Goal: Information Seeking & Learning: Learn about a topic

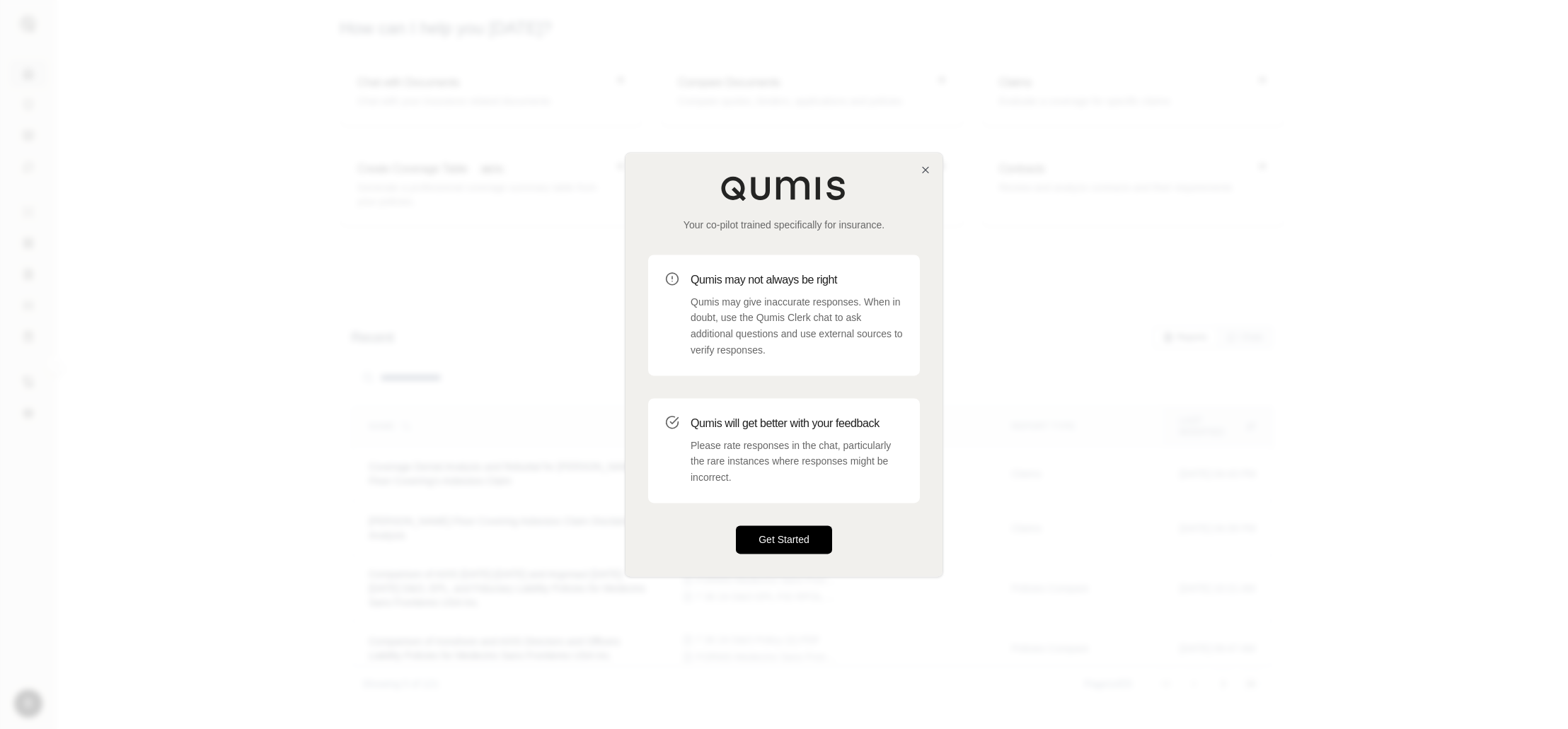
click at [767, 536] on button "Get Started" at bounding box center [783, 540] width 96 height 28
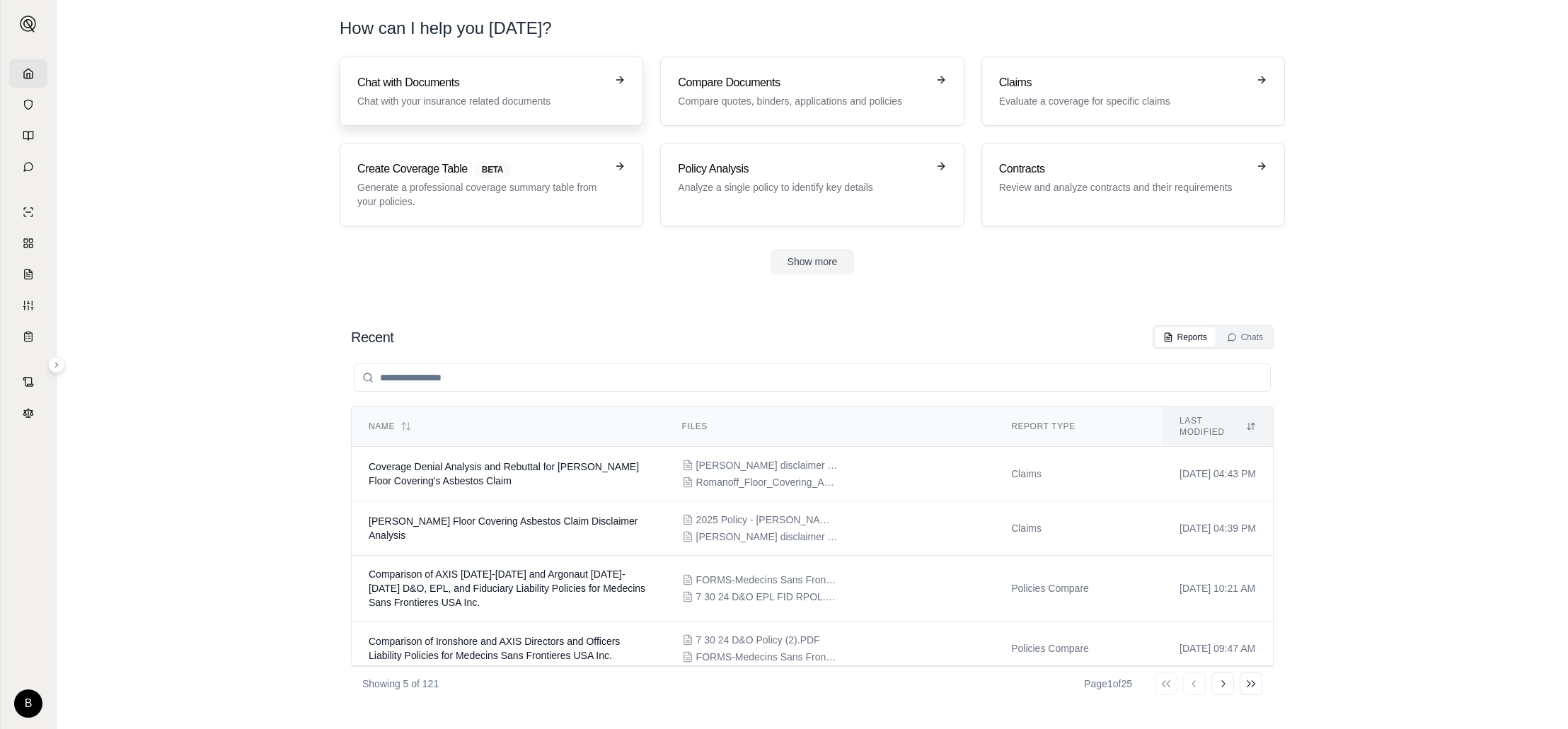
click at [388, 82] on h3 "Chat with Documents" at bounding box center [481, 83] width 248 height 17
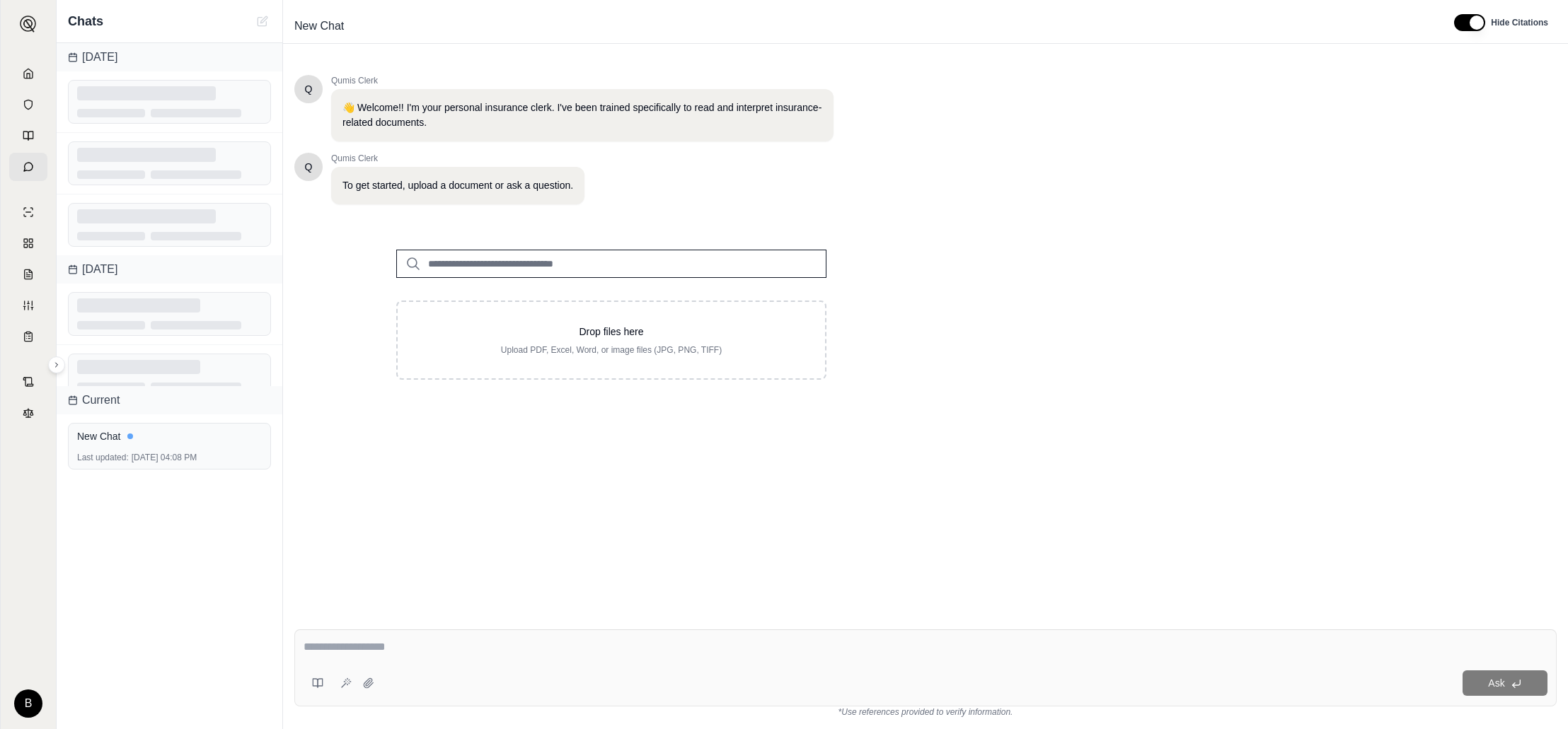
click at [557, 261] on input "search" at bounding box center [612, 264] width 431 height 28
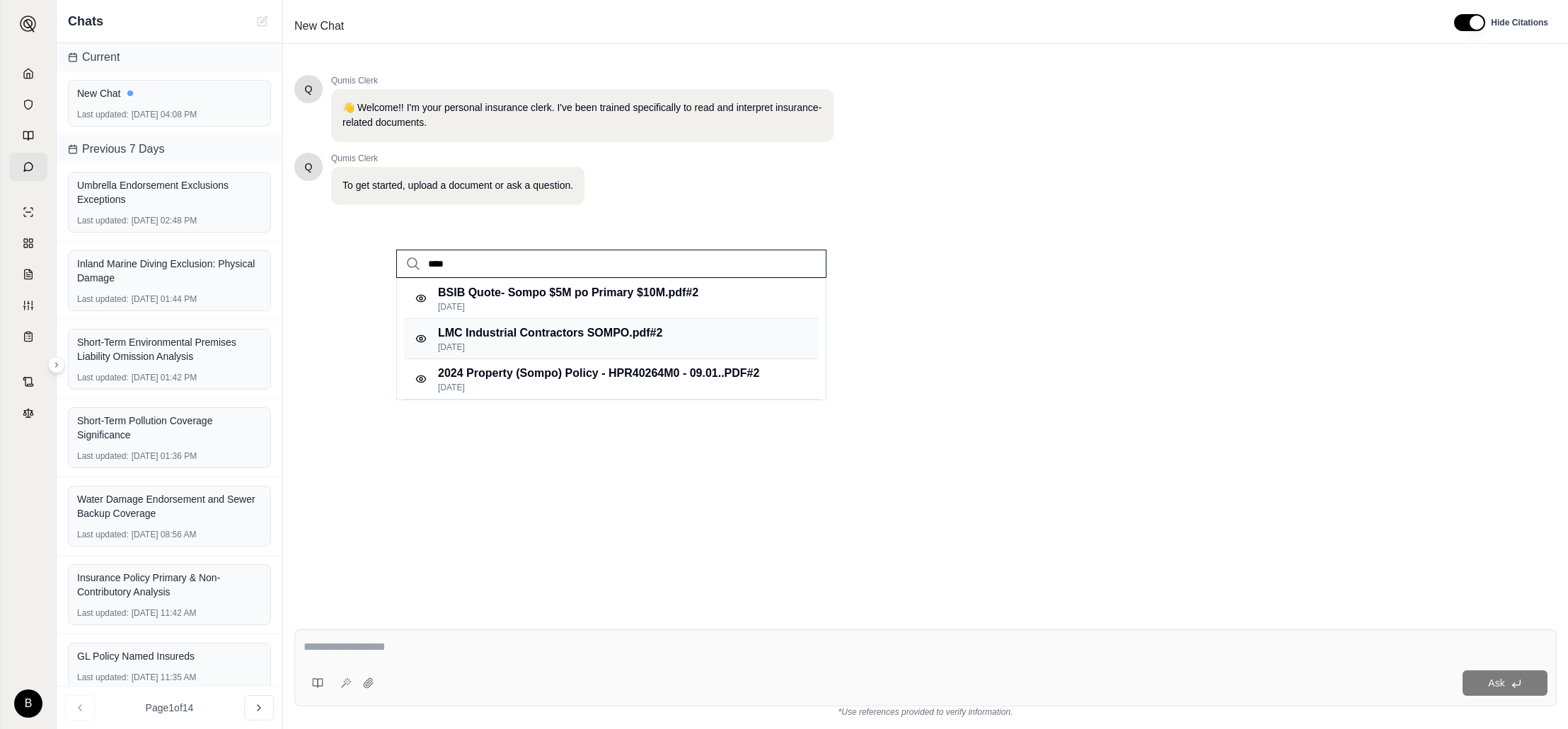
type input "****"
click at [606, 328] on p "LMC Industrial Contractors SOMPO.pdf #2" at bounding box center [551, 333] width 225 height 17
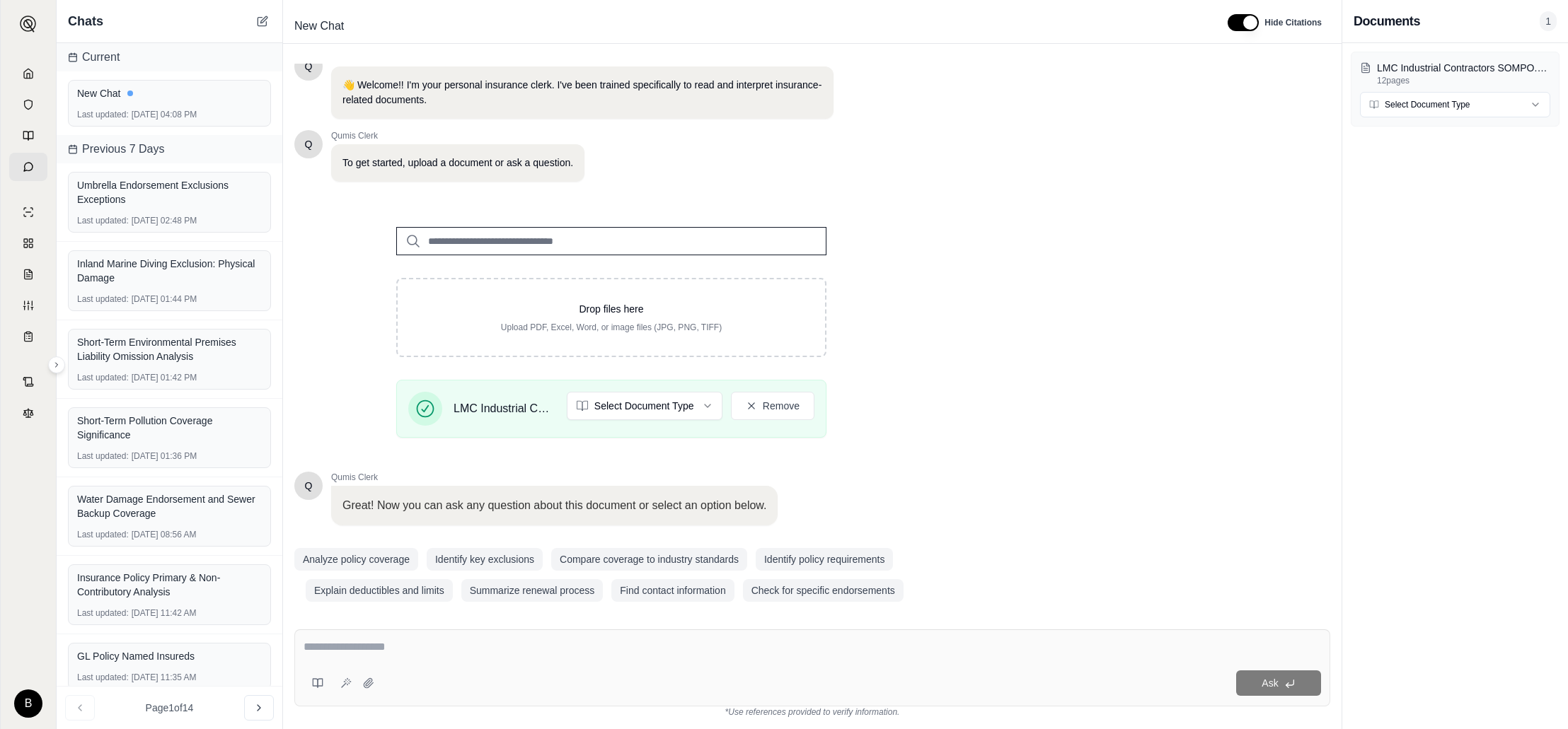
scroll to position [34, 0]
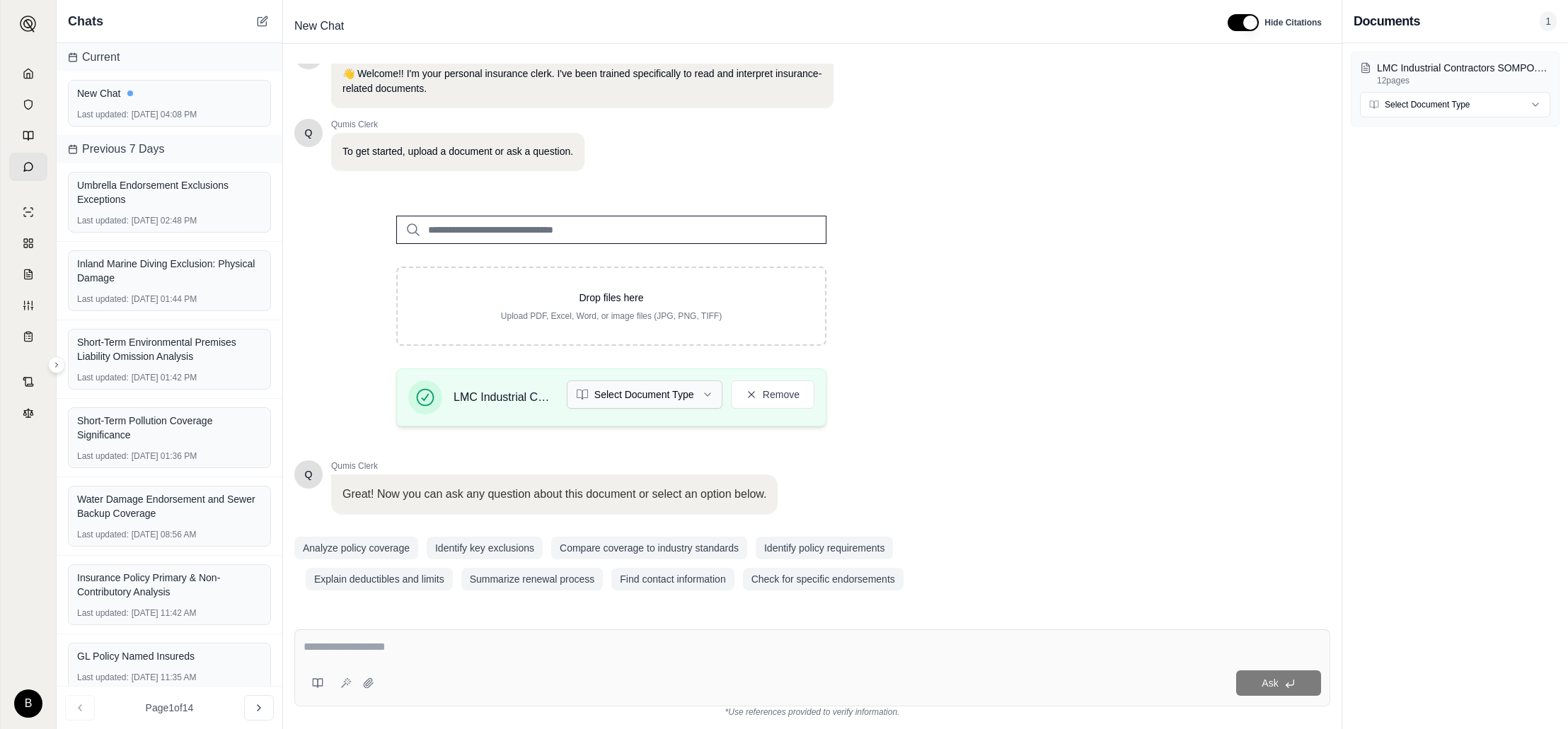
click at [711, 392] on html "B Chats Current New Chat Last updated: [DATE] 04:08 PM Previous 7 Days Umbrella…" at bounding box center [784, 364] width 1568 height 729
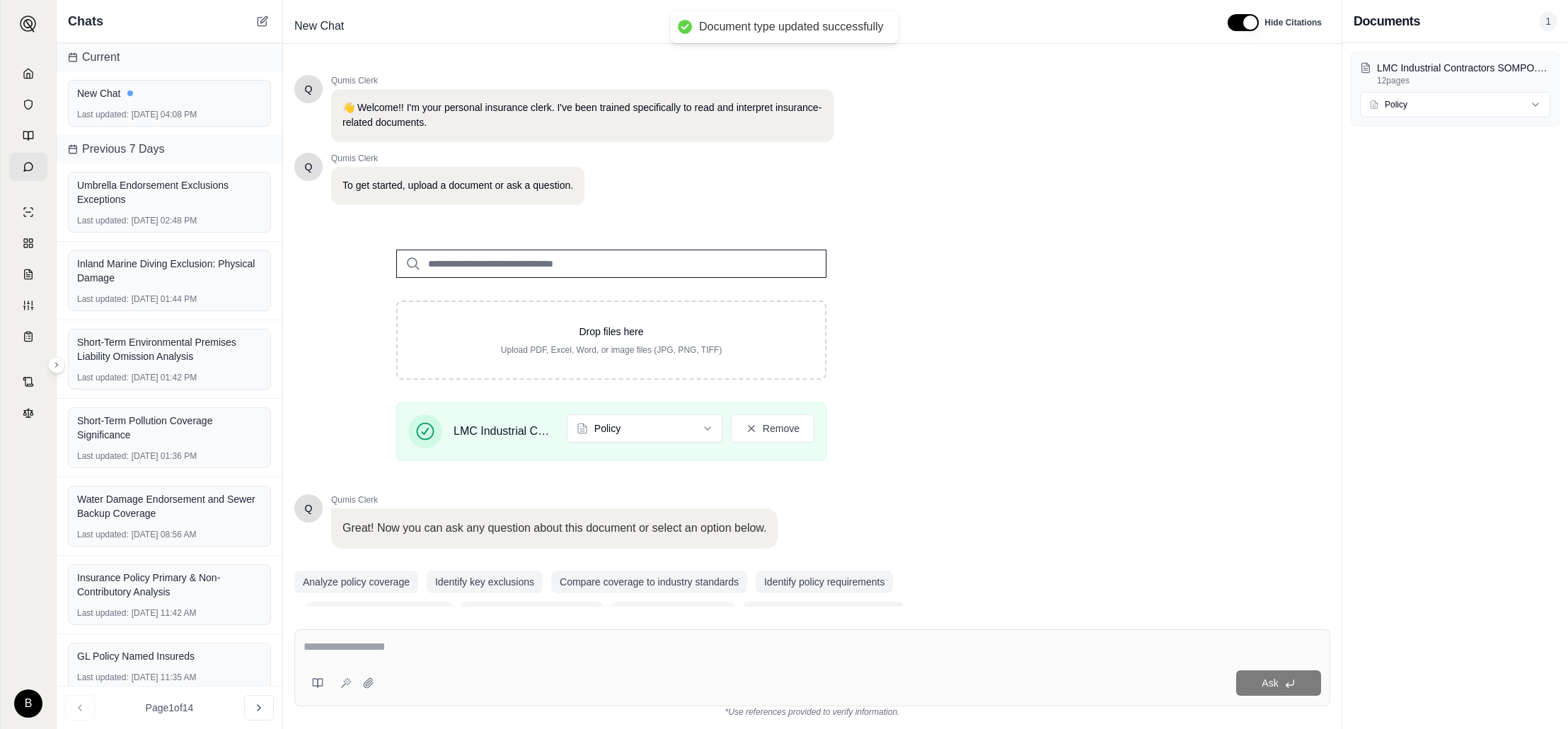
click at [612, 646] on textarea at bounding box center [812, 647] width 1018 height 17
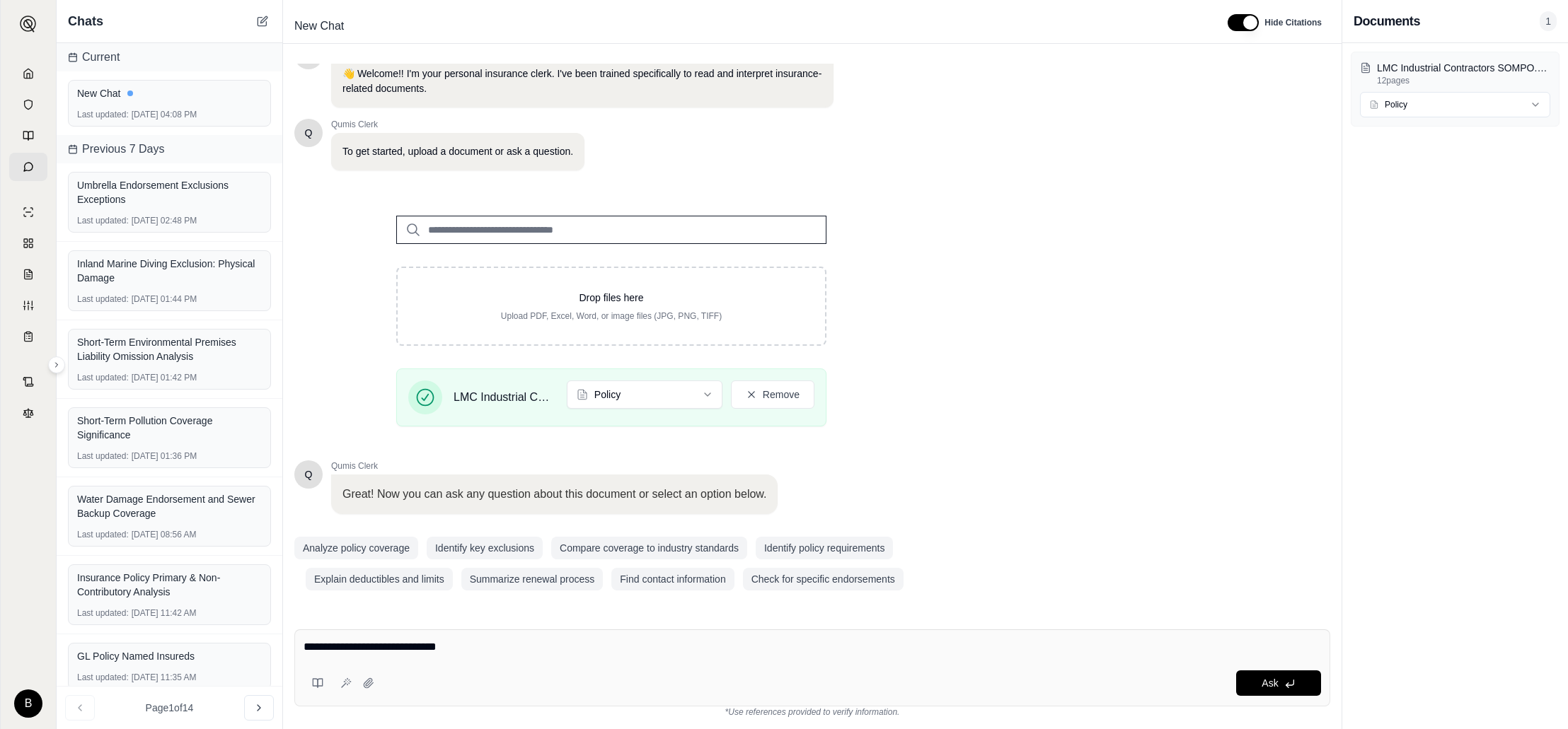
type textarea "**********"
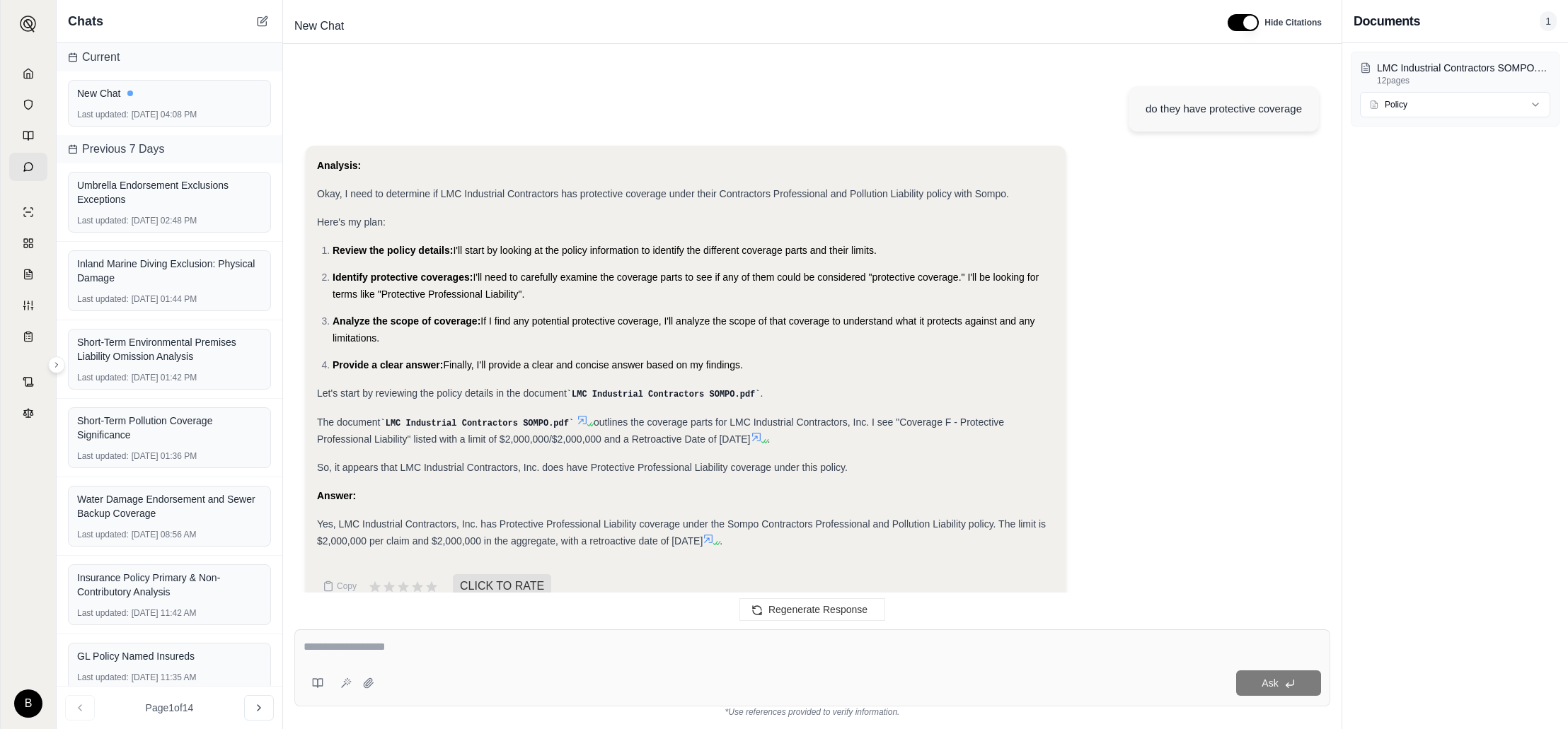
scroll to position [27, 0]
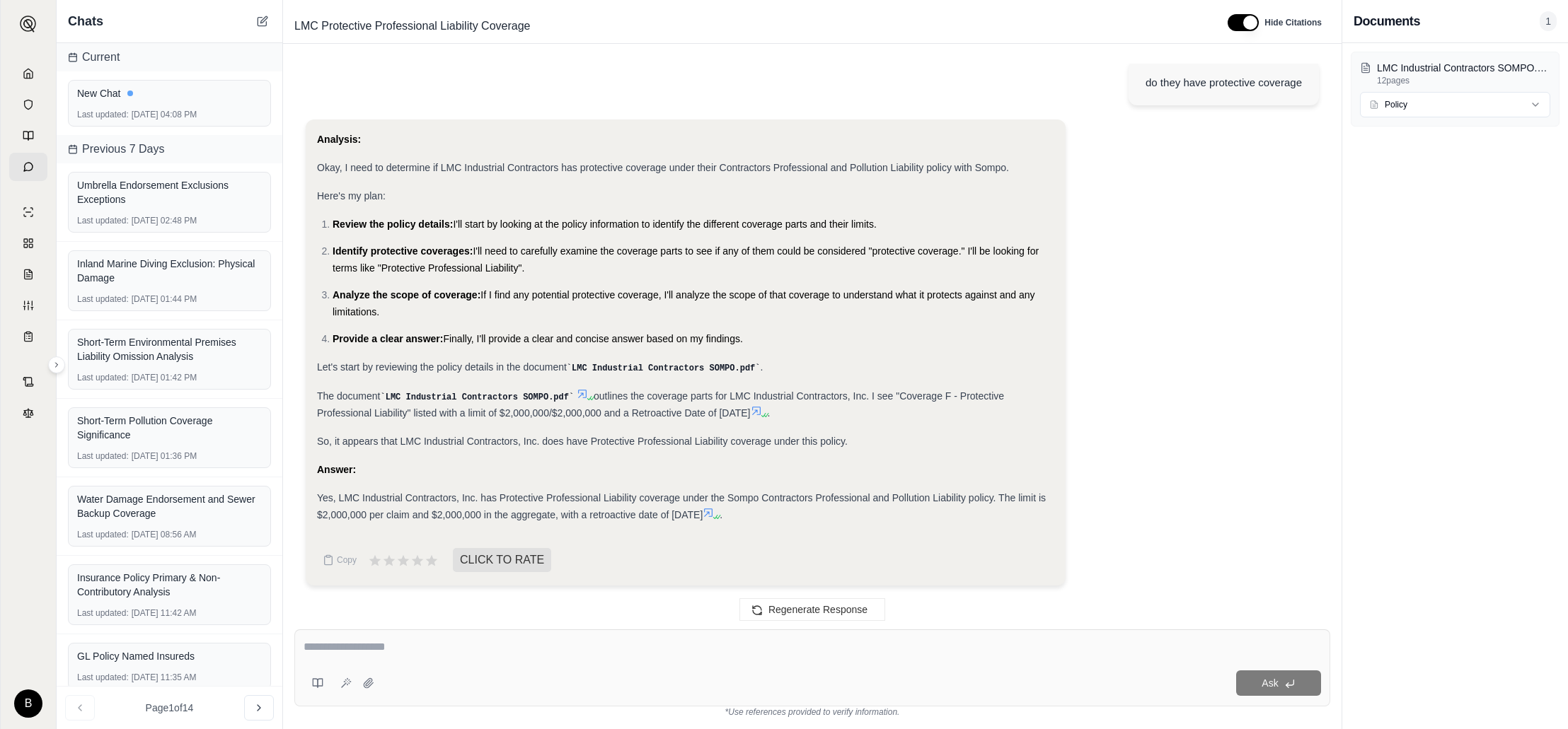
click at [714, 511] on icon at bounding box center [708, 512] width 12 height 12
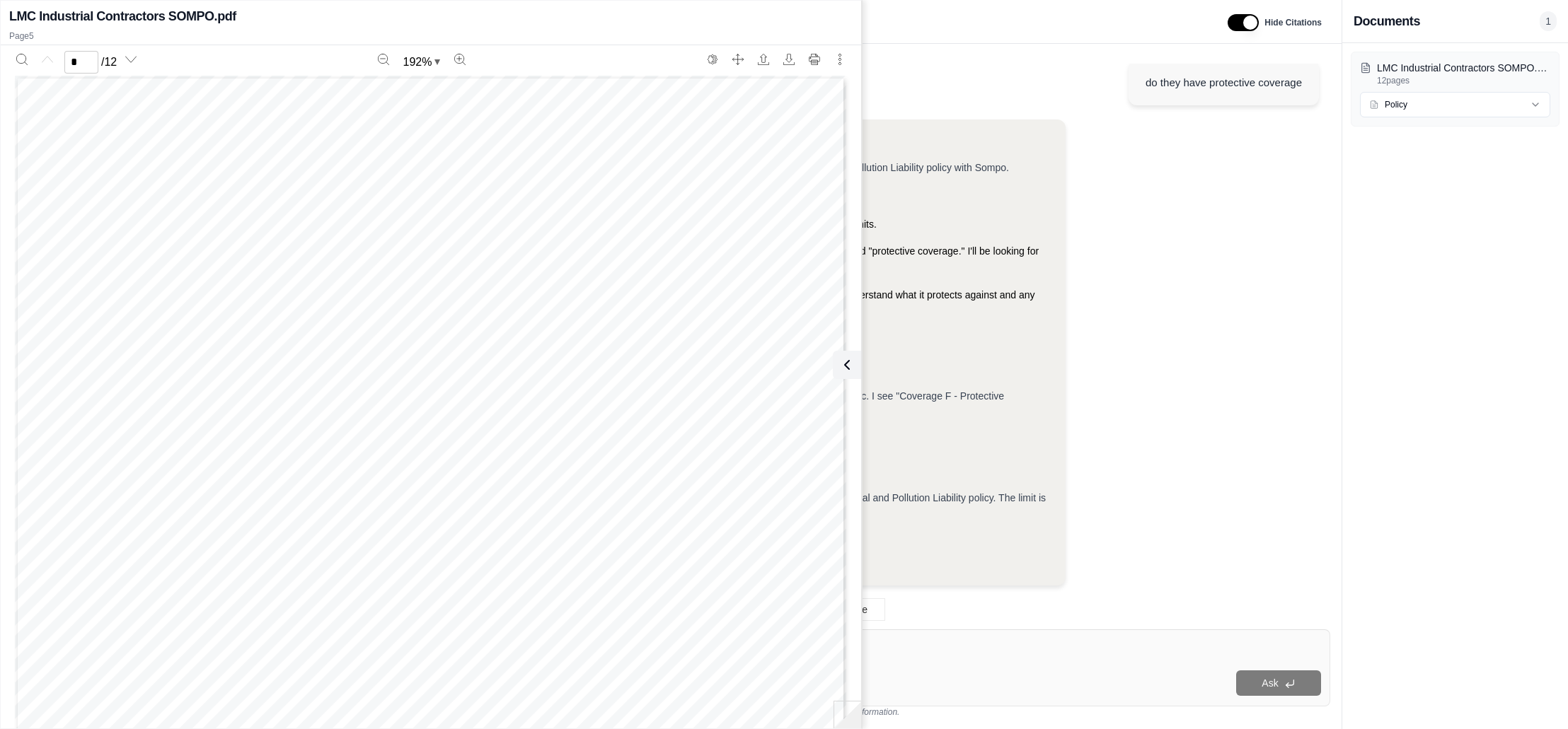
scroll to position [4302, 0]
type input "*"
click at [931, 95] on div "do they have protective coverage" at bounding box center [812, 84] width 1013 height 71
click at [1354, 543] on div "LMC Industrial Contractors SOMPO.pdf 12 pages Policy" at bounding box center [1455, 386] width 225 height 686
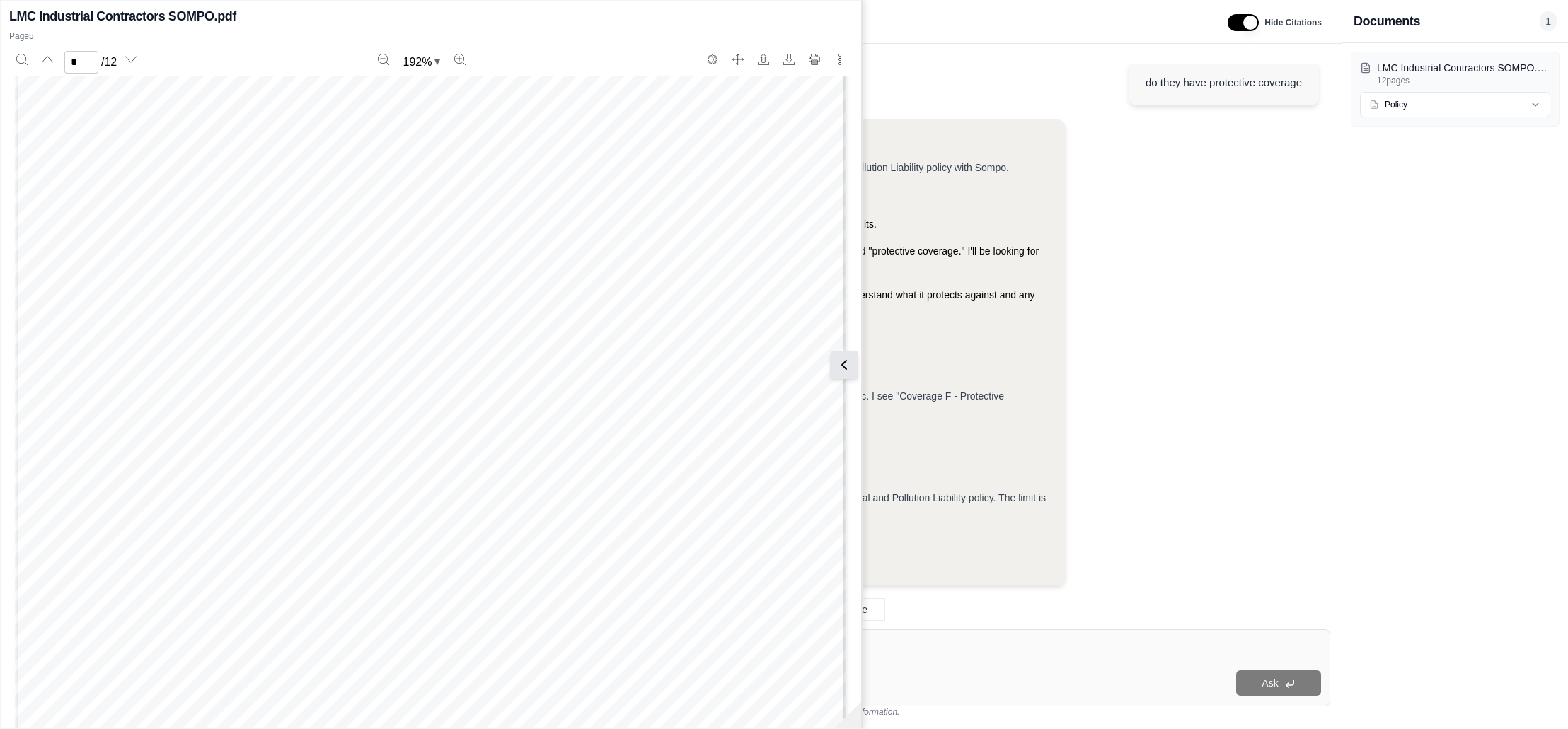
click at [843, 360] on icon at bounding box center [844, 365] width 17 height 17
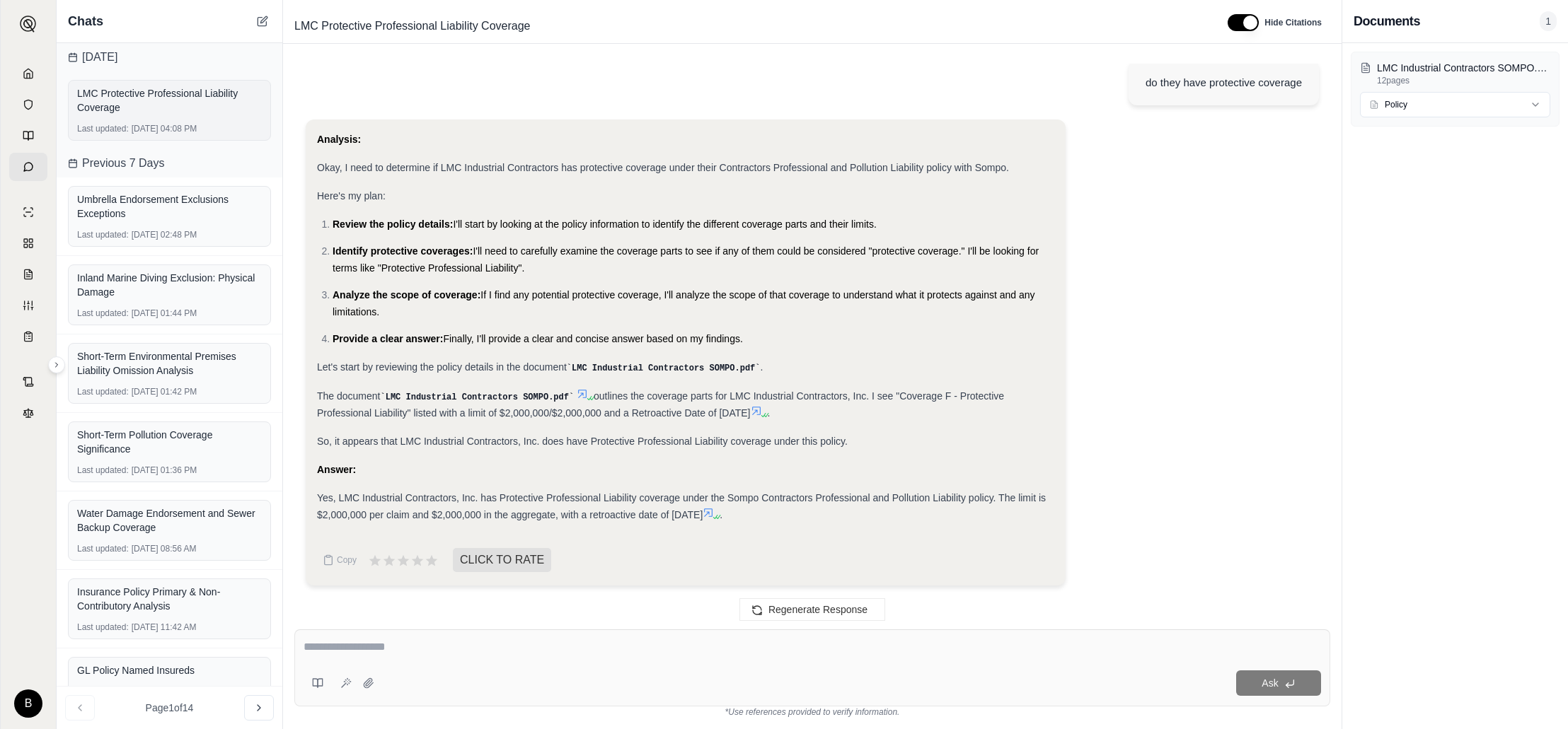
scroll to position [12, 0]
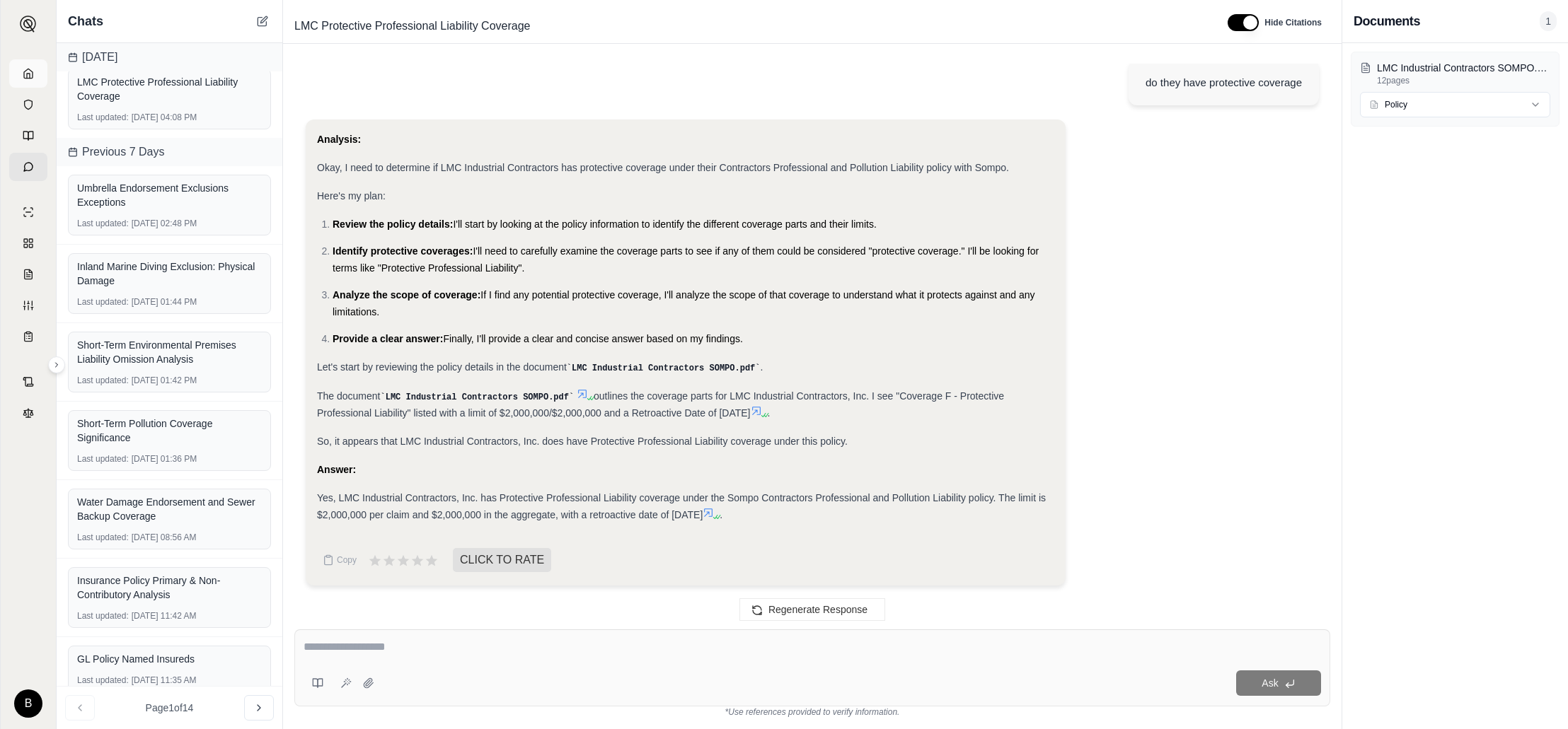
click at [33, 73] on icon at bounding box center [28, 73] width 12 height 12
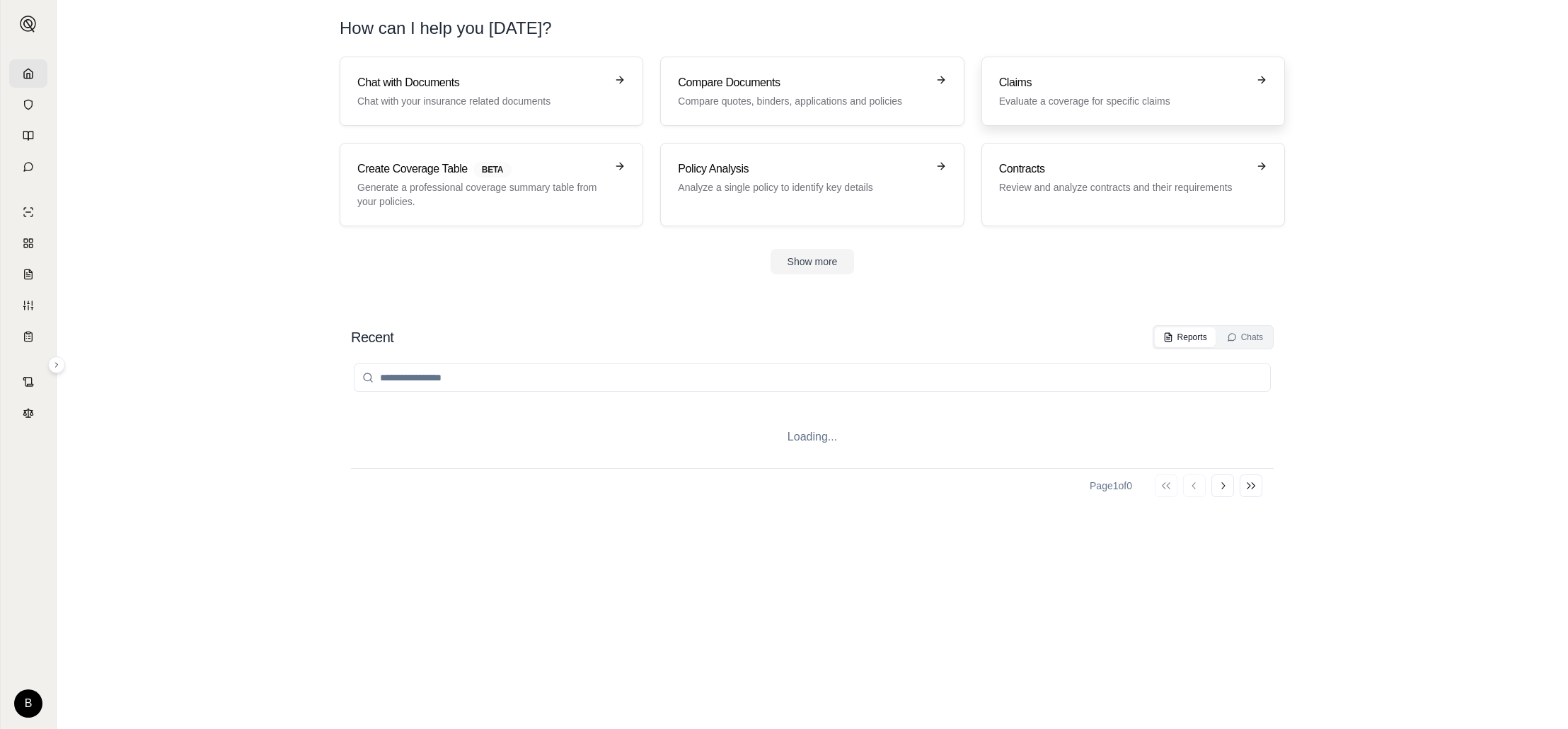
click at [1041, 87] on h3 "Claims" at bounding box center [1123, 83] width 248 height 17
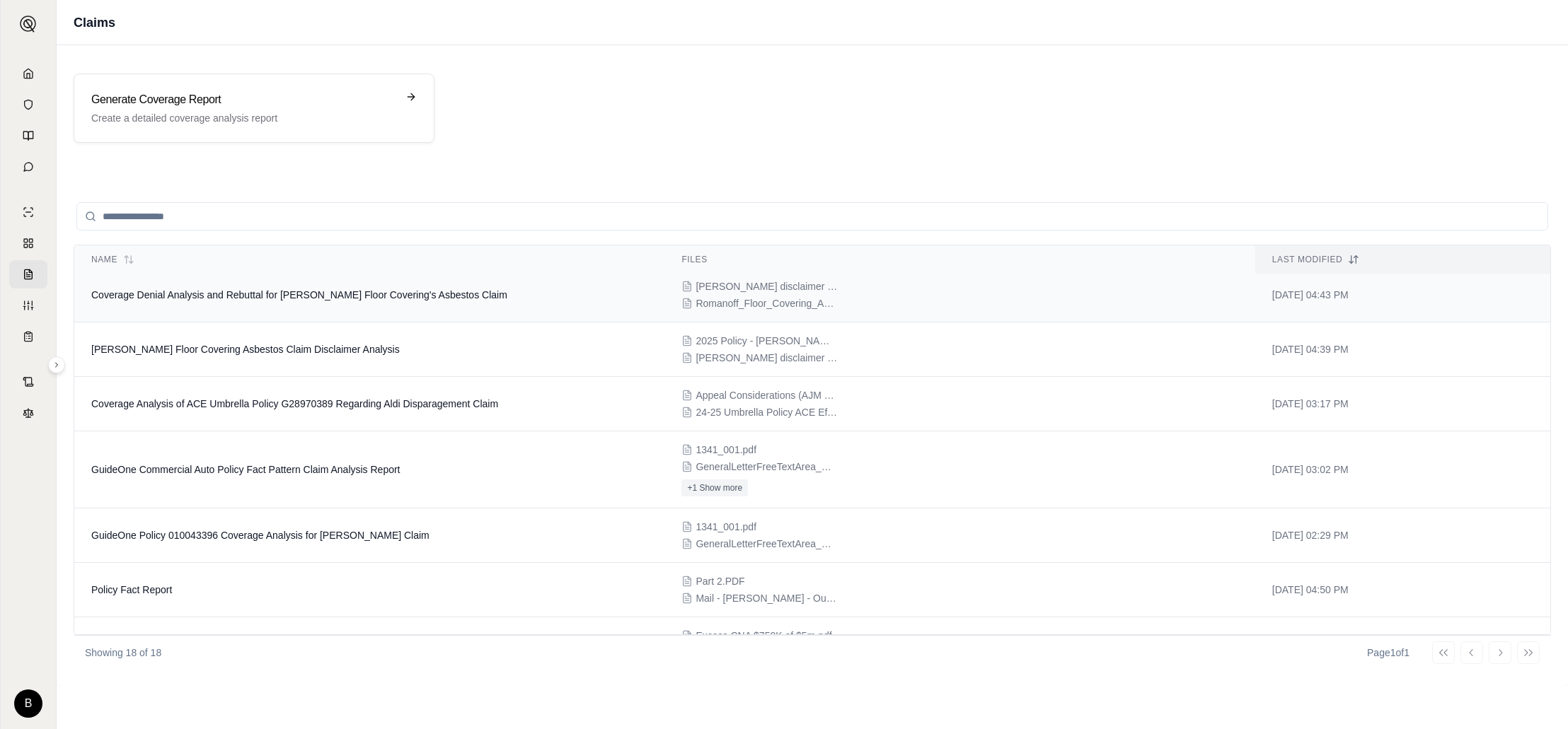
scroll to position [11, 0]
click at [428, 295] on span "Coverage Denial Analysis and Rebuttal for [PERSON_NAME] Floor Covering's Asbest…" at bounding box center [299, 291] width 416 height 12
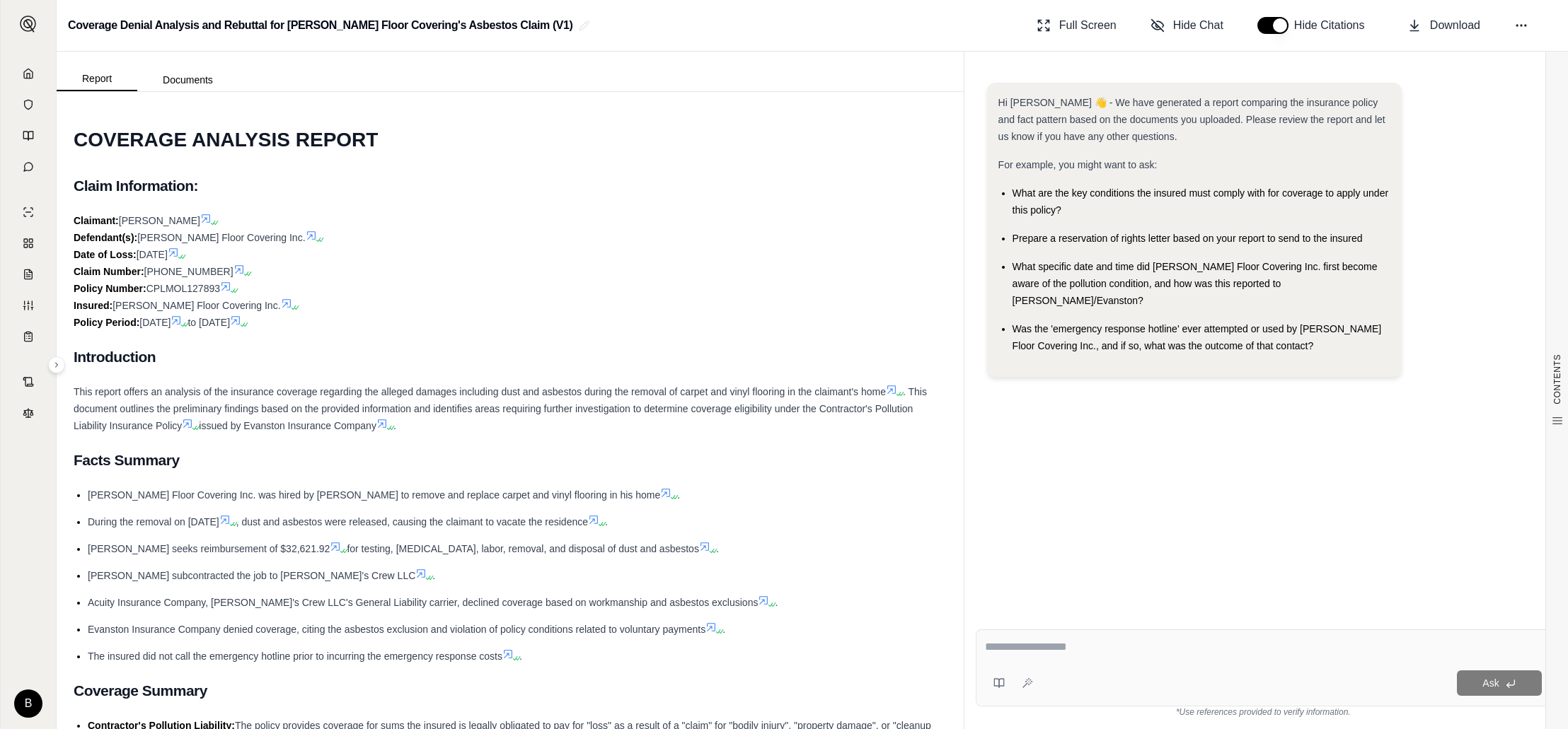
click at [1101, 644] on textarea at bounding box center [1264, 647] width 557 height 17
type textarea "**********"
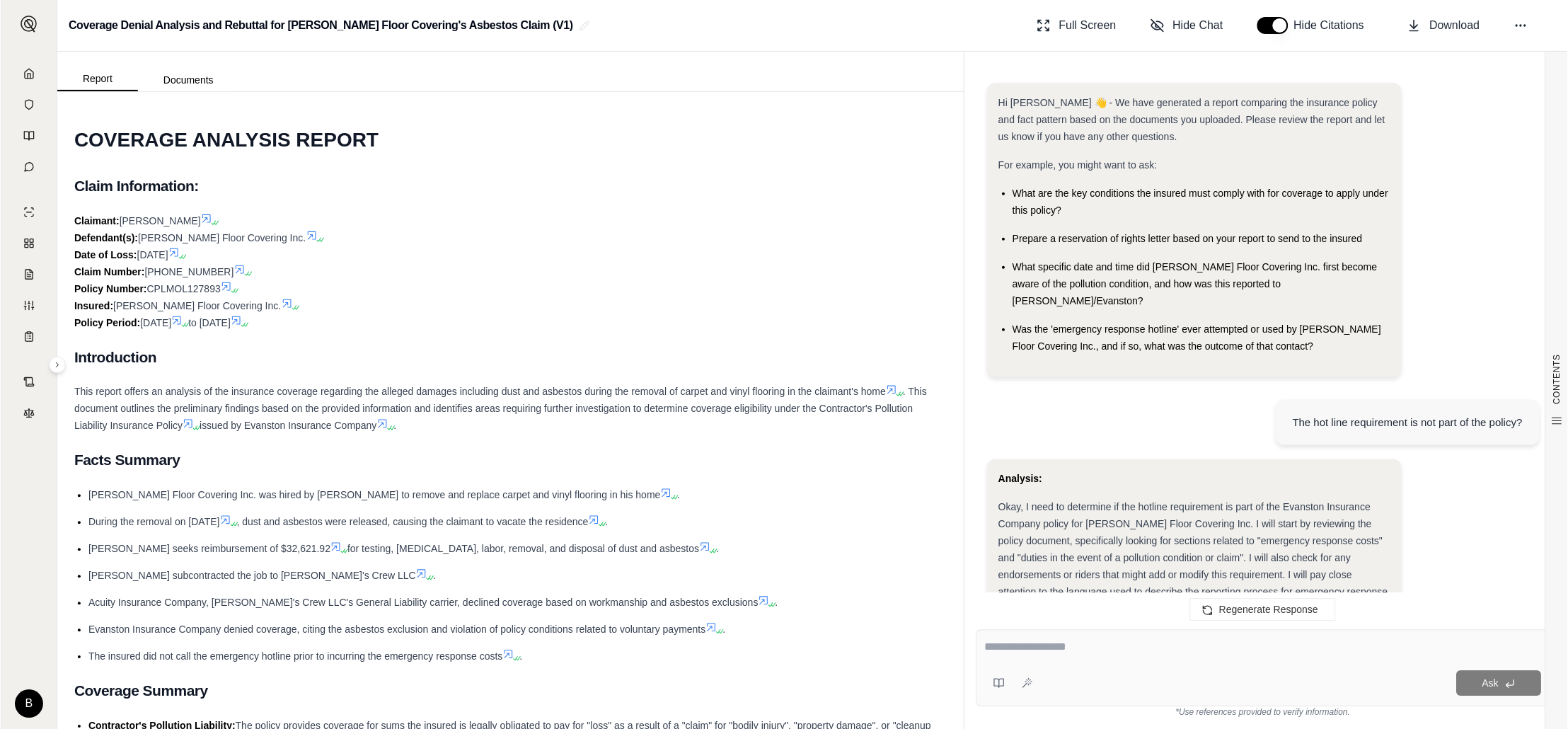
scroll to position [826, 0]
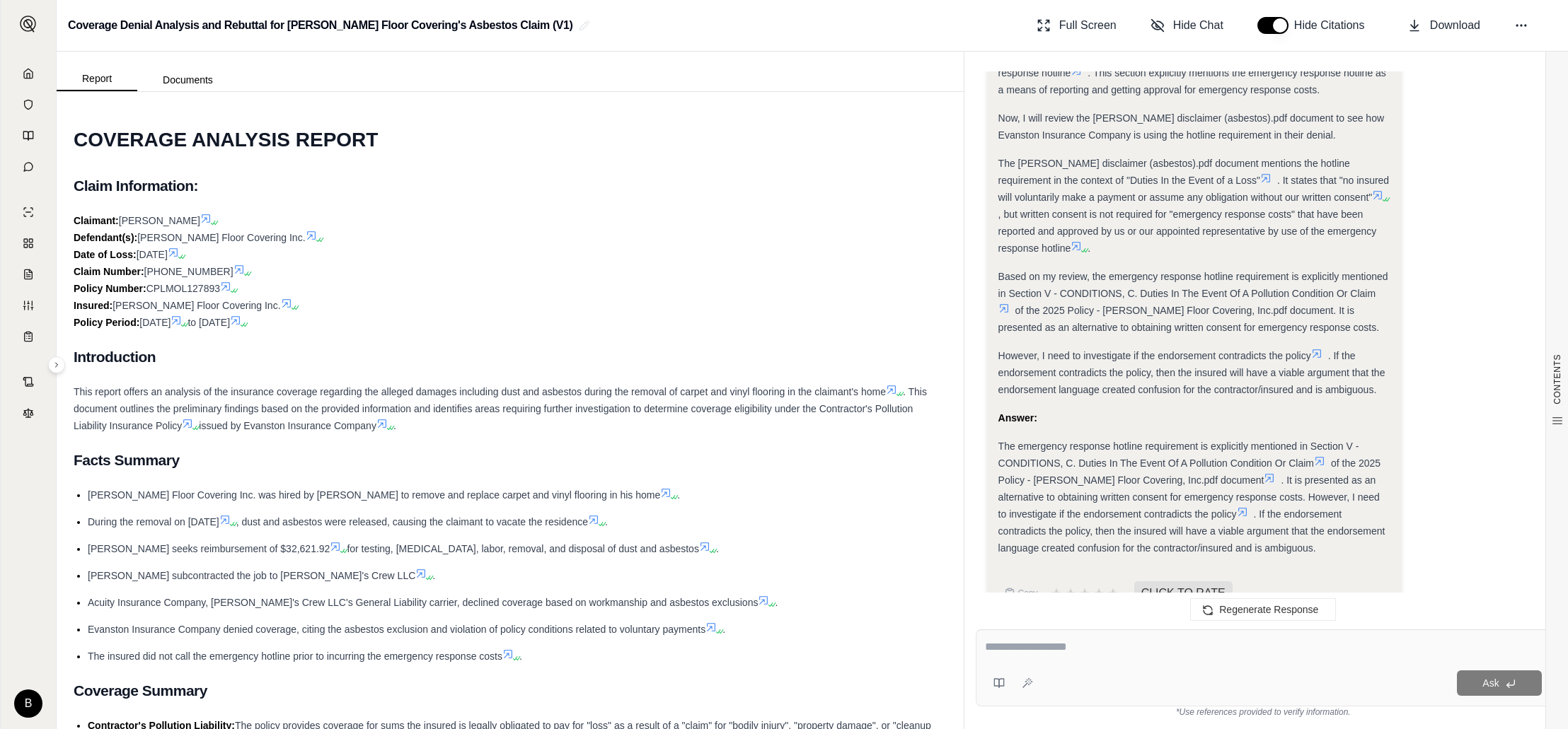
click at [1176, 655] on textarea at bounding box center [1264, 647] width 557 height 17
click at [1100, 655] on textarea "**********" at bounding box center [1264, 647] width 557 height 17
click at [1056, 645] on textarea "**********" at bounding box center [1264, 647] width 557 height 17
click at [1105, 646] on textarea "**********" at bounding box center [1264, 646] width 557 height 17
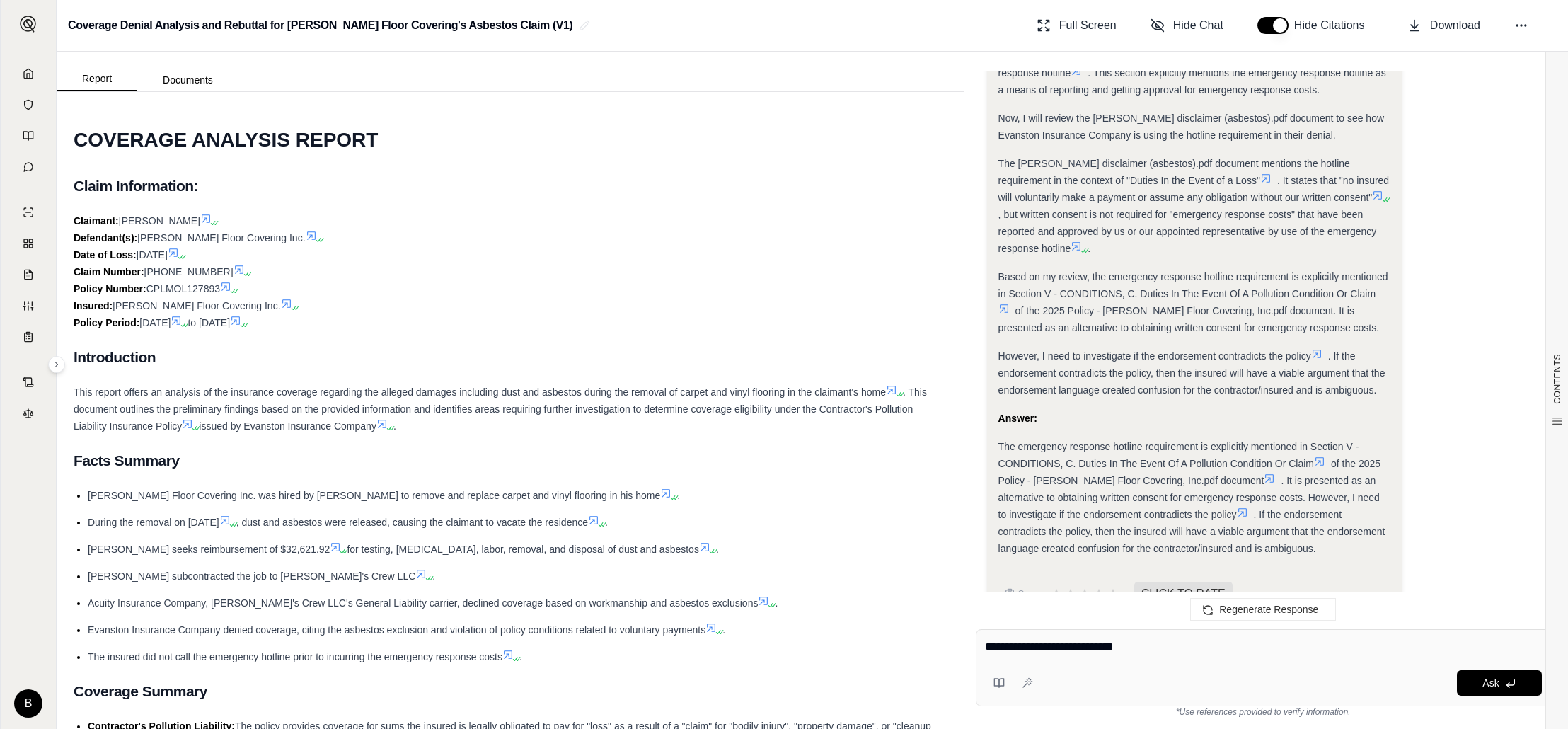
click at [1105, 646] on textarea "**********" at bounding box center [1264, 647] width 557 height 17
click at [1100, 647] on textarea "**********" at bounding box center [1264, 647] width 557 height 17
drag, startPoint x: 1098, startPoint y: 648, endPoint x: 1156, endPoint y: 649, distance: 58.0
click at [1153, 649] on textarea "**********" at bounding box center [1264, 647] width 557 height 17
drag, startPoint x: 1208, startPoint y: 658, endPoint x: 1387, endPoint y: 788, distance: 221.2
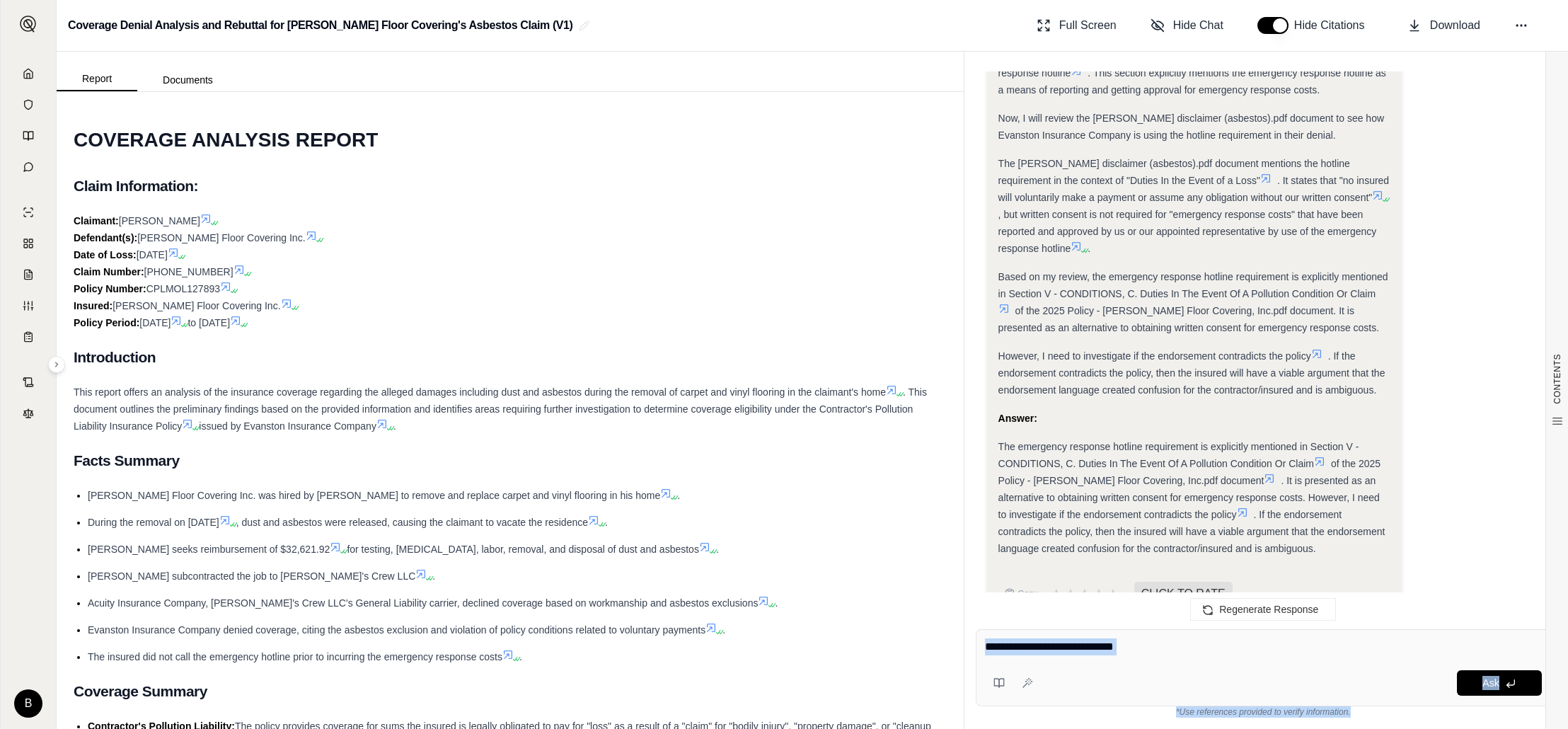
click at [1387, 729] on html "B Coverage Denial Analysis and Rebuttal for [PERSON_NAME] Floor Covering's Asbe…" at bounding box center [784, 364] width 1568 height 729
click at [1204, 673] on div "Ask" at bounding box center [1290, 683] width 503 height 26
drag, startPoint x: 1148, startPoint y: 651, endPoint x: 1102, endPoint y: 653, distance: 46.0
click at [1102, 653] on textarea "**********" at bounding box center [1264, 647] width 557 height 17
type textarea "**********"
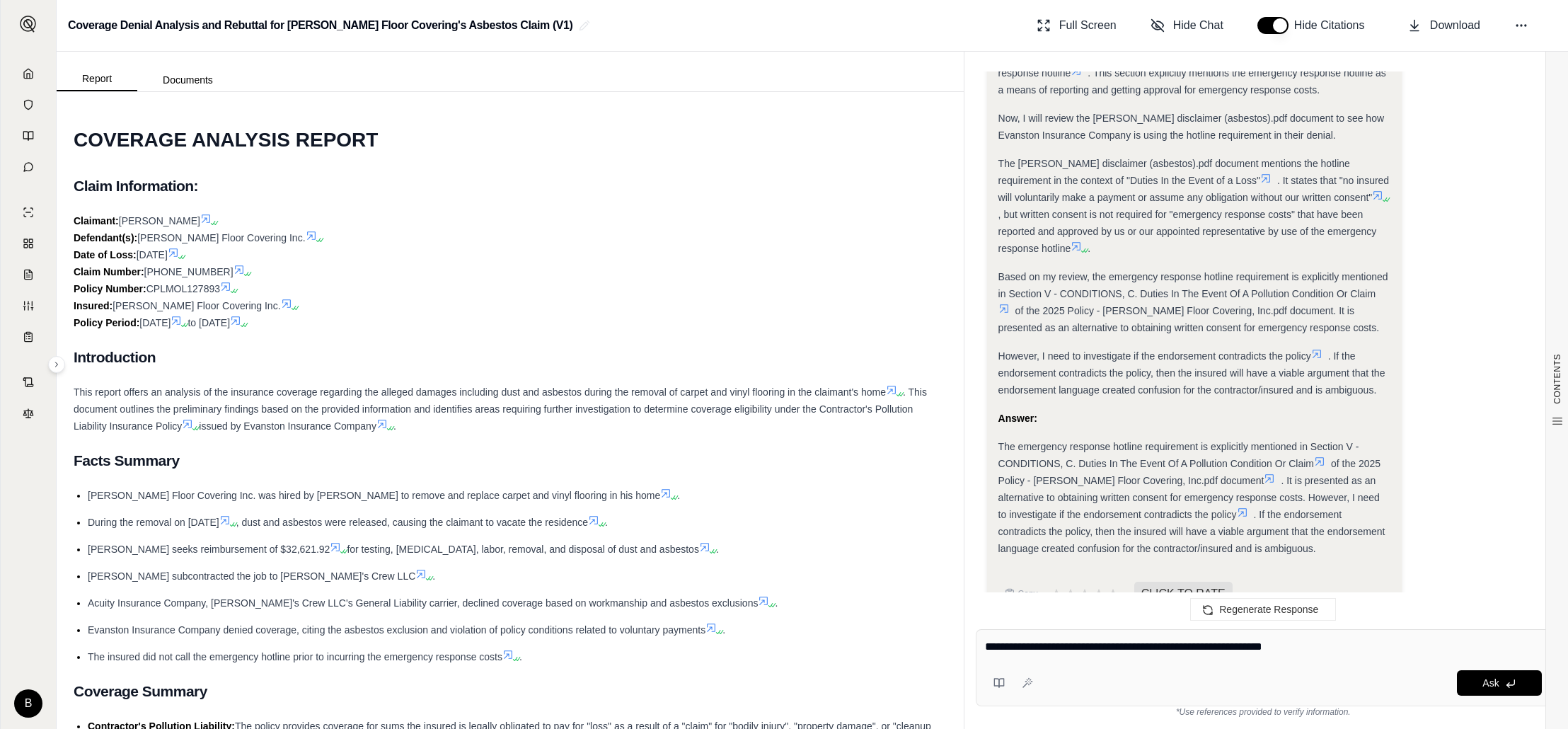
click at [1318, 457] on icon at bounding box center [1319, 461] width 9 height 9
click at [1320, 456] on icon at bounding box center [1320, 461] width 12 height 12
click at [1321, 456] on icon at bounding box center [1320, 461] width 12 height 12
click at [1264, 473] on icon at bounding box center [1269, 478] width 12 height 12
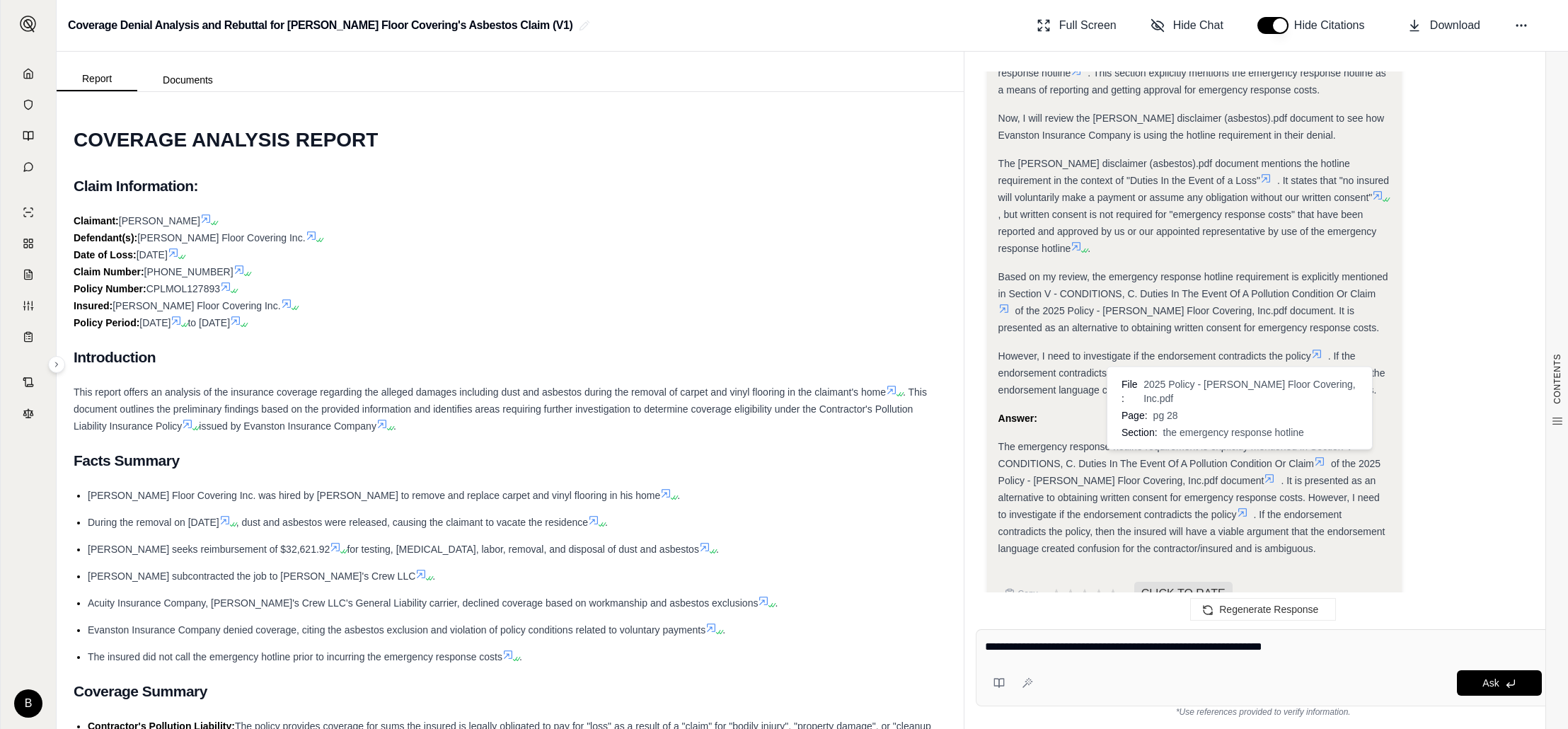
click at [1264, 473] on icon at bounding box center [1269, 478] width 12 height 12
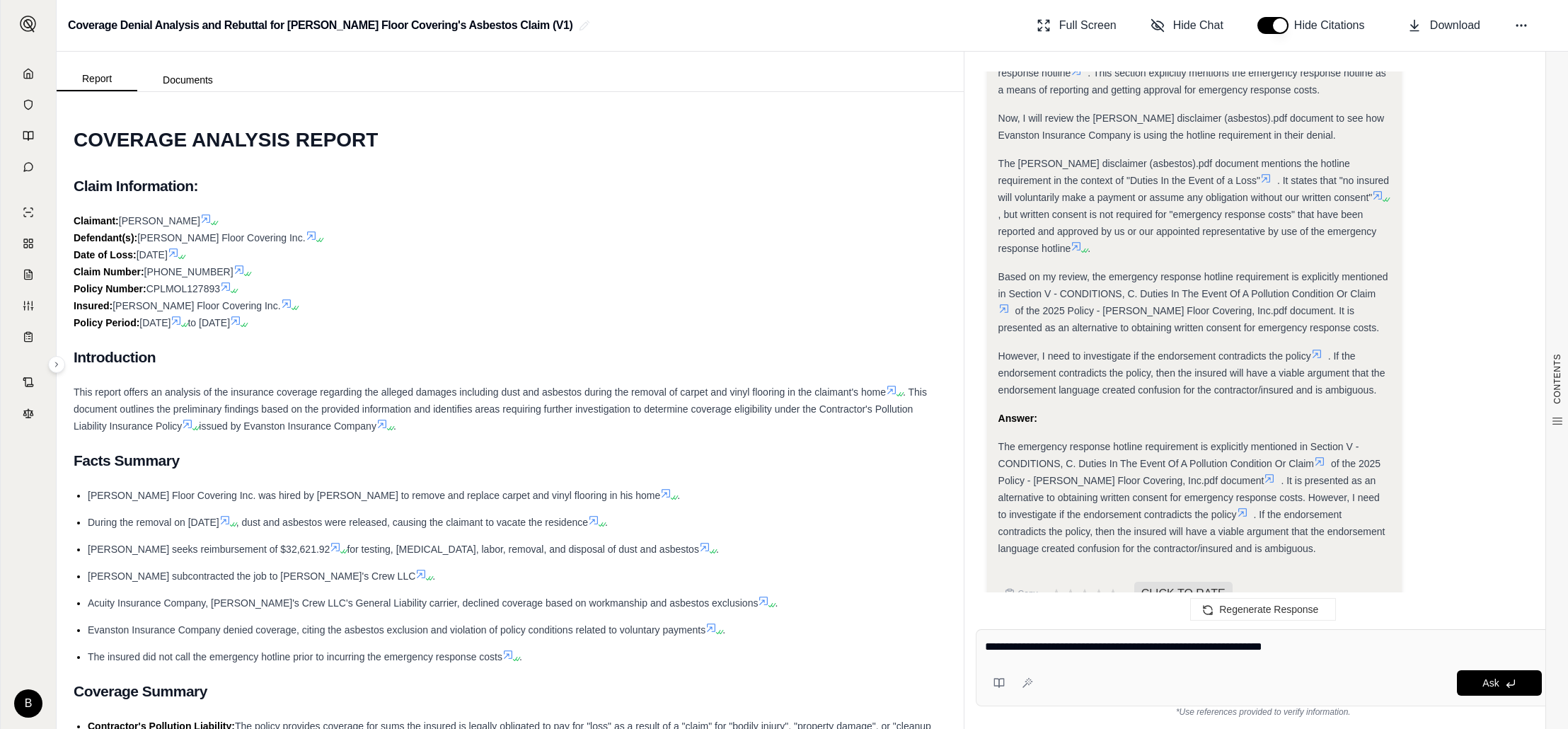
click at [1264, 473] on icon at bounding box center [1269, 478] width 12 height 12
click at [1005, 303] on icon at bounding box center [1004, 308] width 12 height 12
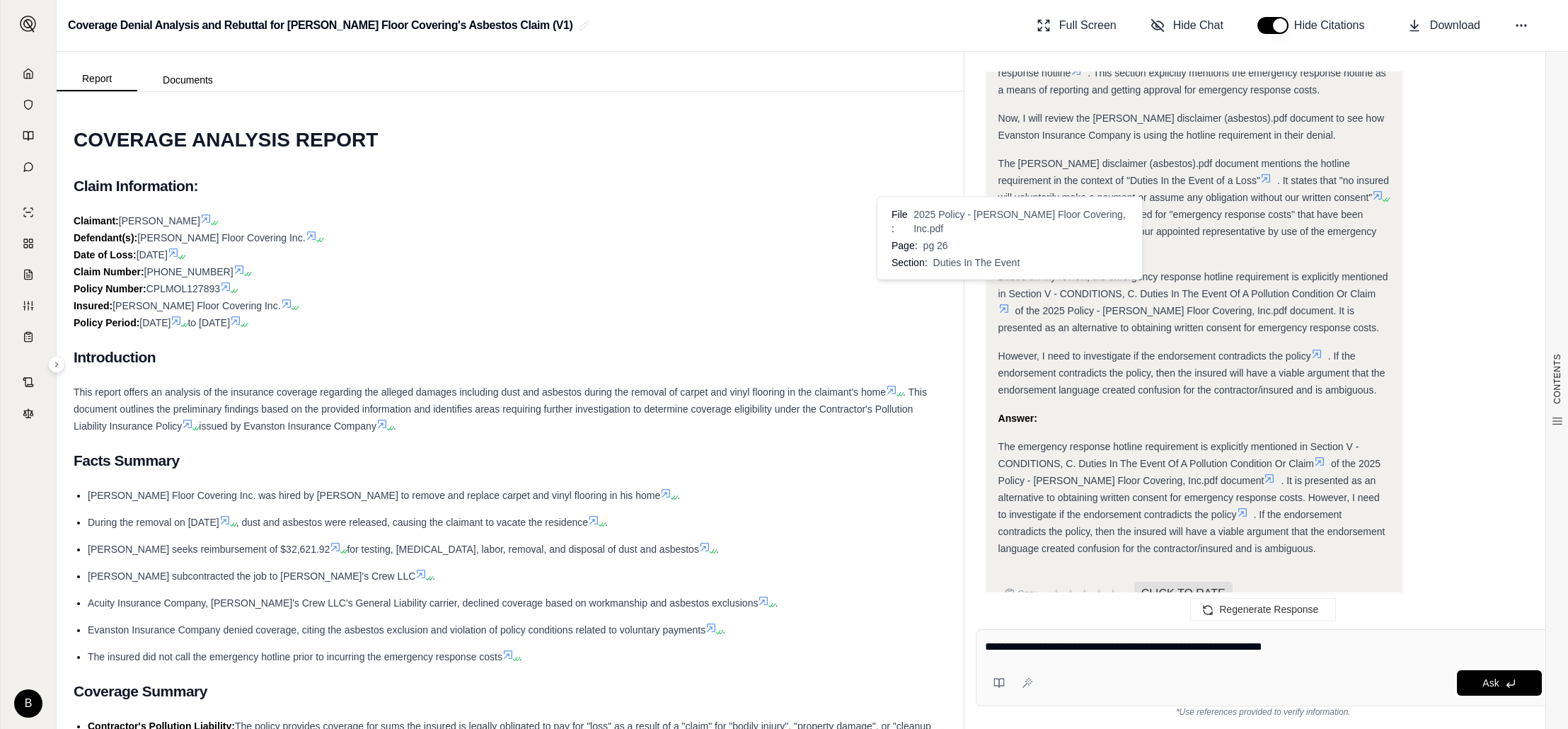
click at [1002, 303] on icon at bounding box center [1004, 308] width 12 height 12
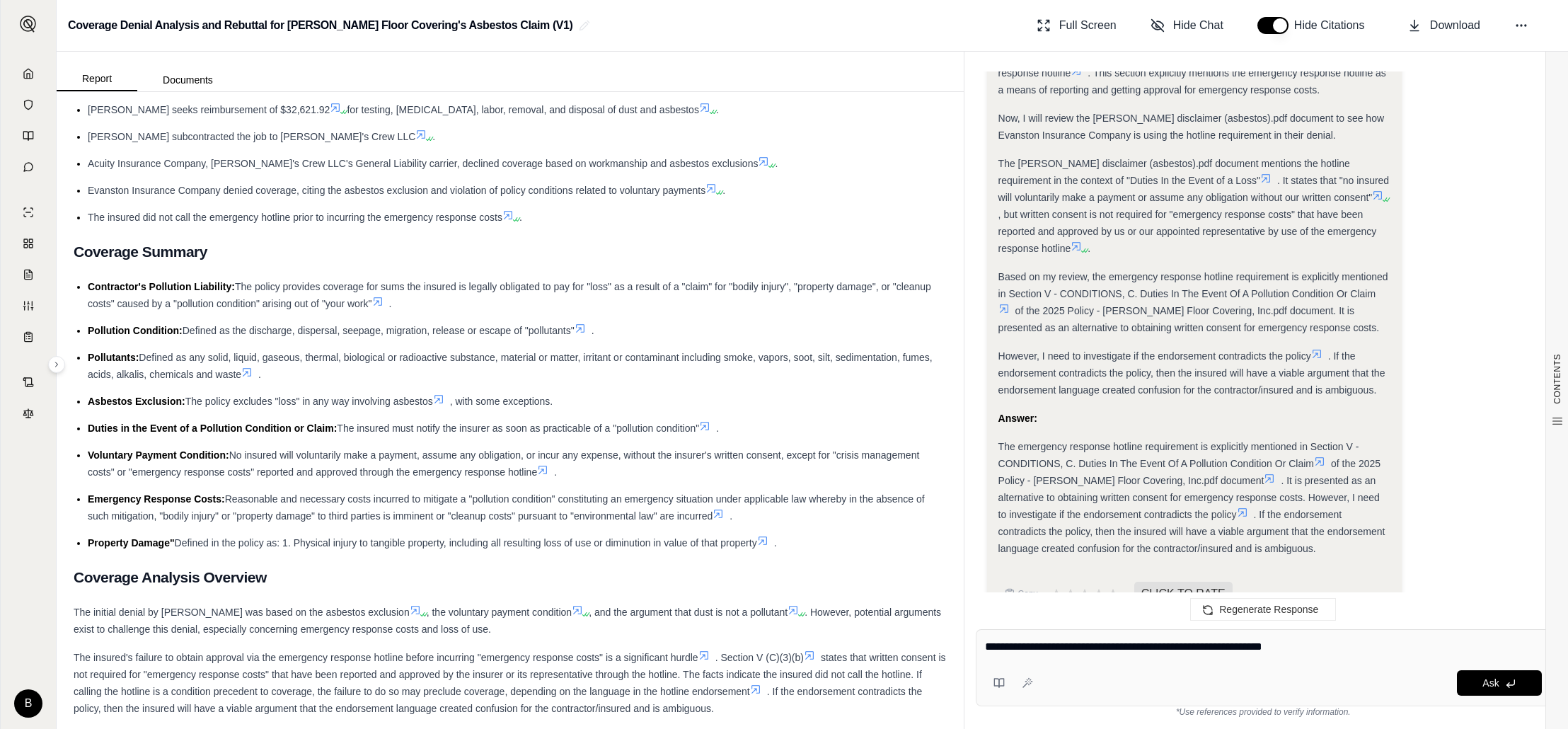
scroll to position [0, 0]
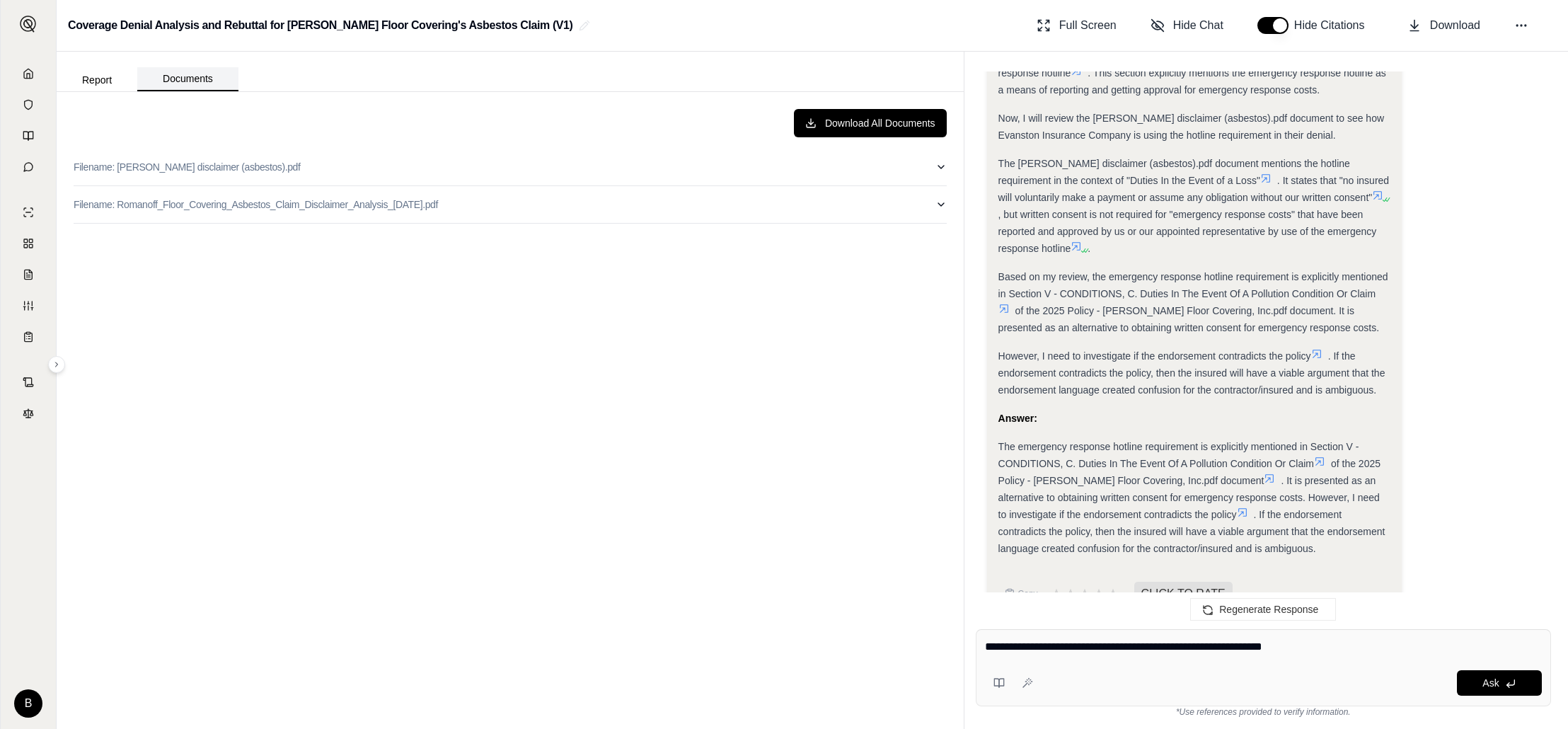
click at [174, 84] on button "Documents" at bounding box center [188, 79] width 101 height 24
click at [1266, 475] on icon at bounding box center [1270, 478] width 9 height 9
click at [267, 203] on p "Filename: Romanoff_Floor_Covering_Asbestos_Claim_Disclaimer_Analysis_[DATE].pdf" at bounding box center [255, 204] width 364 height 14
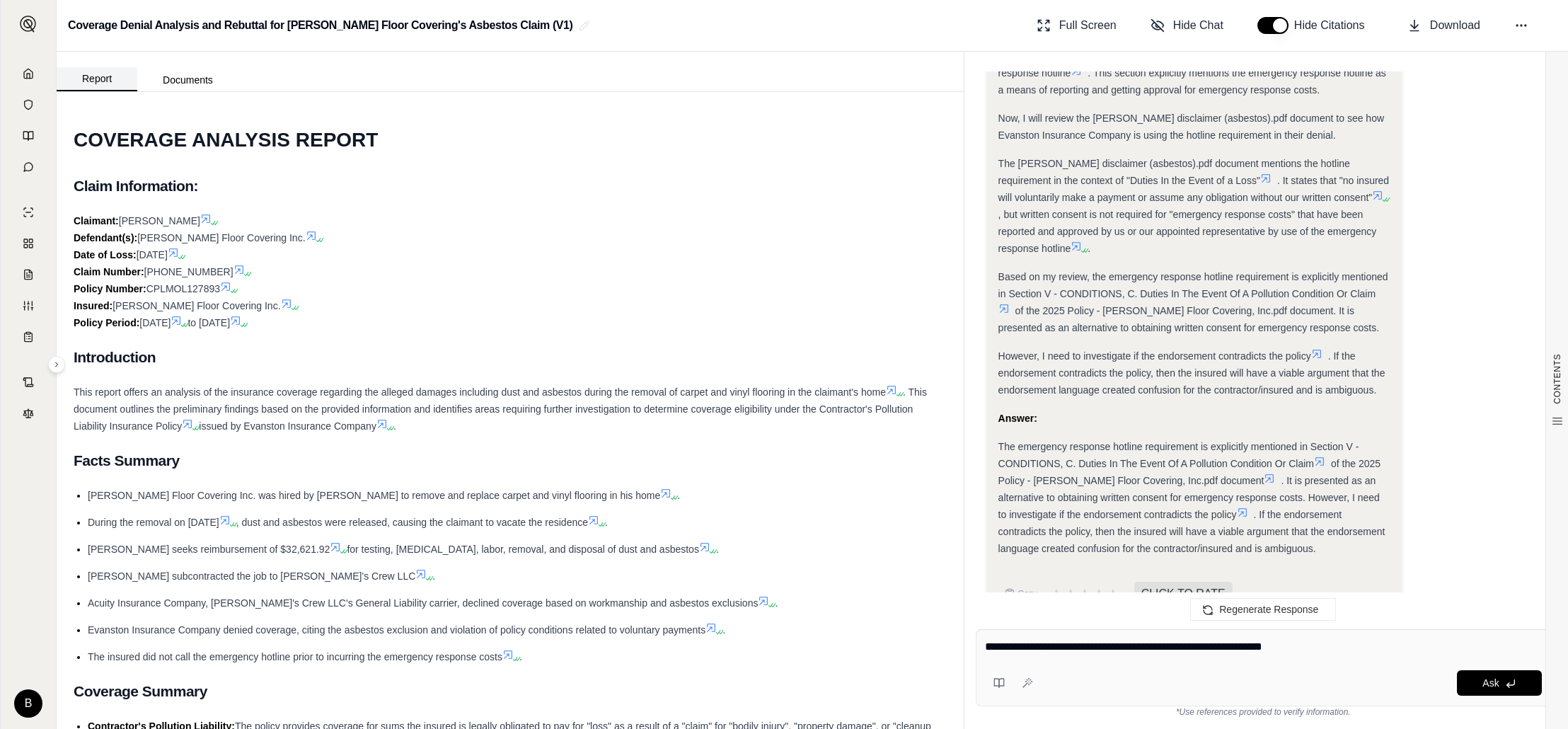
click at [101, 81] on button "Report" at bounding box center [97, 79] width 80 height 24
click at [172, 77] on button "Documents" at bounding box center [188, 80] width 101 height 23
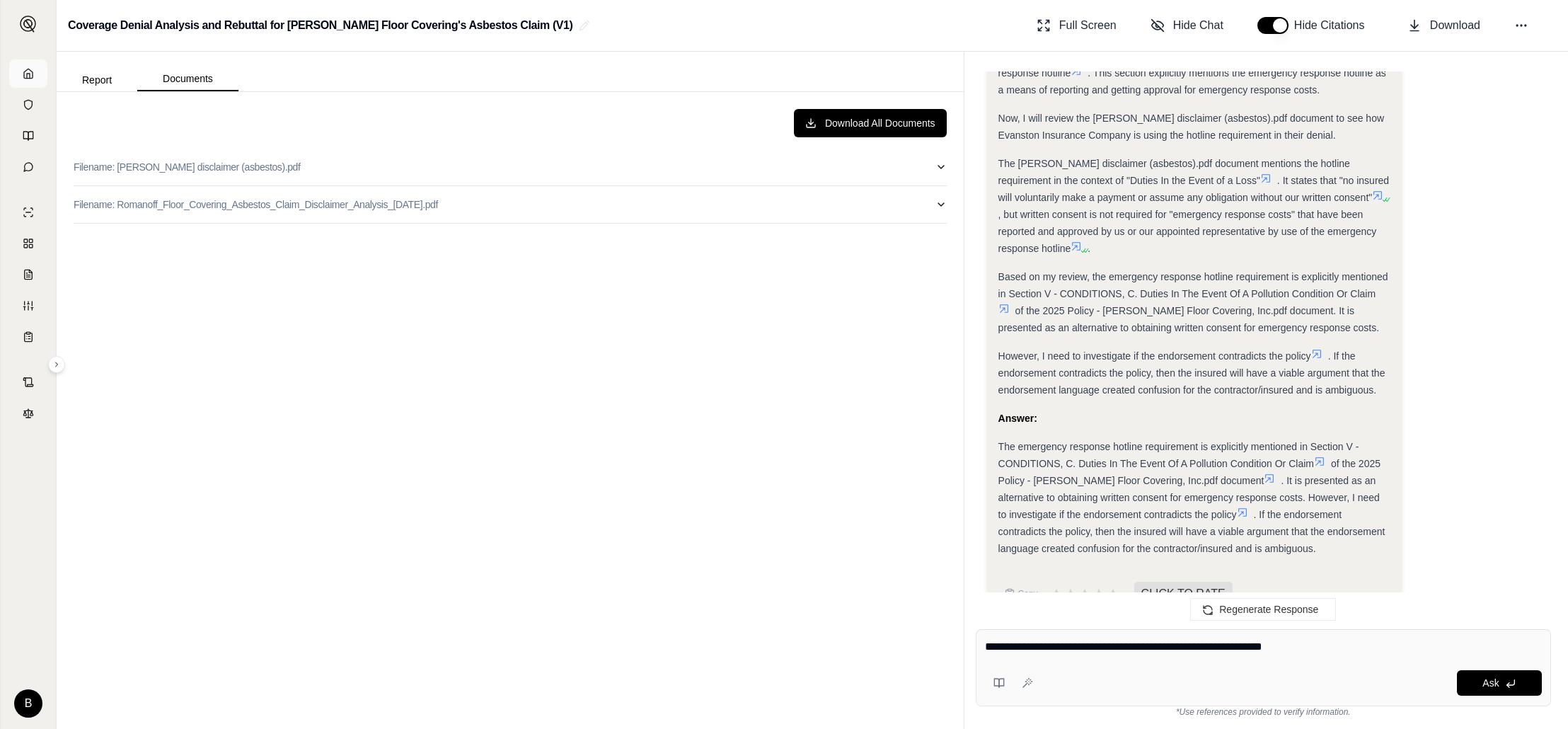
click at [34, 74] on icon at bounding box center [28, 73] width 12 height 12
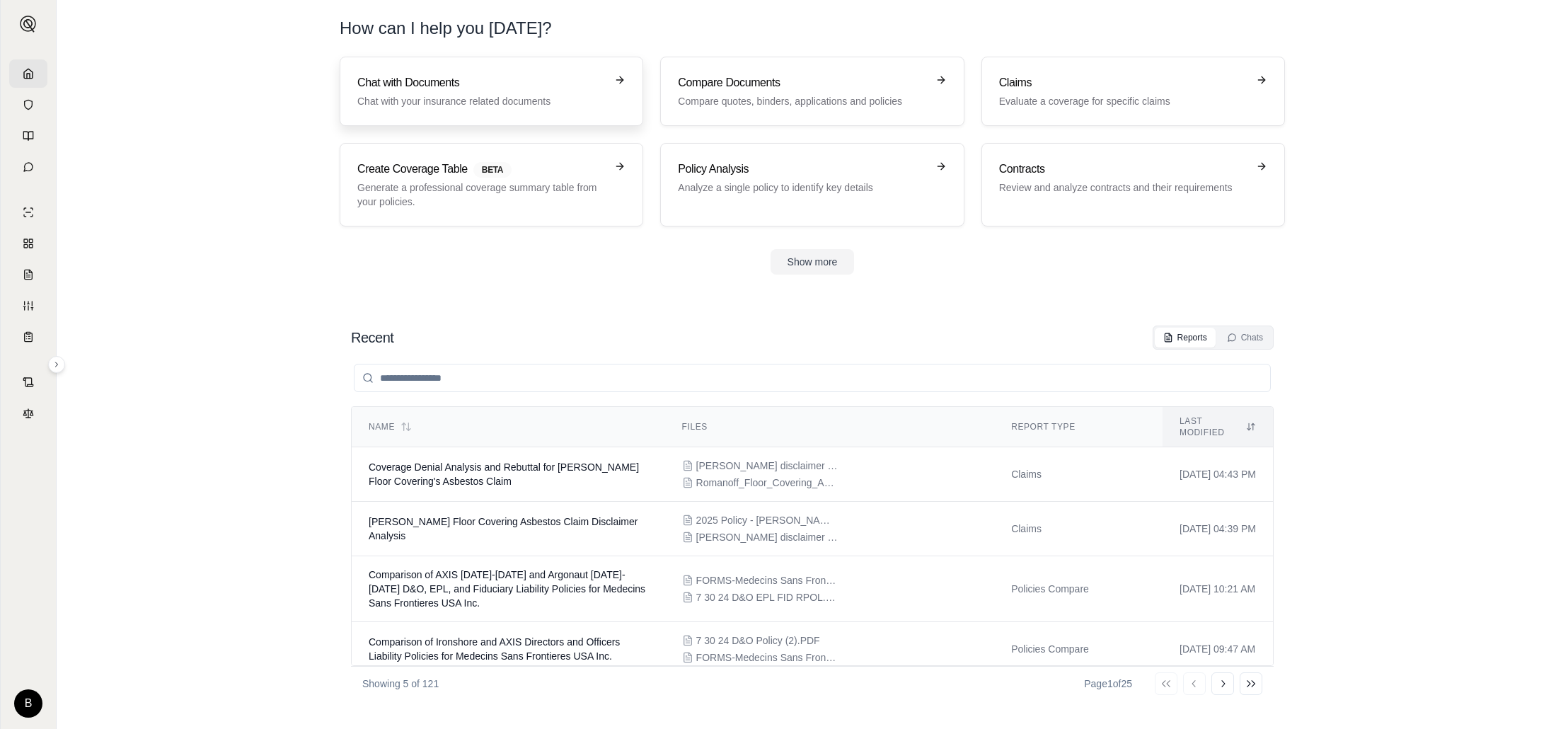
click at [410, 94] on p "Chat with your insurance related documents" at bounding box center [481, 101] width 248 height 14
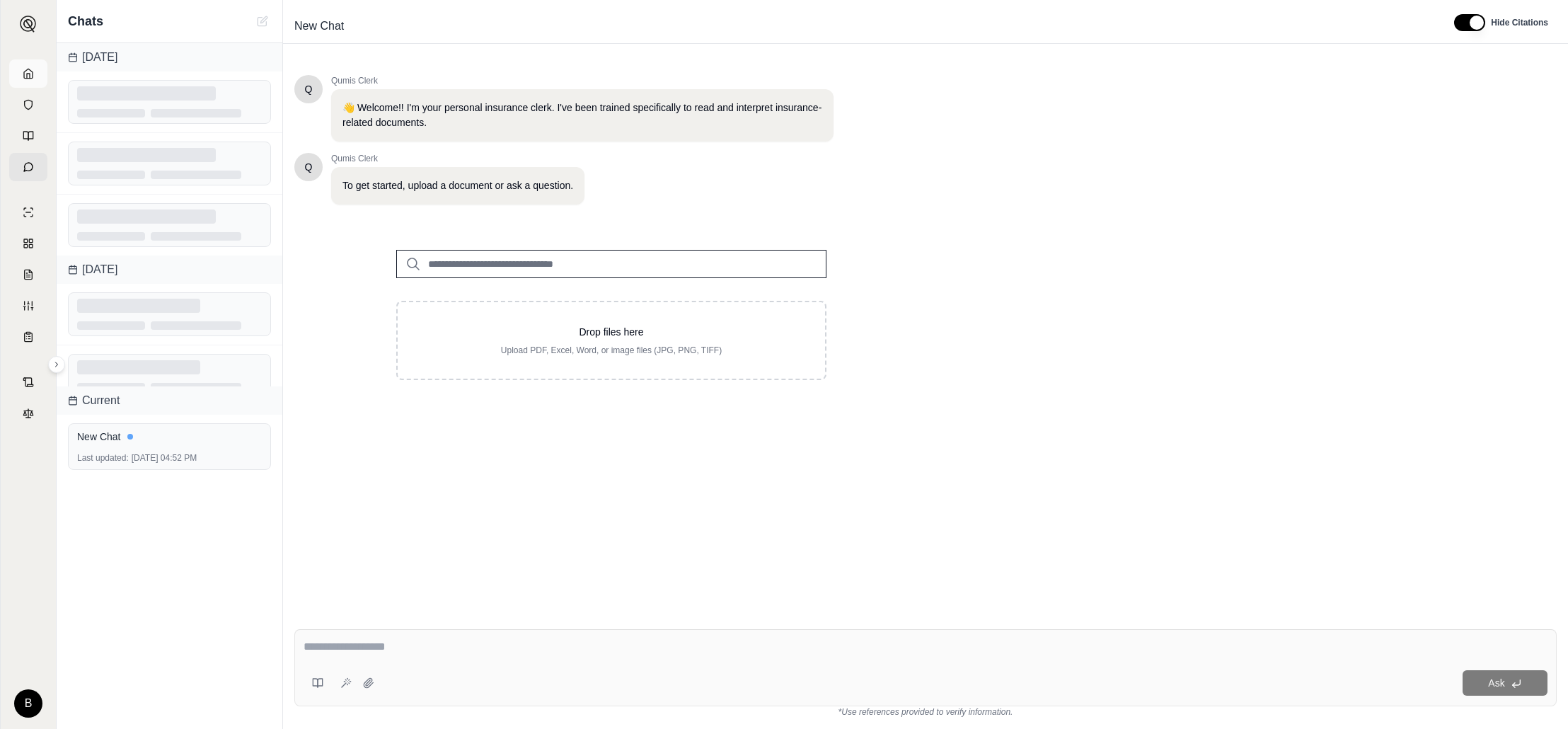
click at [25, 73] on icon at bounding box center [28, 73] width 12 height 12
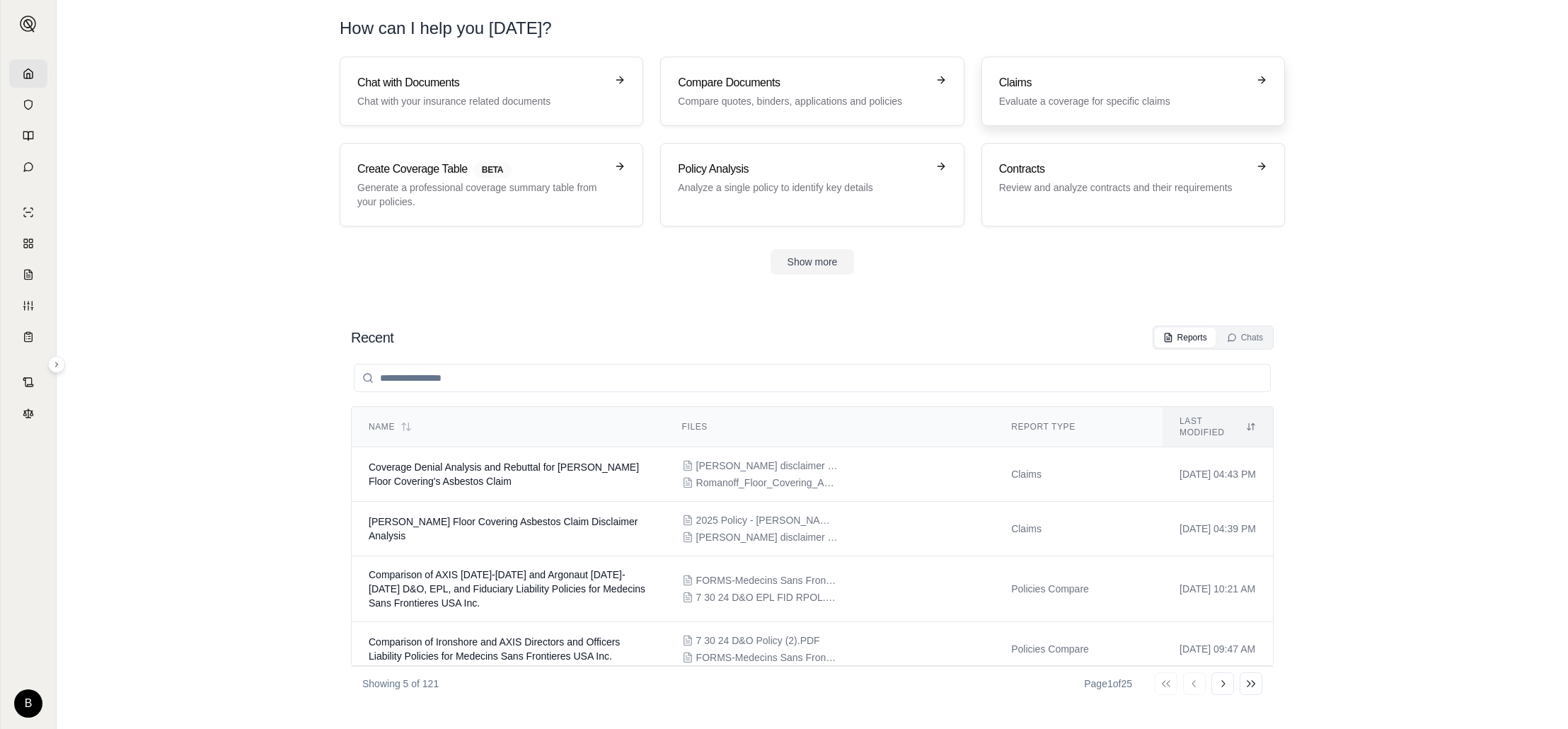
click at [1016, 101] on p "Evaluate a coverage for specific claims" at bounding box center [1123, 101] width 248 height 14
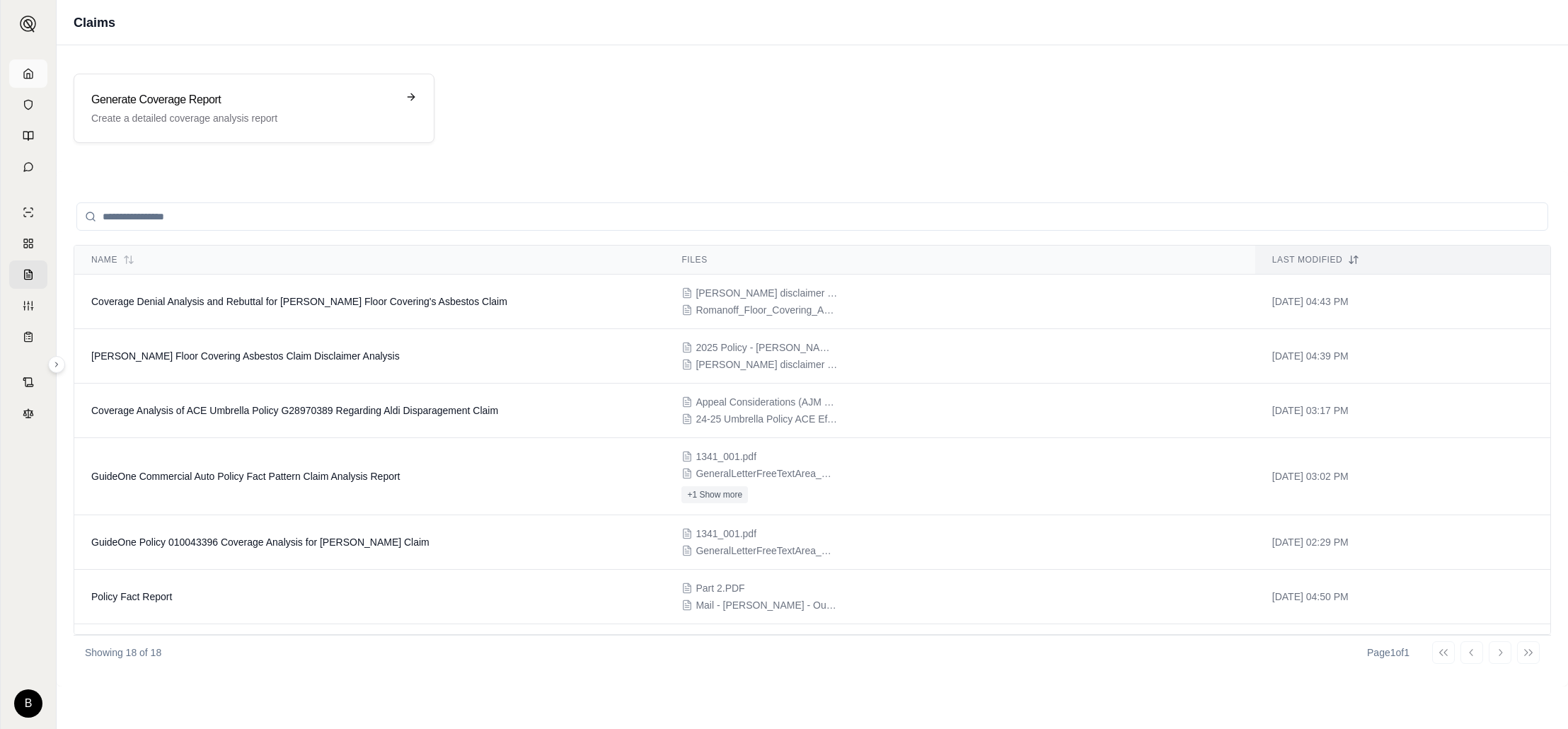
click at [27, 68] on icon at bounding box center [28, 73] width 12 height 12
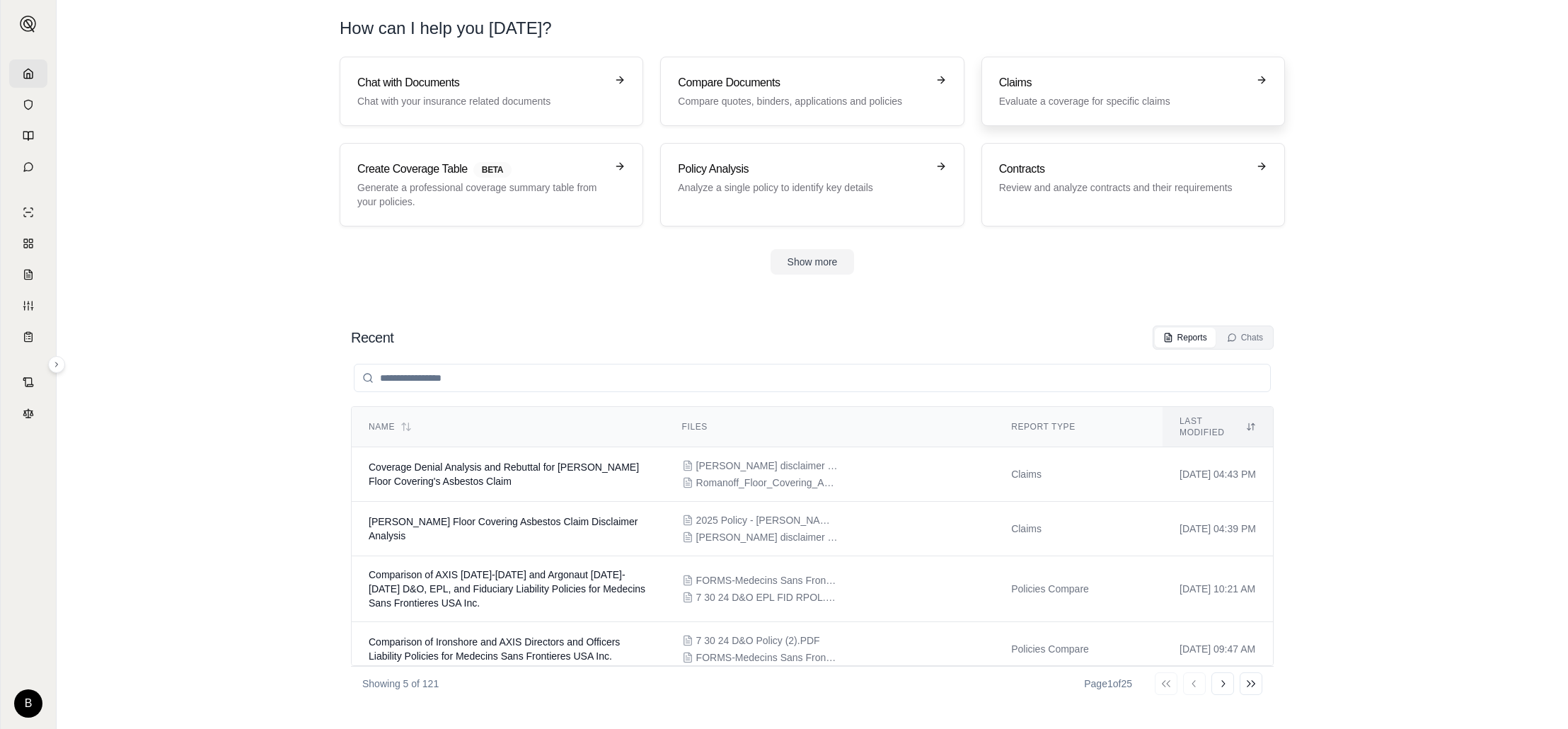
click at [1017, 87] on h3 "Claims" at bounding box center [1123, 83] width 248 height 17
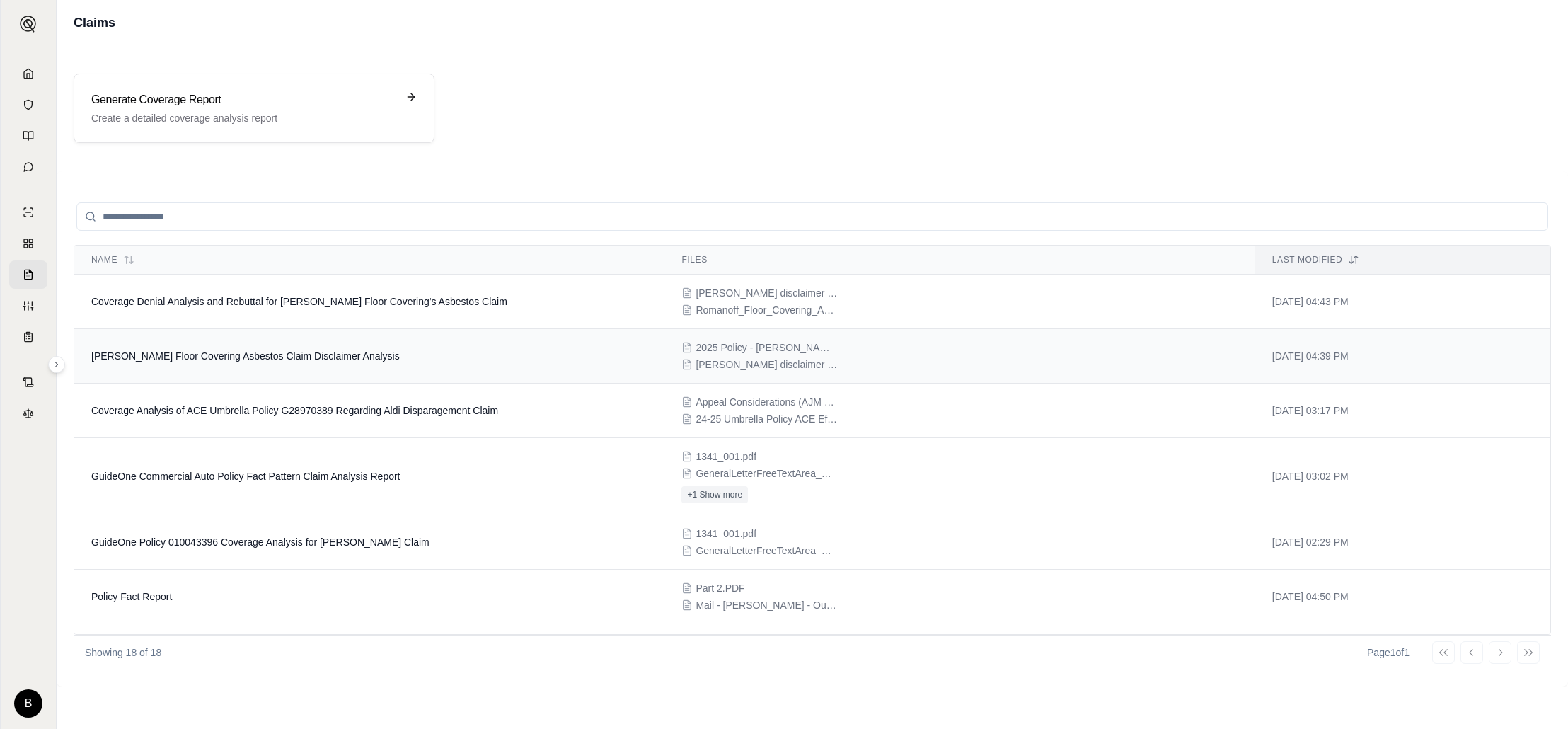
click at [260, 355] on span "[PERSON_NAME] Floor Covering Asbestos Claim Disclaimer Analysis" at bounding box center [246, 356] width 309 height 12
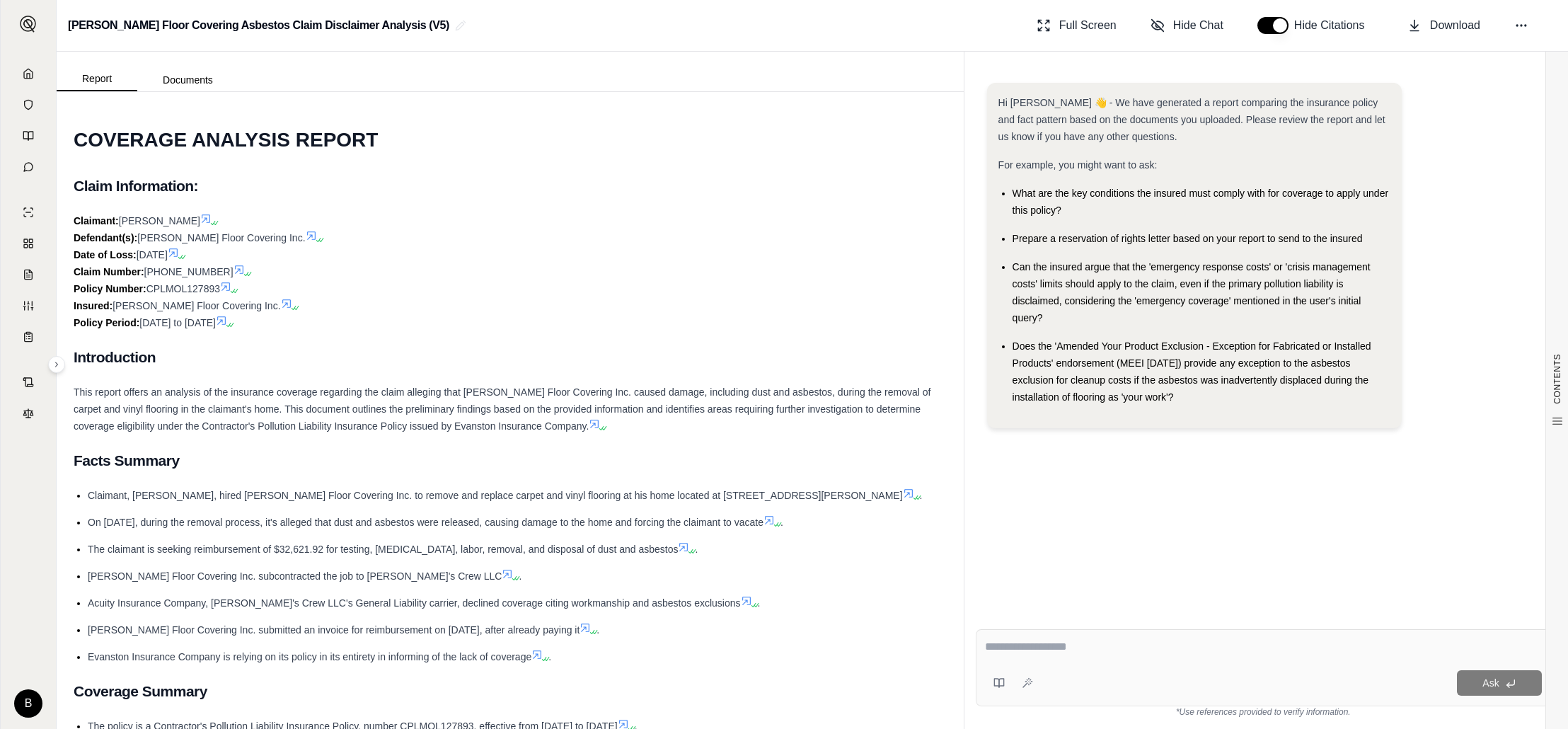
click at [1024, 652] on textarea at bounding box center [1264, 647] width 557 height 17
type textarea "**********"
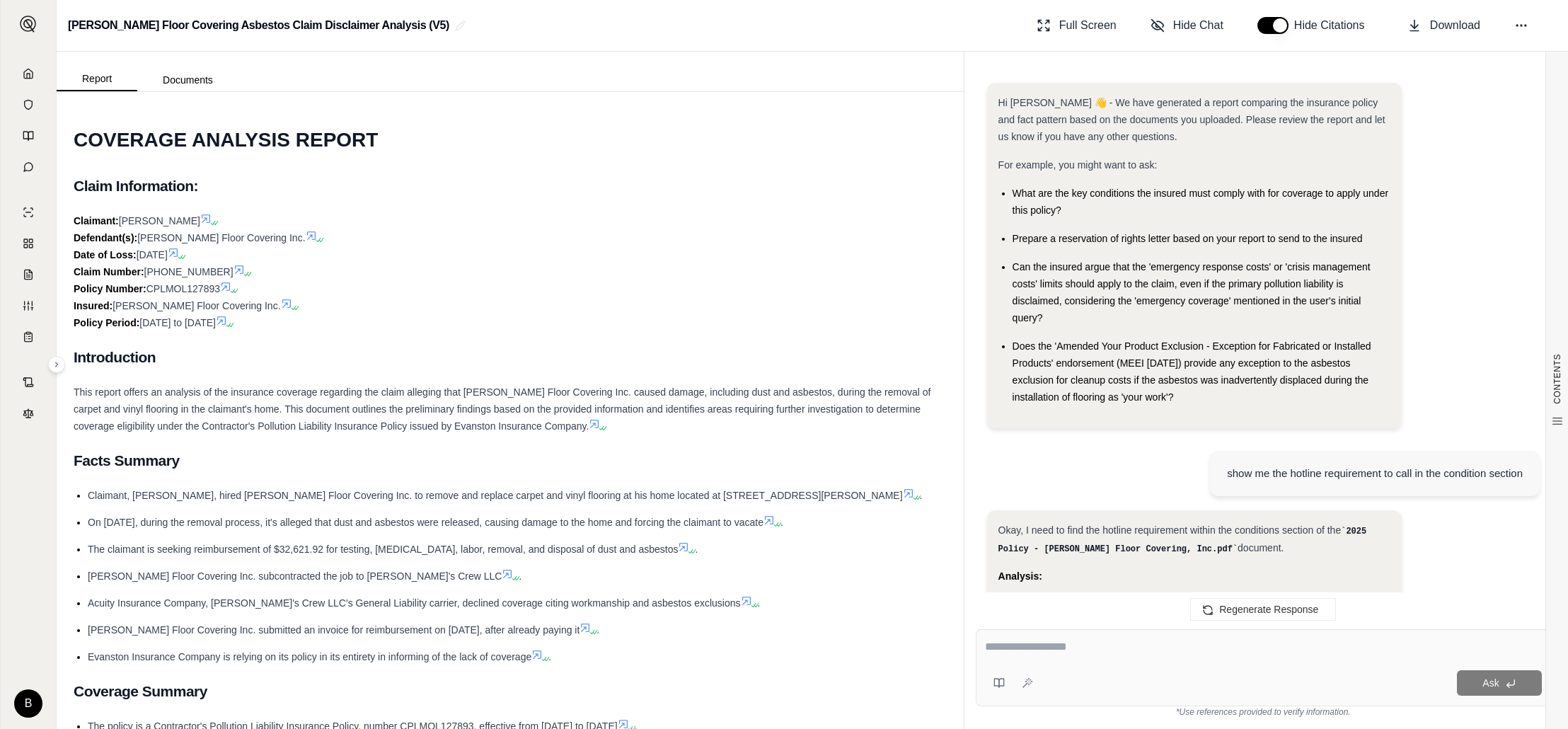
scroll to position [1056, 0]
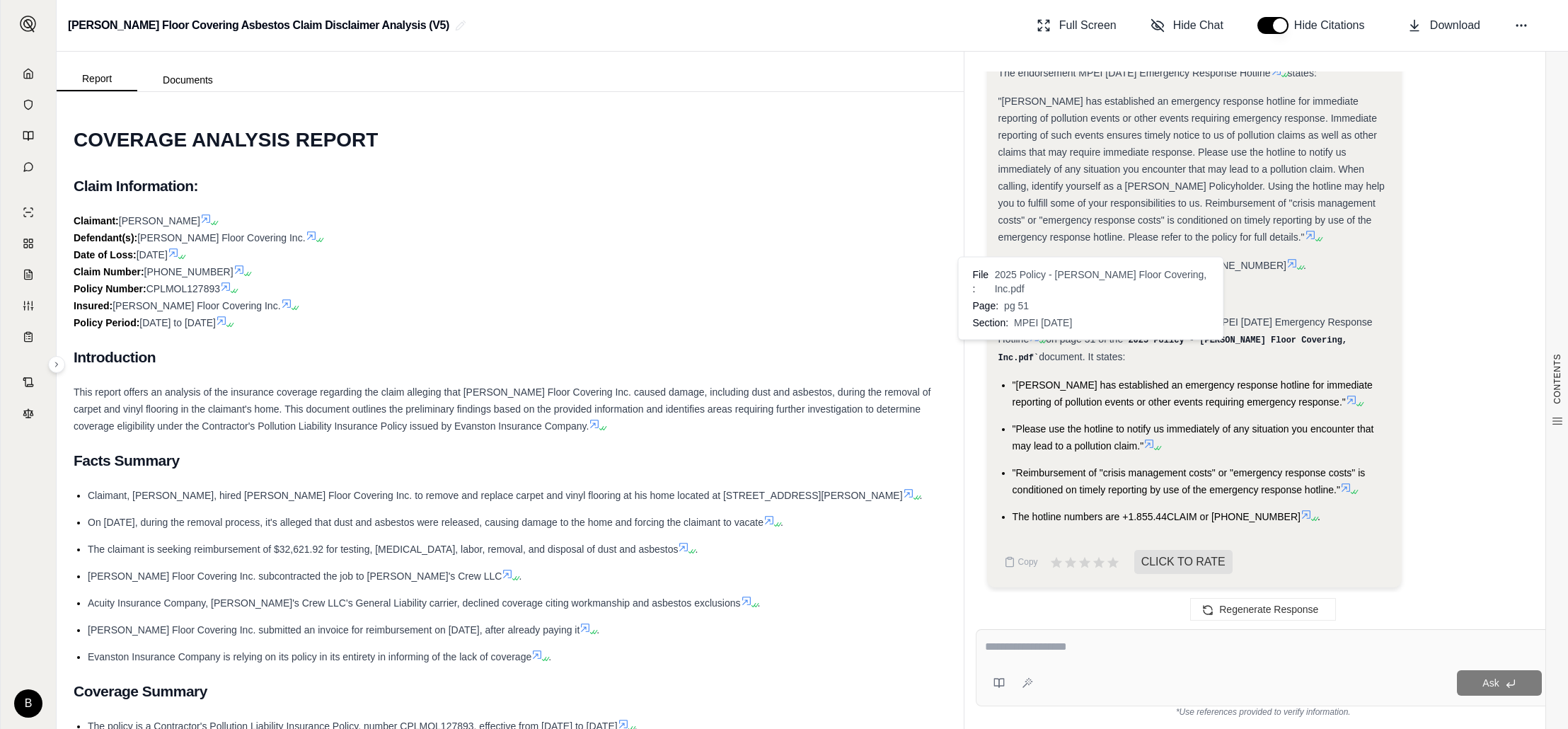
click at [1041, 332] on icon at bounding box center [1034, 337] width 12 height 12
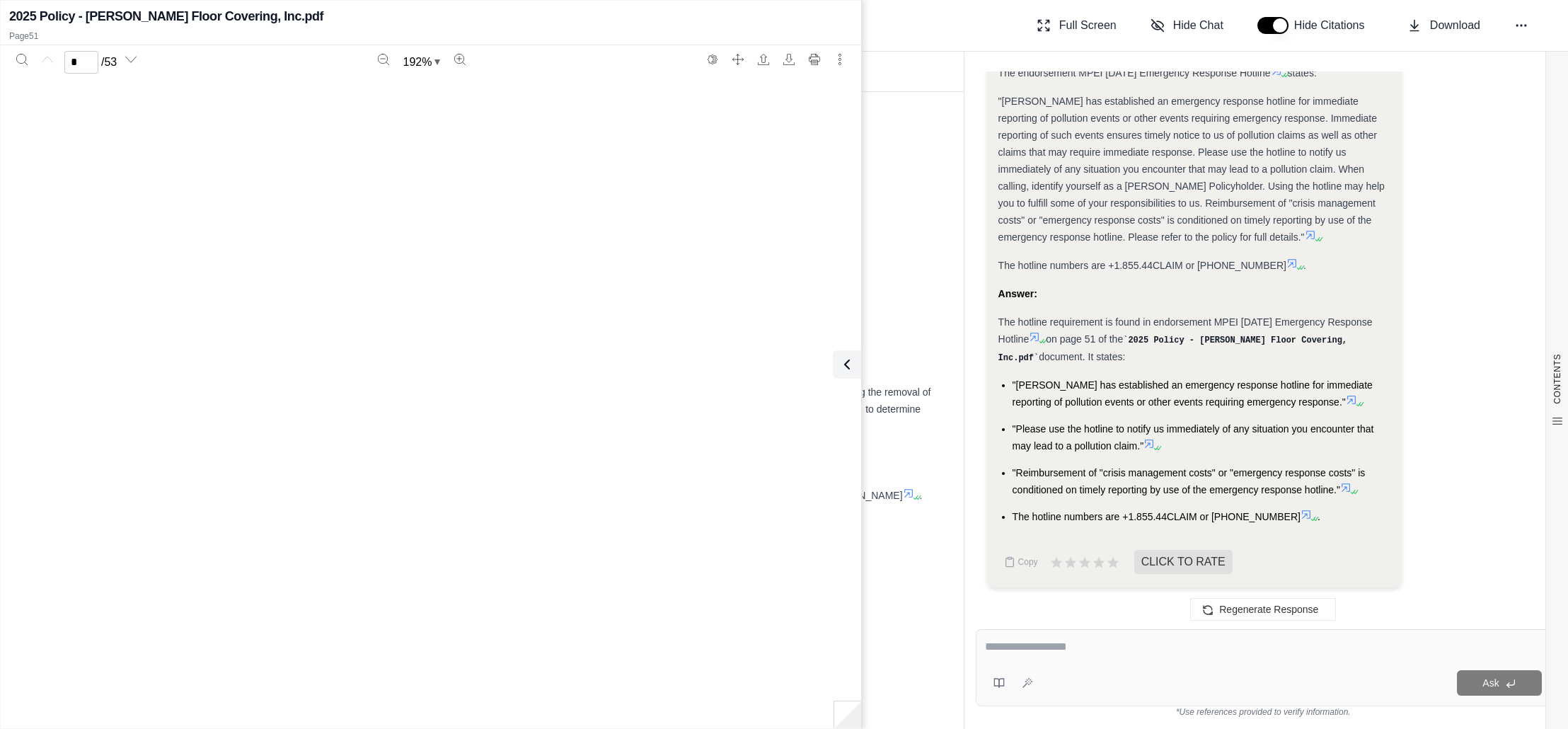
scroll to position [53852, 0]
type input "**"
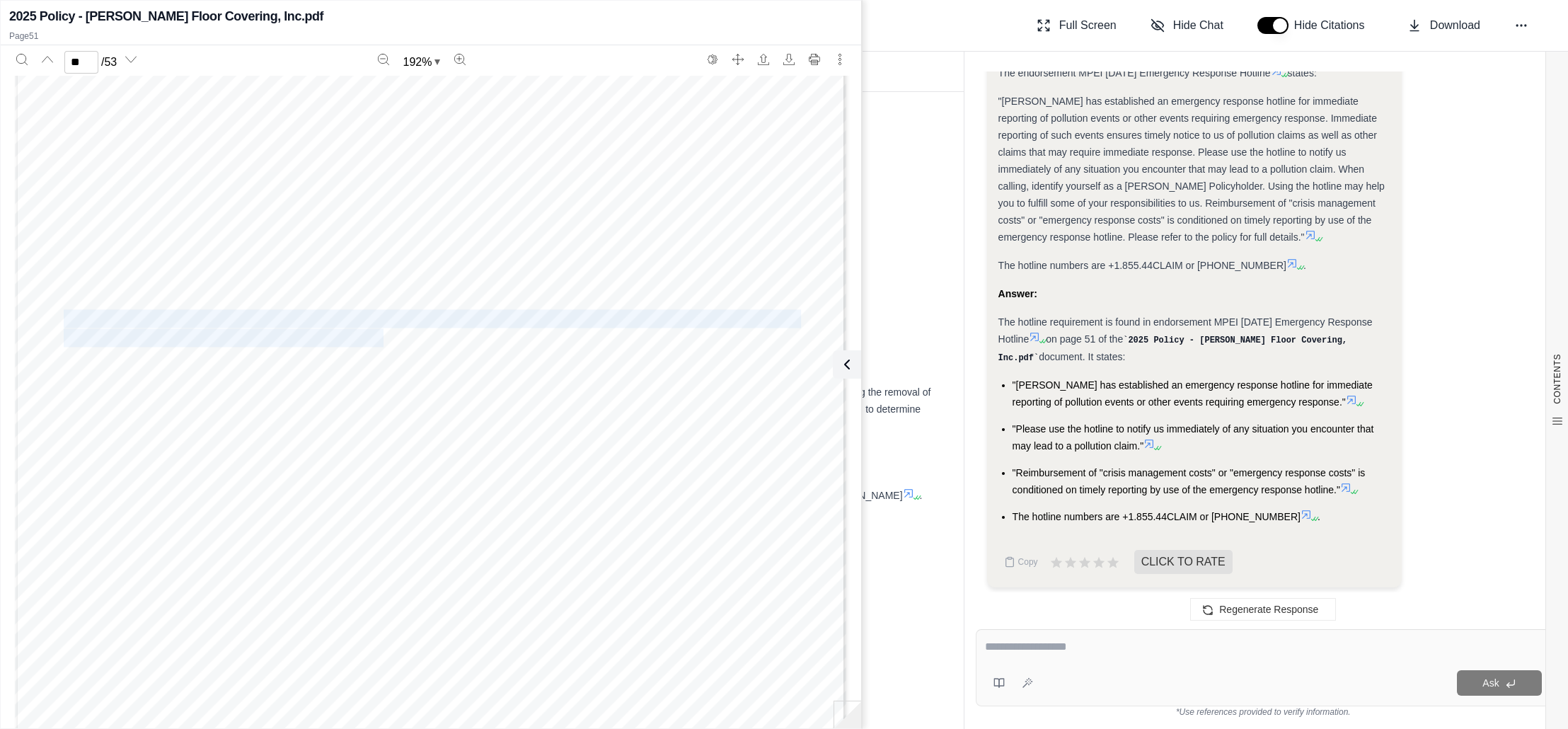
drag, startPoint x: 65, startPoint y: 318, endPoint x: 385, endPoint y: 335, distance: 320.5
click at [385, 335] on div "Page 1 of 1 MPEI [DATE] EVANSTON INSURANCE COMPANY EMERGENCY RESPONSE HOTLINE +…" at bounding box center [431, 519] width 832 height 1077
click at [1049, 659] on div at bounding box center [1264, 649] width 557 height 22
click at [1050, 654] on textarea at bounding box center [1264, 647] width 557 height 17
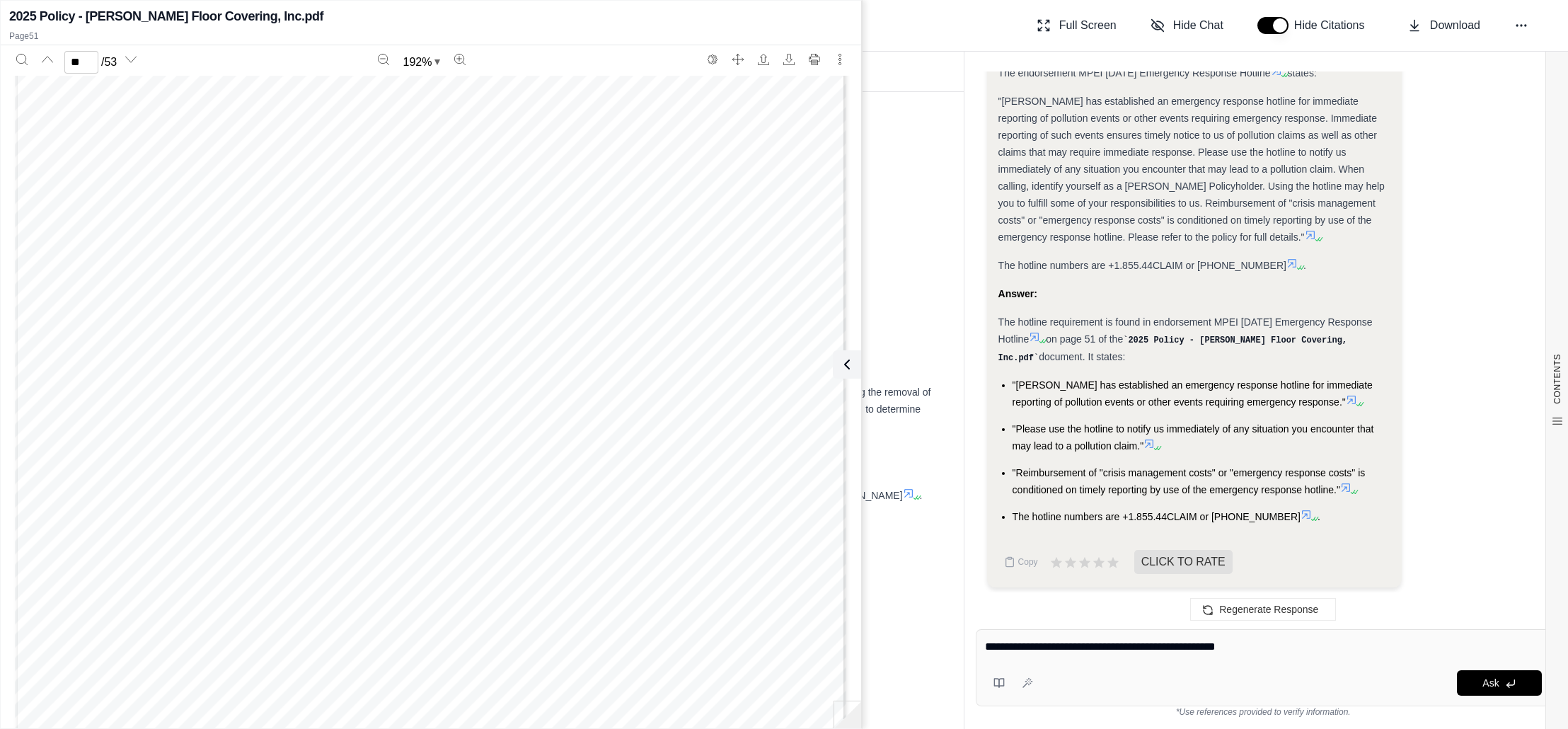
type textarea "**********"
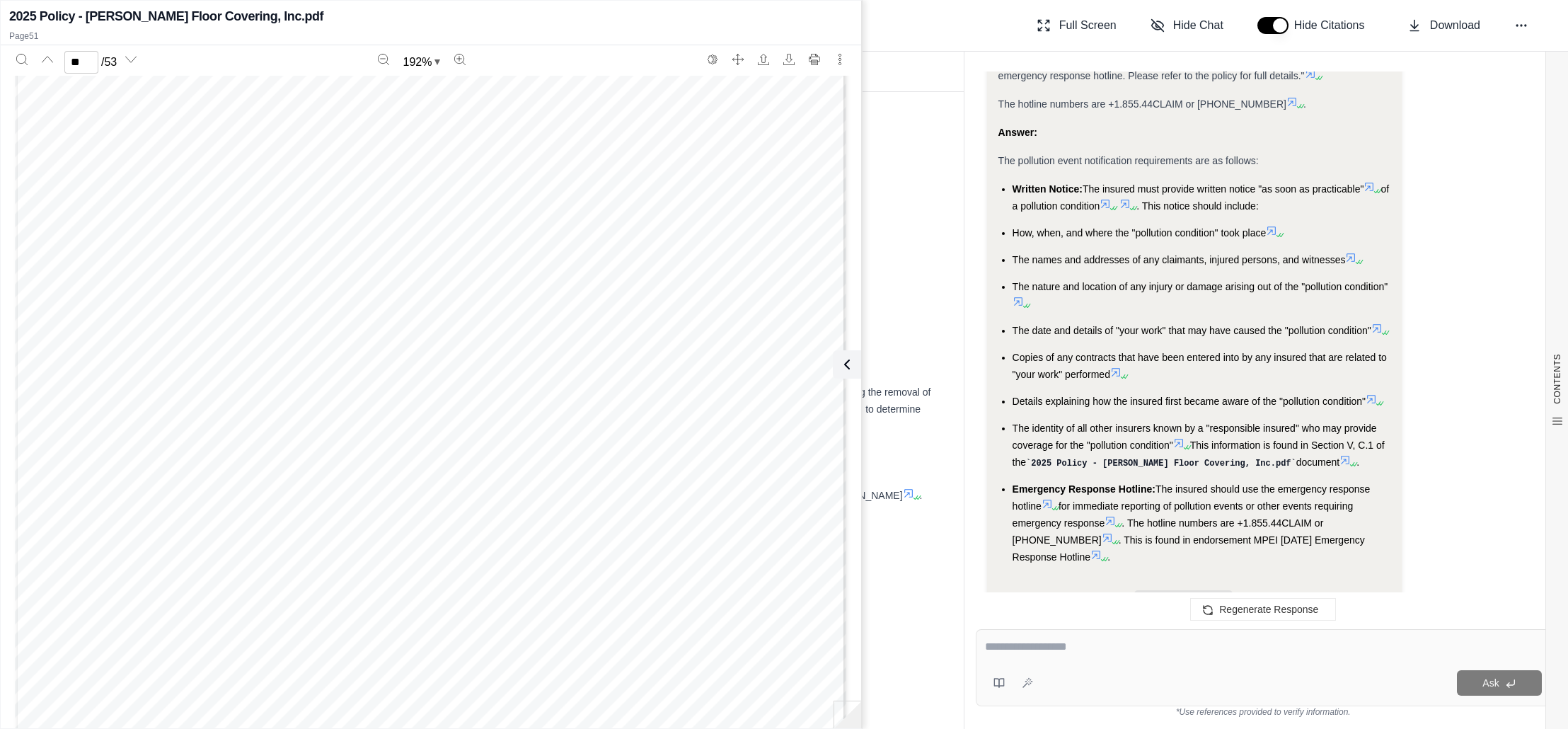
scroll to position [2484, 0]
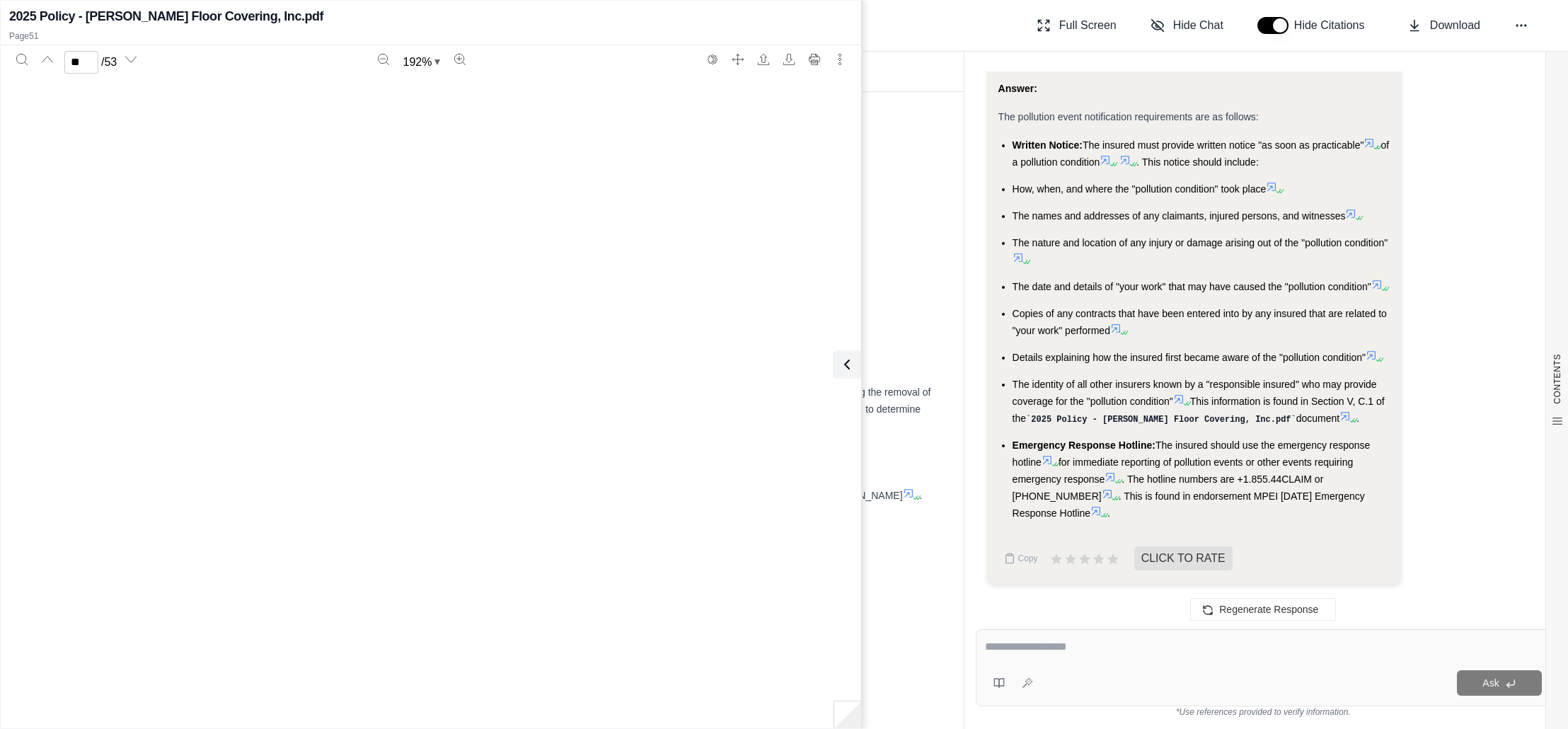
click at [1378, 180] on ul "Written Notice: The insured must provide written notice "as soon as practicable…" at bounding box center [1194, 329] width 392 height 386
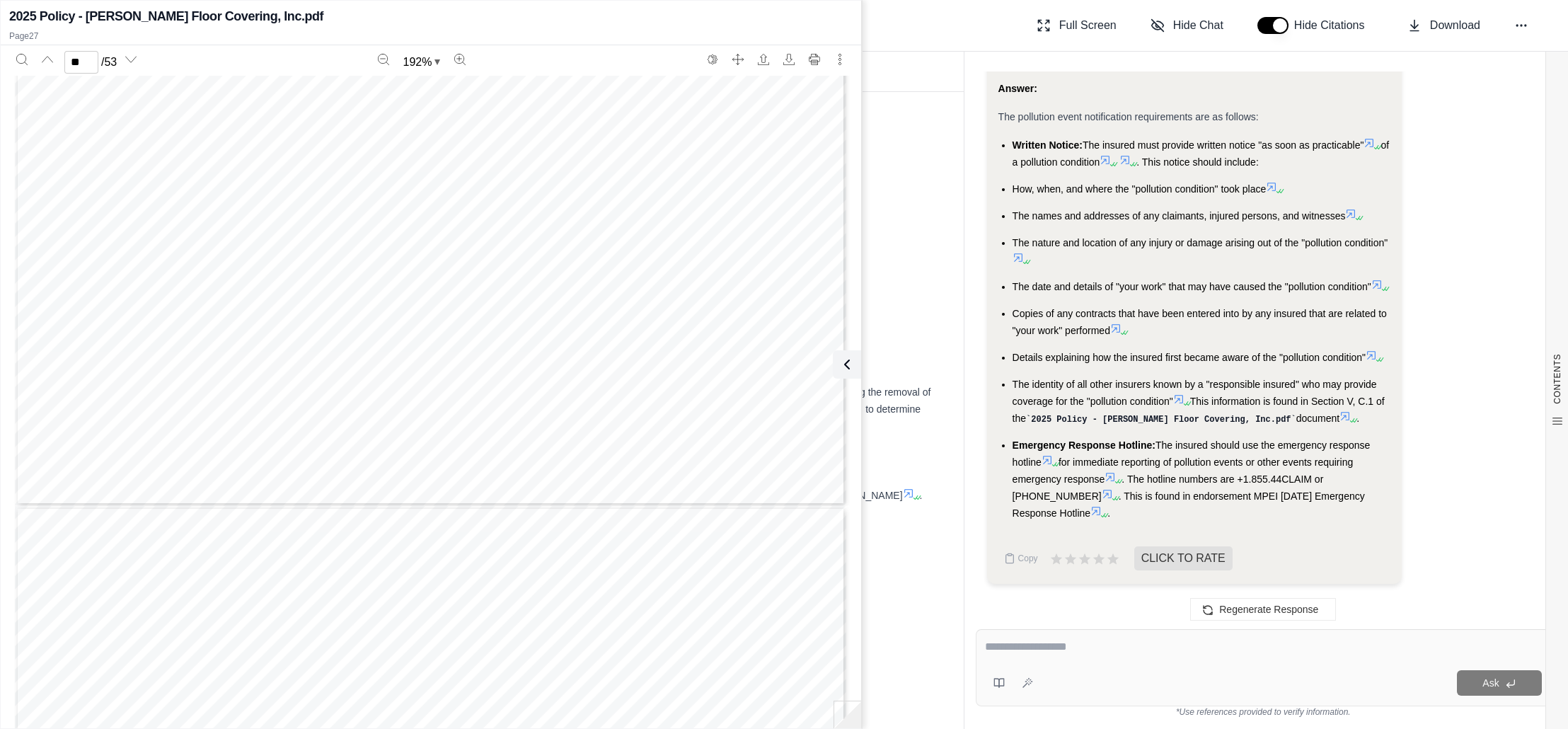
scroll to position [28646, 0]
type input "**"
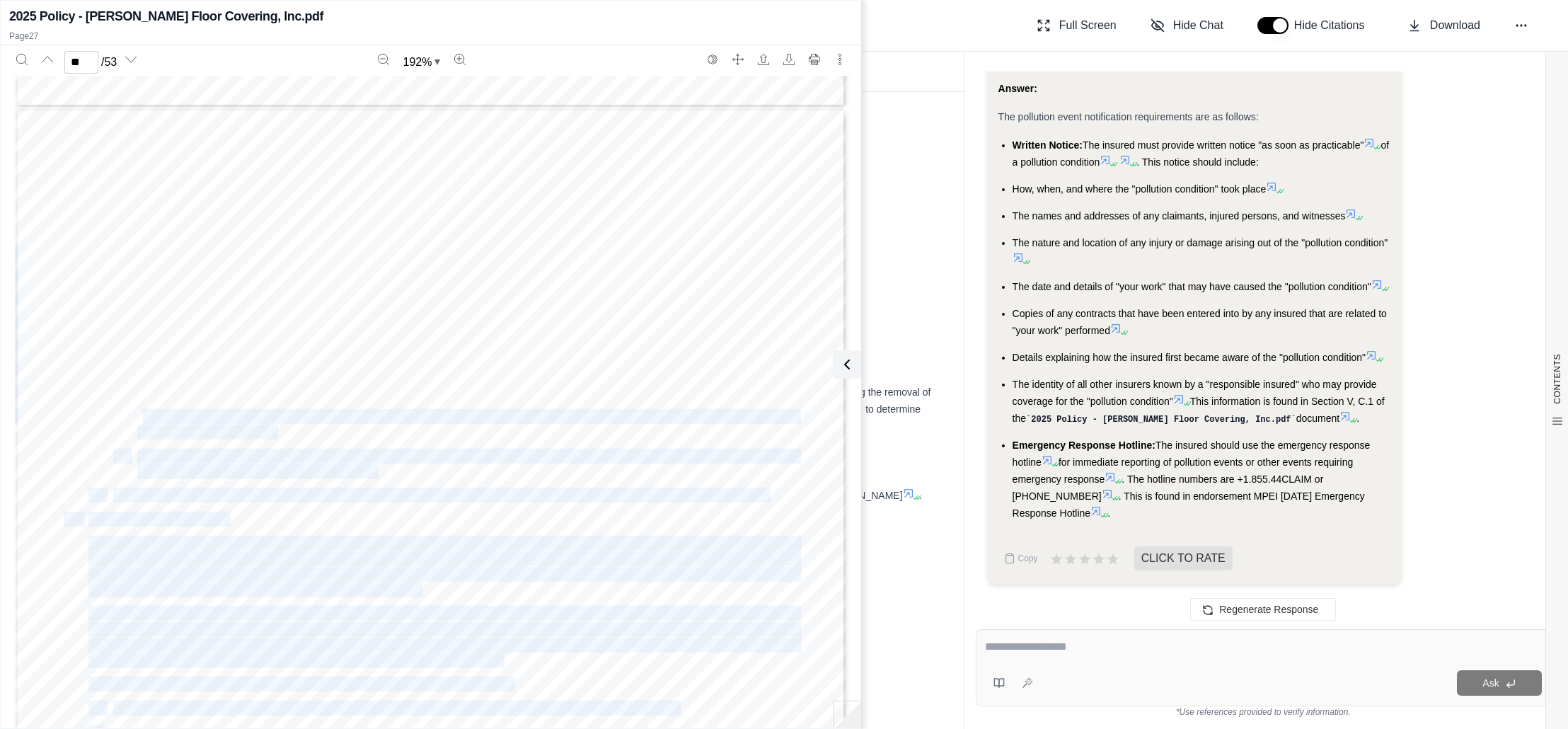
drag, startPoint x: 146, startPoint y: 411, endPoint x: 290, endPoint y: 428, distance: 145.0
click at [290, 428] on div "Page 14 of 22 MEEI 0007 01 23 a. You must notify us in writing as soon as possi…" at bounding box center [431, 646] width 832 height 1077
click at [332, 434] on div "Page 14 of 22 MEEI 0007 01 23 a. You must notify us in writing as soon as possi…" at bounding box center [431, 646] width 832 height 1077
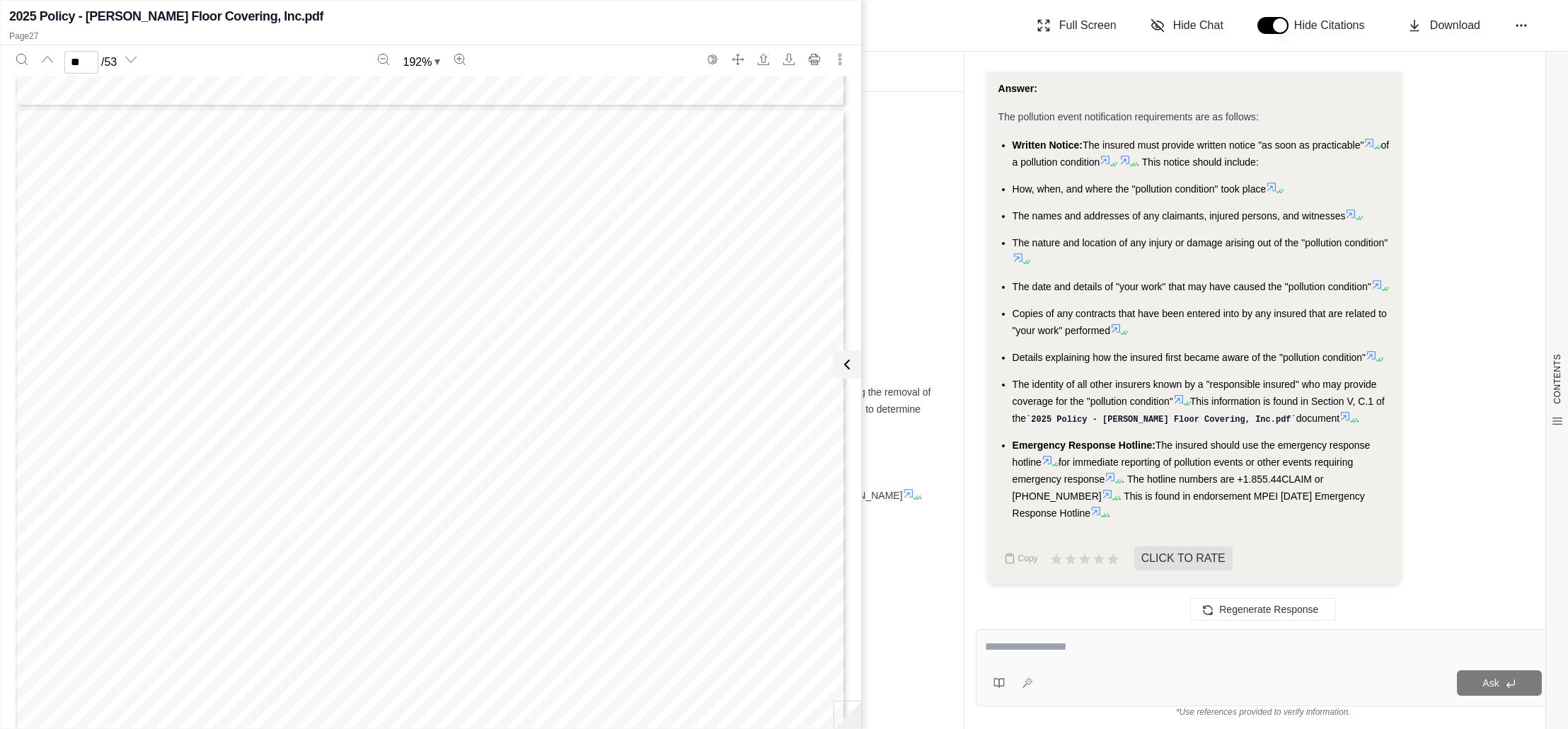
click at [402, 480] on div "Page 14 of 22 MEEI 0007 01 23 a. You must notify us in writing as soon as possi…" at bounding box center [431, 646] width 832 height 1077
drag, startPoint x: 141, startPoint y: 454, endPoint x: 311, endPoint y: 457, distance: 170.0
click at [307, 457] on span ""Emergency response costs" that have been reported and approved by us or our ap…" at bounding box center [467, 456] width 660 height 13
click at [348, 476] on span "use of the emergency response hotline." at bounding box center [256, 471] width 238 height 13
click at [1006, 648] on textarea at bounding box center [1264, 647] width 557 height 17
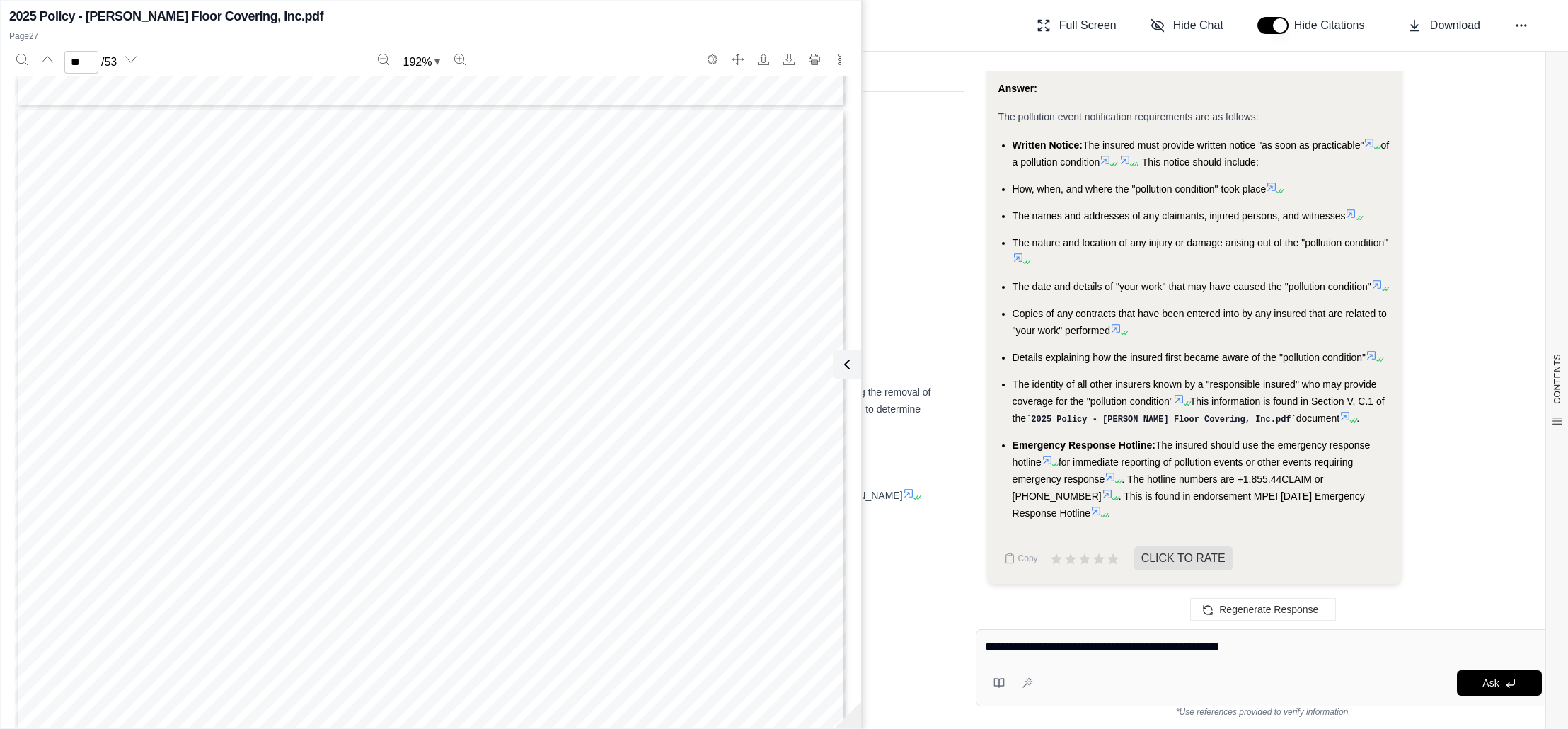
type textarea "**********"
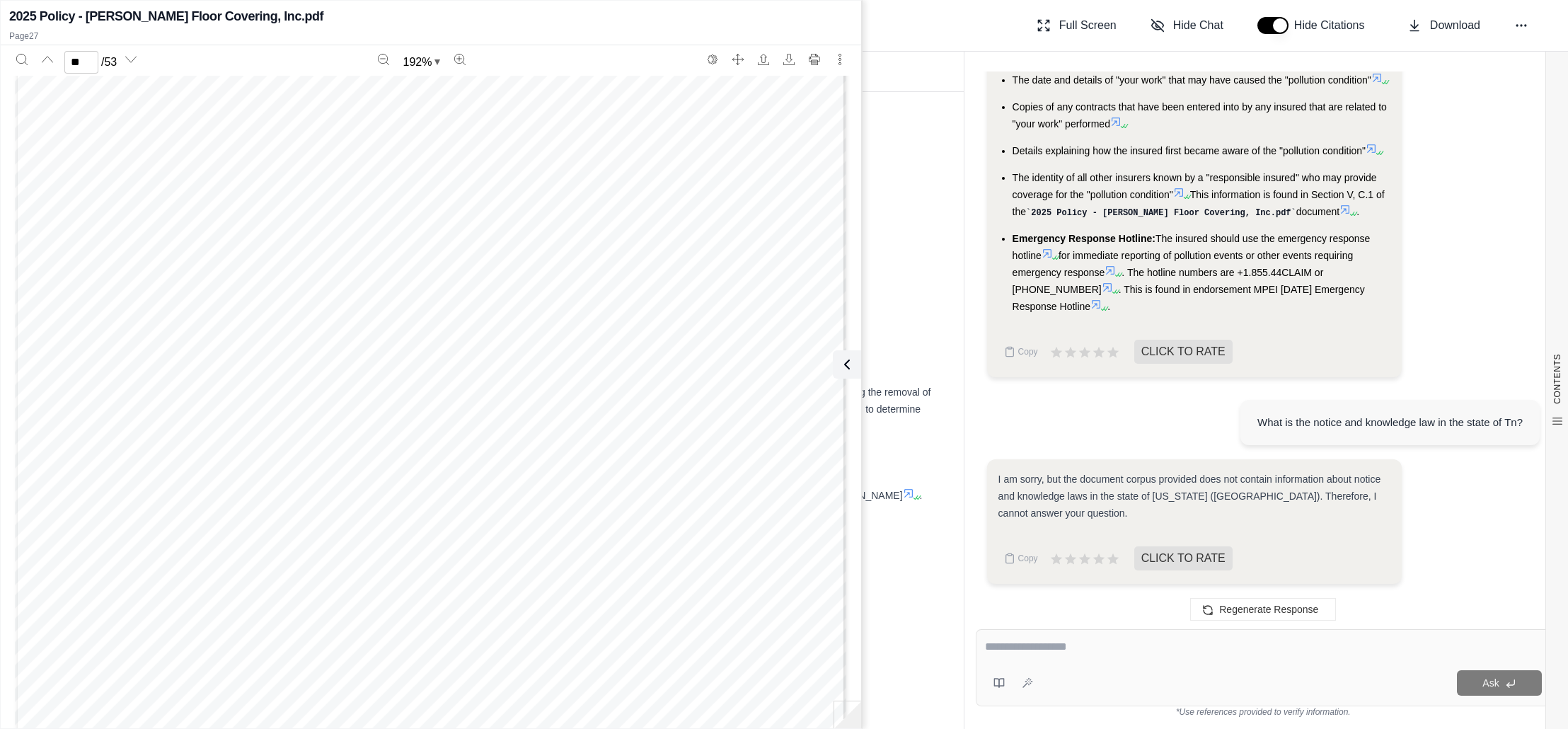
scroll to position [29239, 0]
click at [892, 452] on h2 "Facts Summary" at bounding box center [509, 461] width 873 height 30
click at [846, 361] on icon at bounding box center [844, 364] width 17 height 17
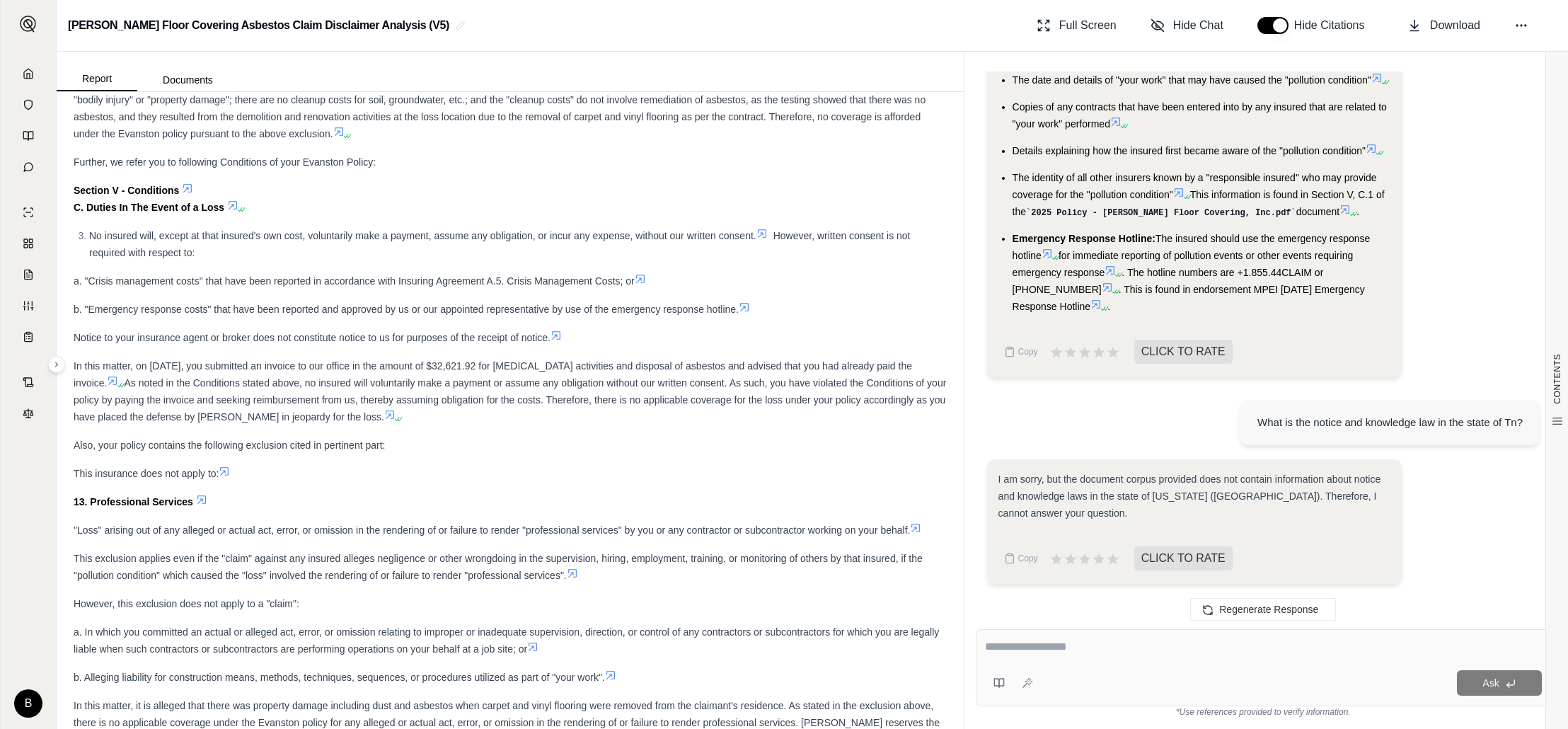
scroll to position [5222, 0]
click at [385, 408] on icon at bounding box center [390, 414] width 12 height 12
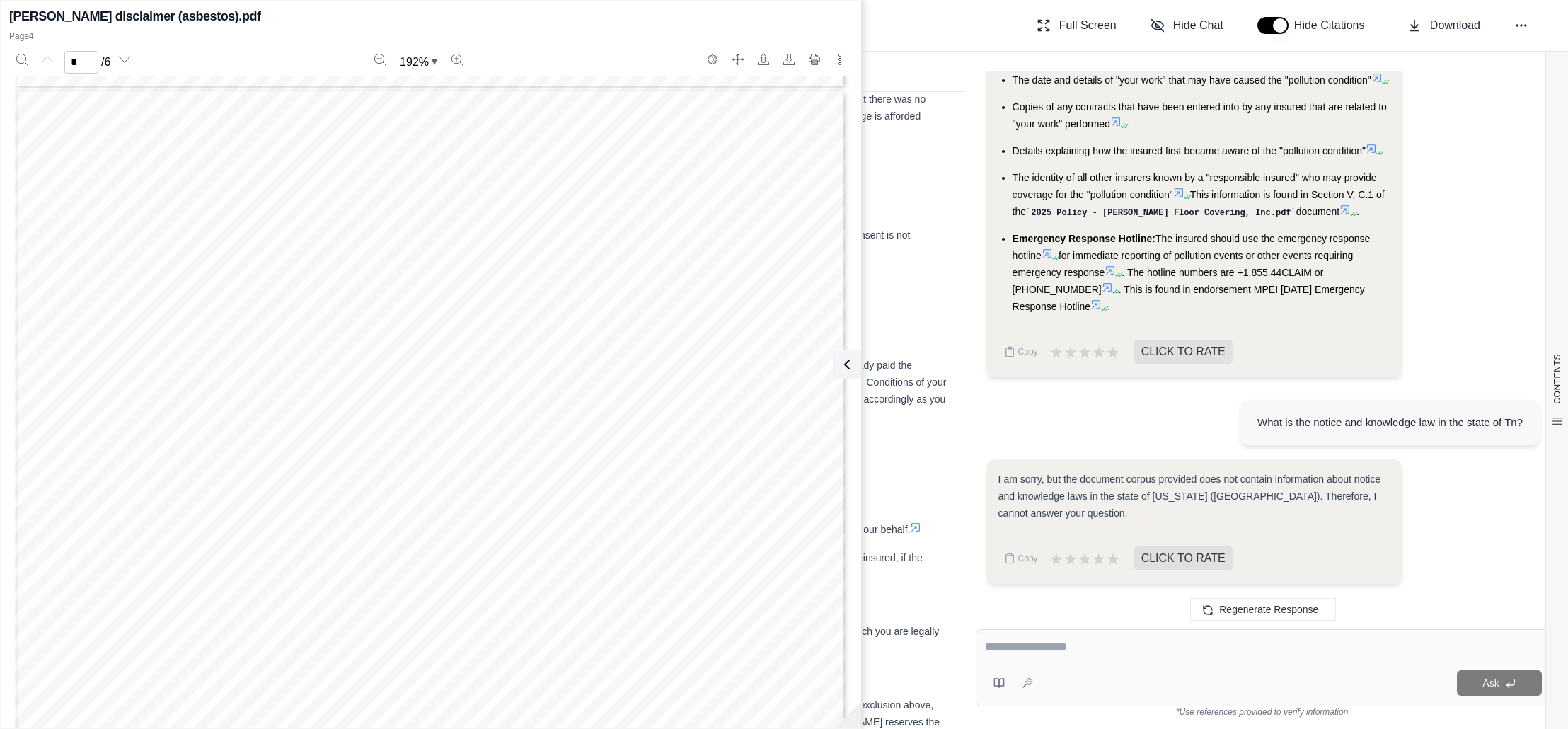
type input "*"
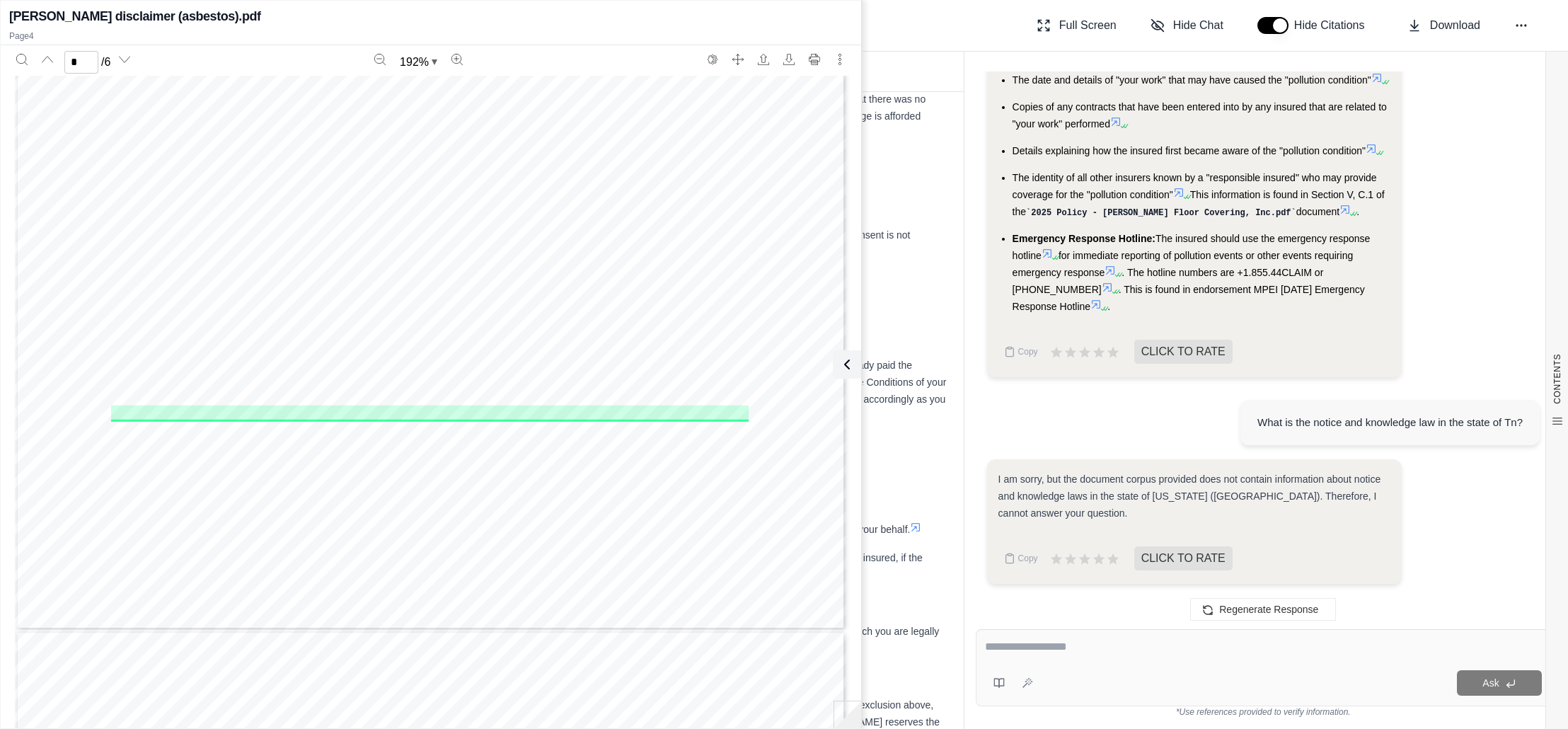
scroll to position [3755, 0]
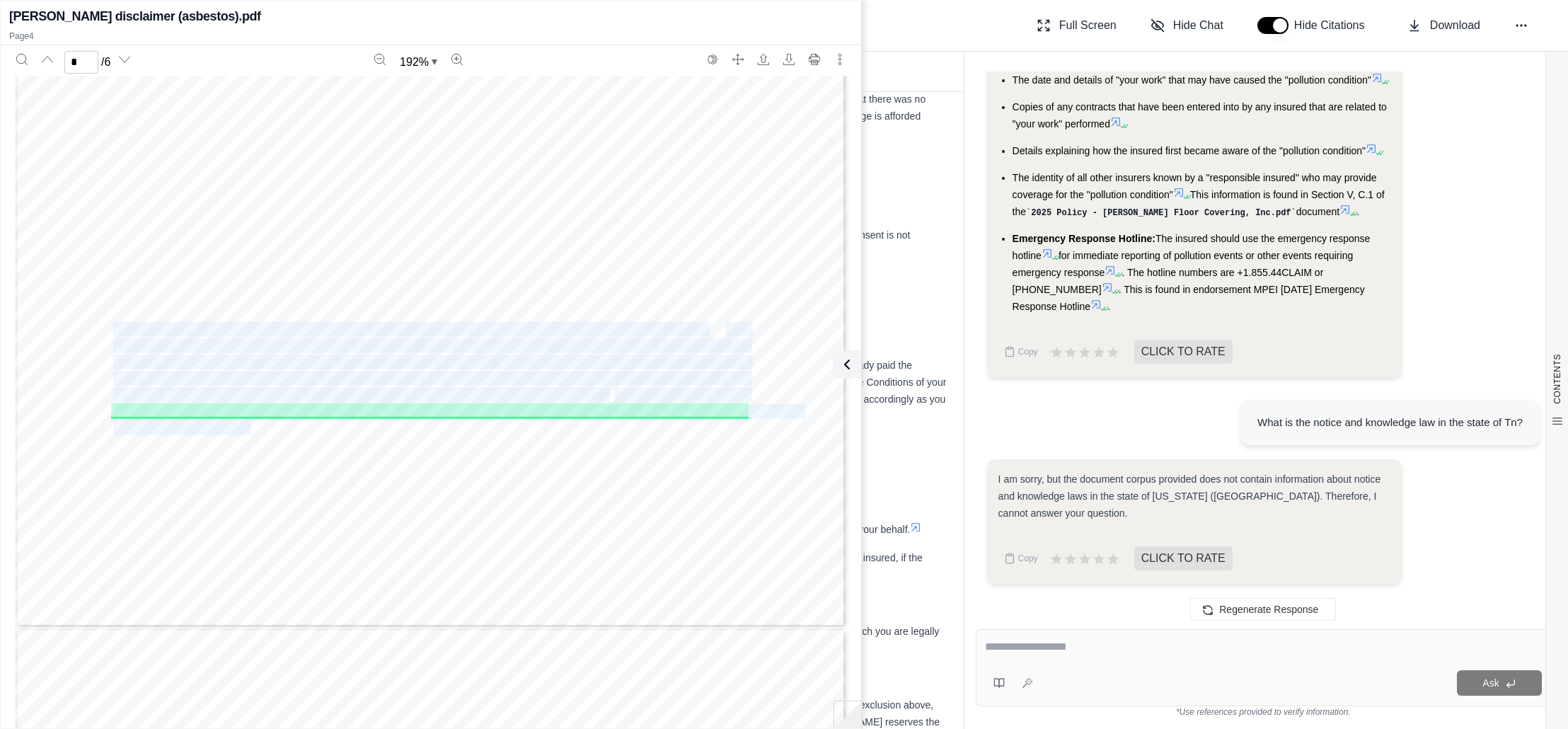
drag, startPoint x: 115, startPoint y: 327, endPoint x: 253, endPoint y: 425, distance: 169.3
click at [253, 425] on div "Page 4 1. Does not result from demolition , renovation, or abatement; 2. Is dem…" at bounding box center [431, 90] width 832 height 1077
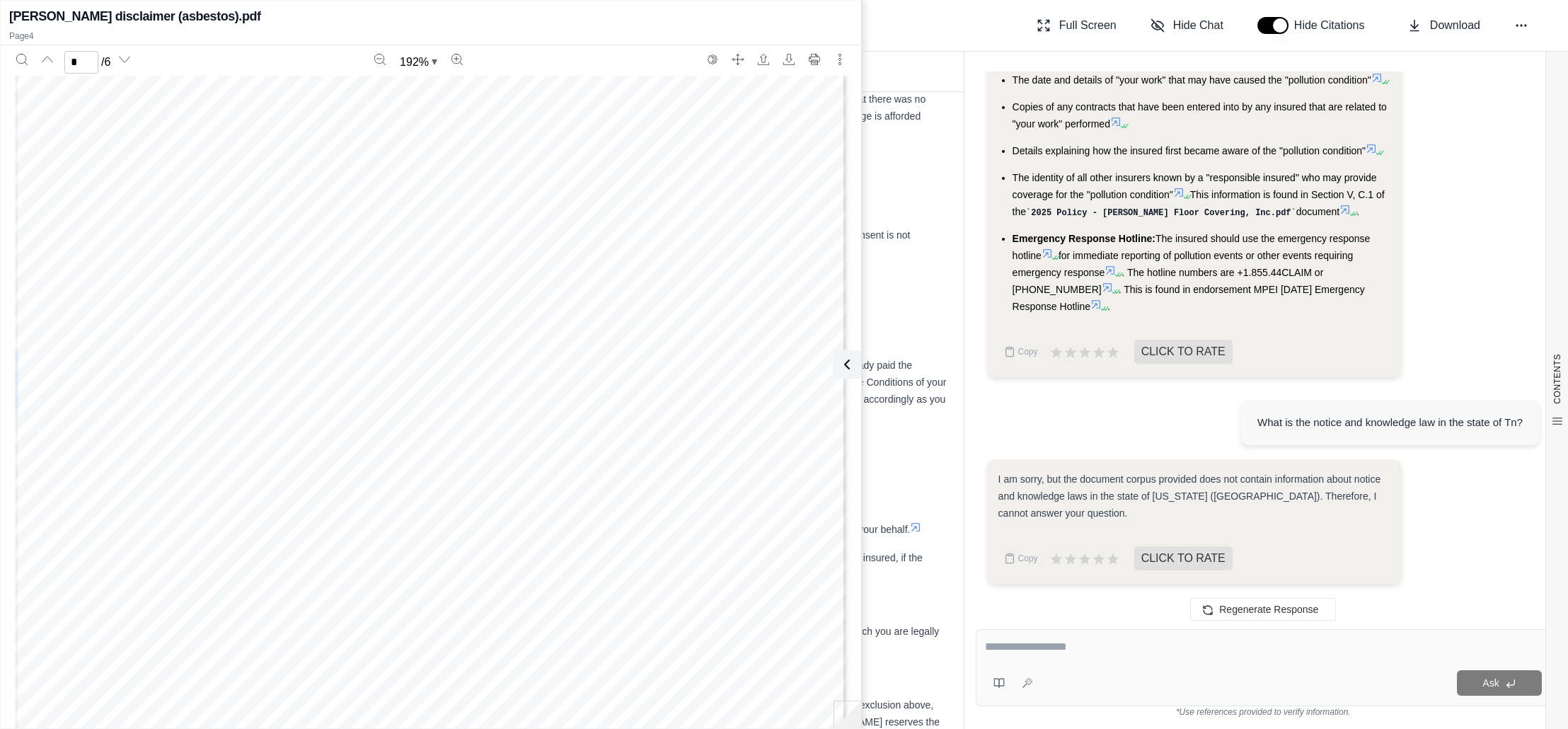
scroll to position [3269, 0]
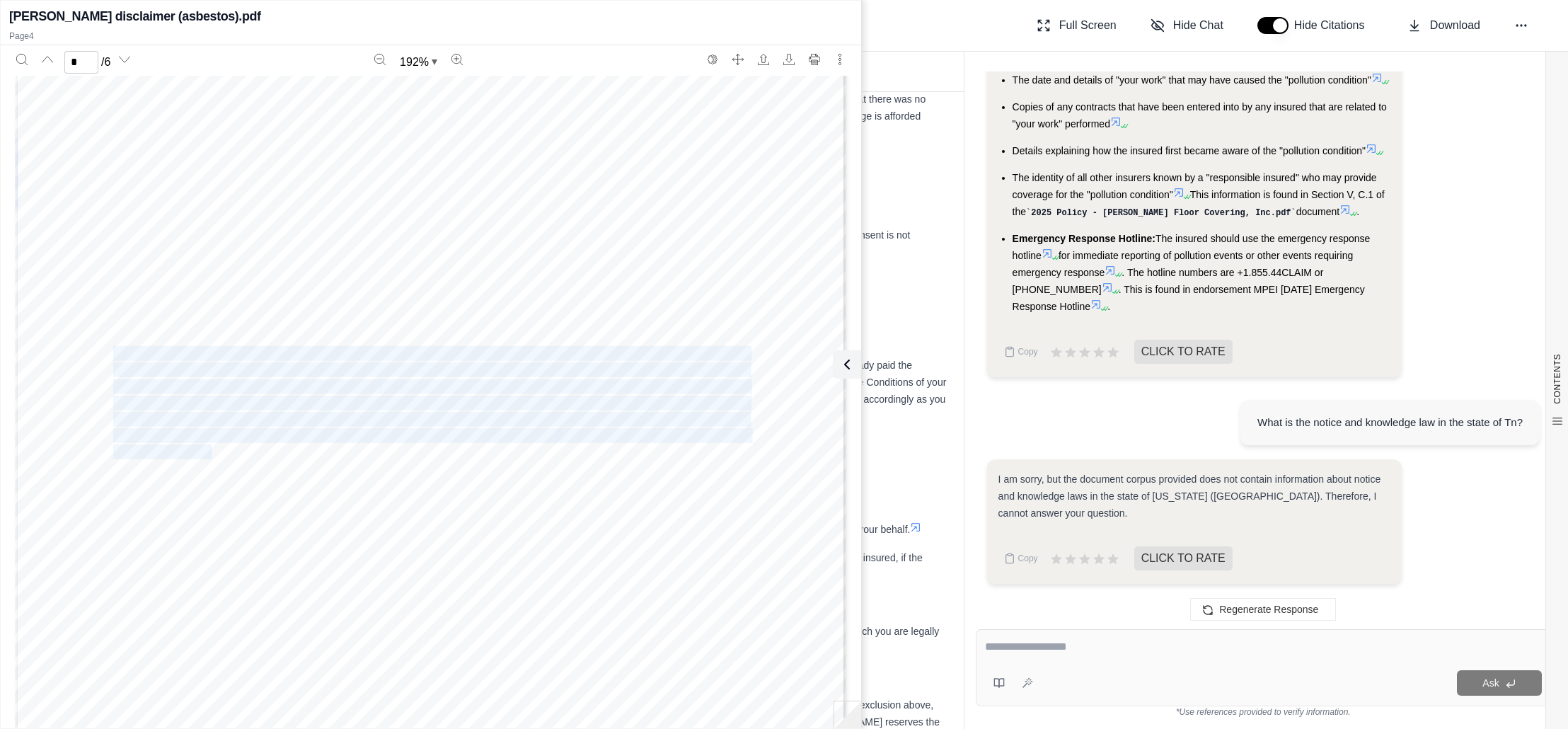
drag, startPoint x: 114, startPoint y: 350, endPoint x: 210, endPoint y: 450, distance: 138.6
click at [210, 450] on div "Page 4 1. Does not result from demolition , renovation, or abatement; 2. Is dem…" at bounding box center [431, 576] width 832 height 1077
click at [847, 364] on icon at bounding box center [844, 364] width 17 height 17
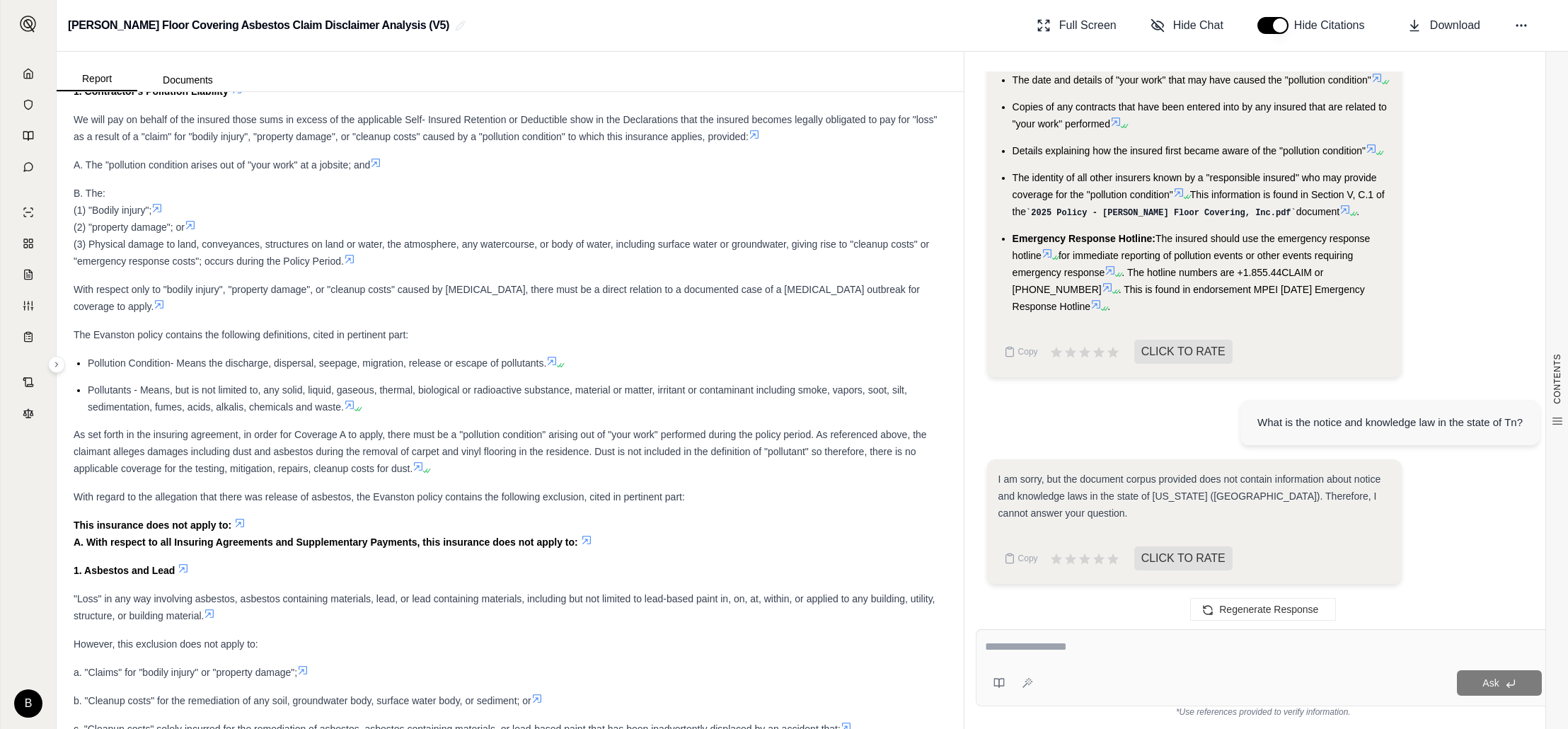
scroll to position [4386, 0]
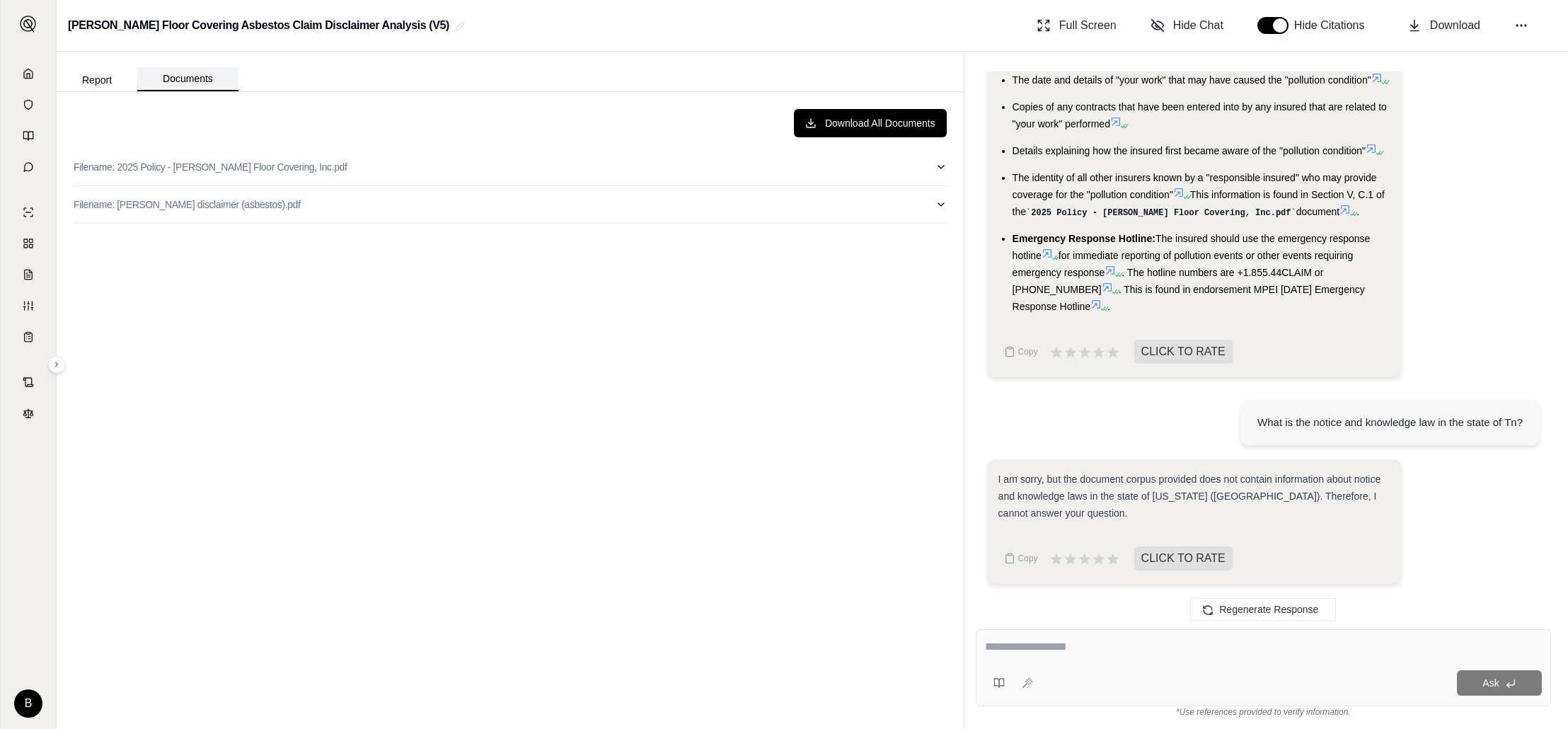
click at [197, 80] on button "Documents" at bounding box center [188, 79] width 101 height 24
click at [207, 164] on p "Filename: 2025 Policy - [PERSON_NAME] Floor Covering, Inc.pdf" at bounding box center [210, 167] width 273 height 14
drag, startPoint x: 147, startPoint y: 197, endPoint x: 129, endPoint y: 197, distance: 18.0
click at [129, 197] on input "*" at bounding box center [146, 198] width 34 height 23
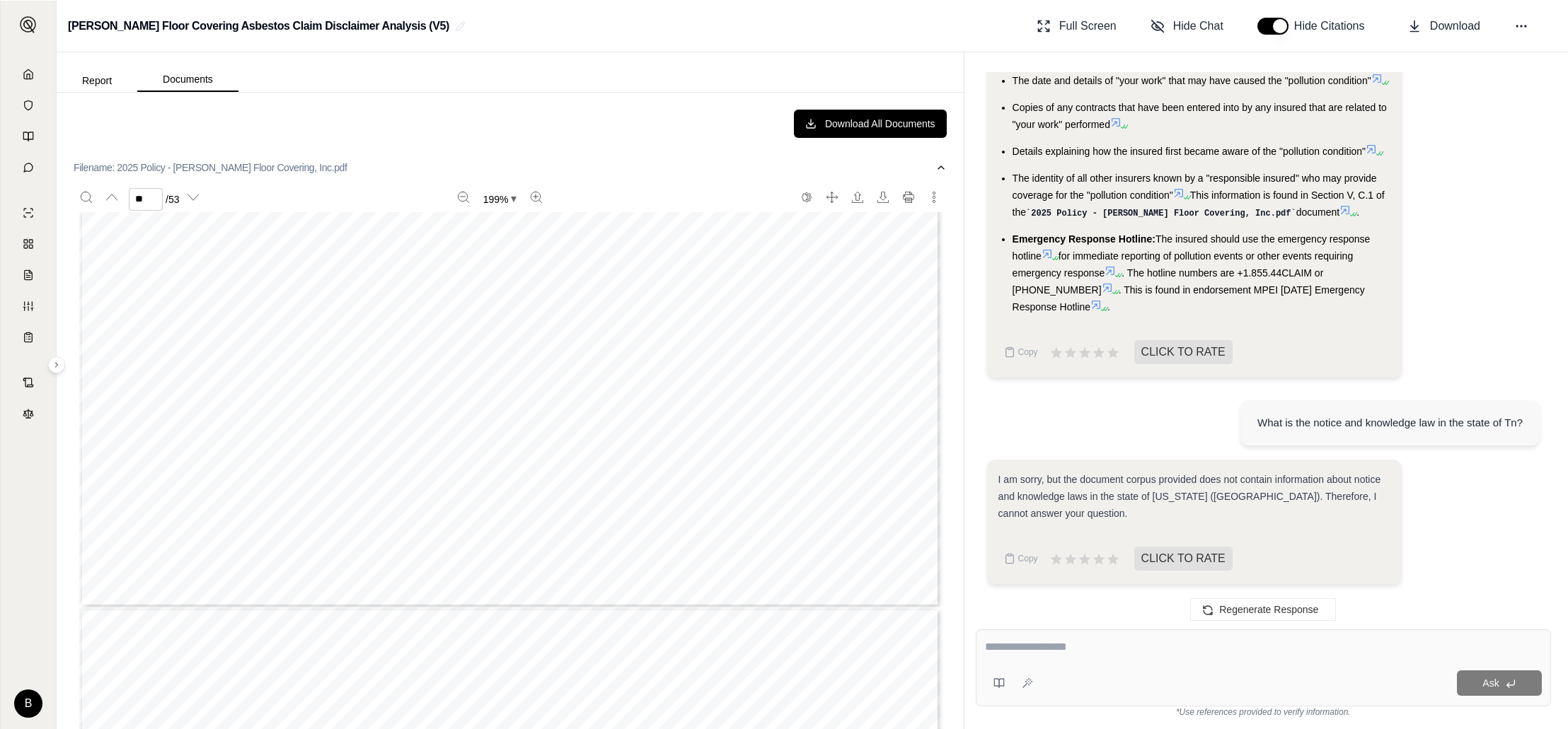
scroll to position [35265, 0]
drag, startPoint x: 770, startPoint y: 432, endPoint x: 863, endPoint y: 430, distance: 93.0
click at [863, 430] on span ""Emergency response costs" means reasonable and necessary costs incurred to mit…" at bounding box center [523, 431] width 734 height 14
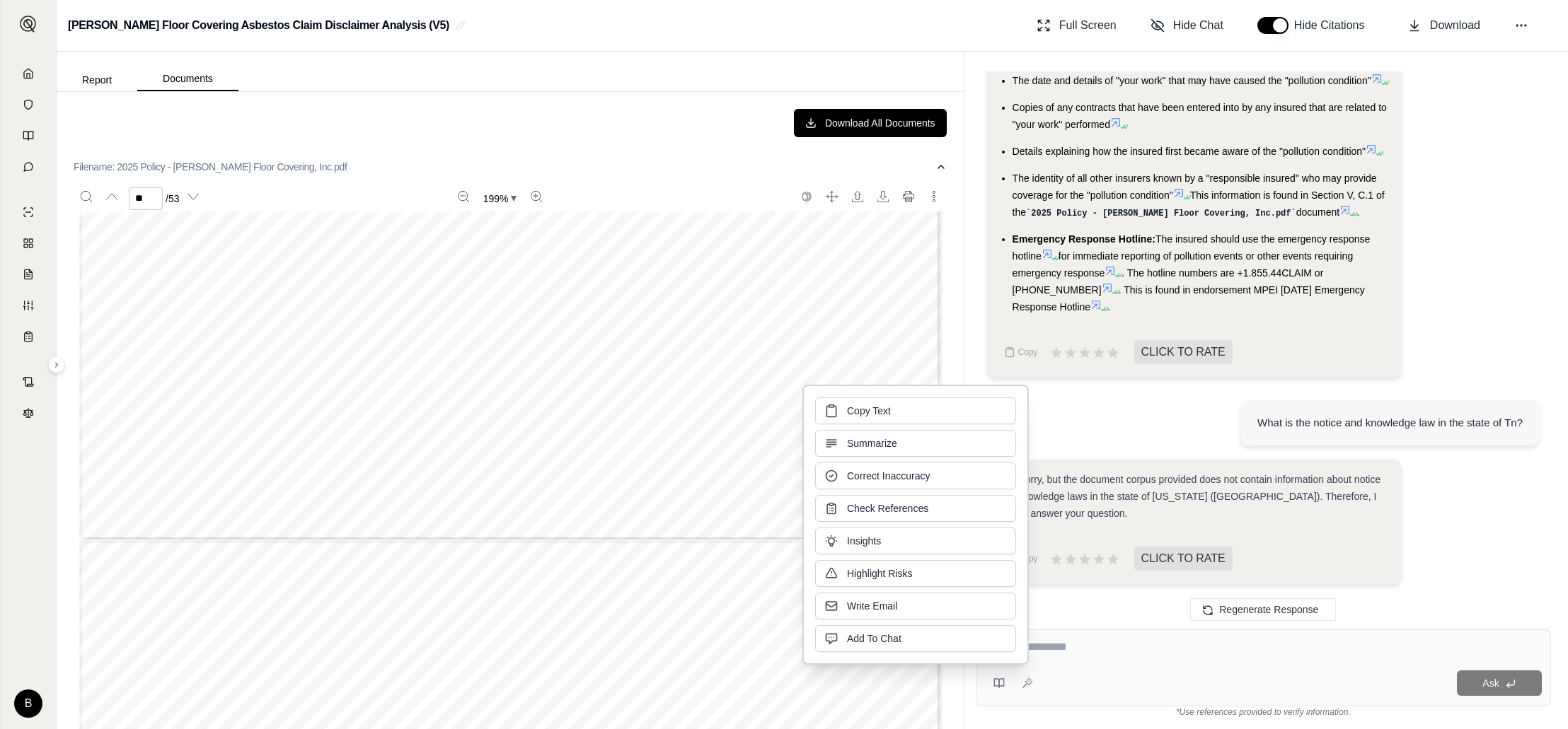
scroll to position [37558, 0]
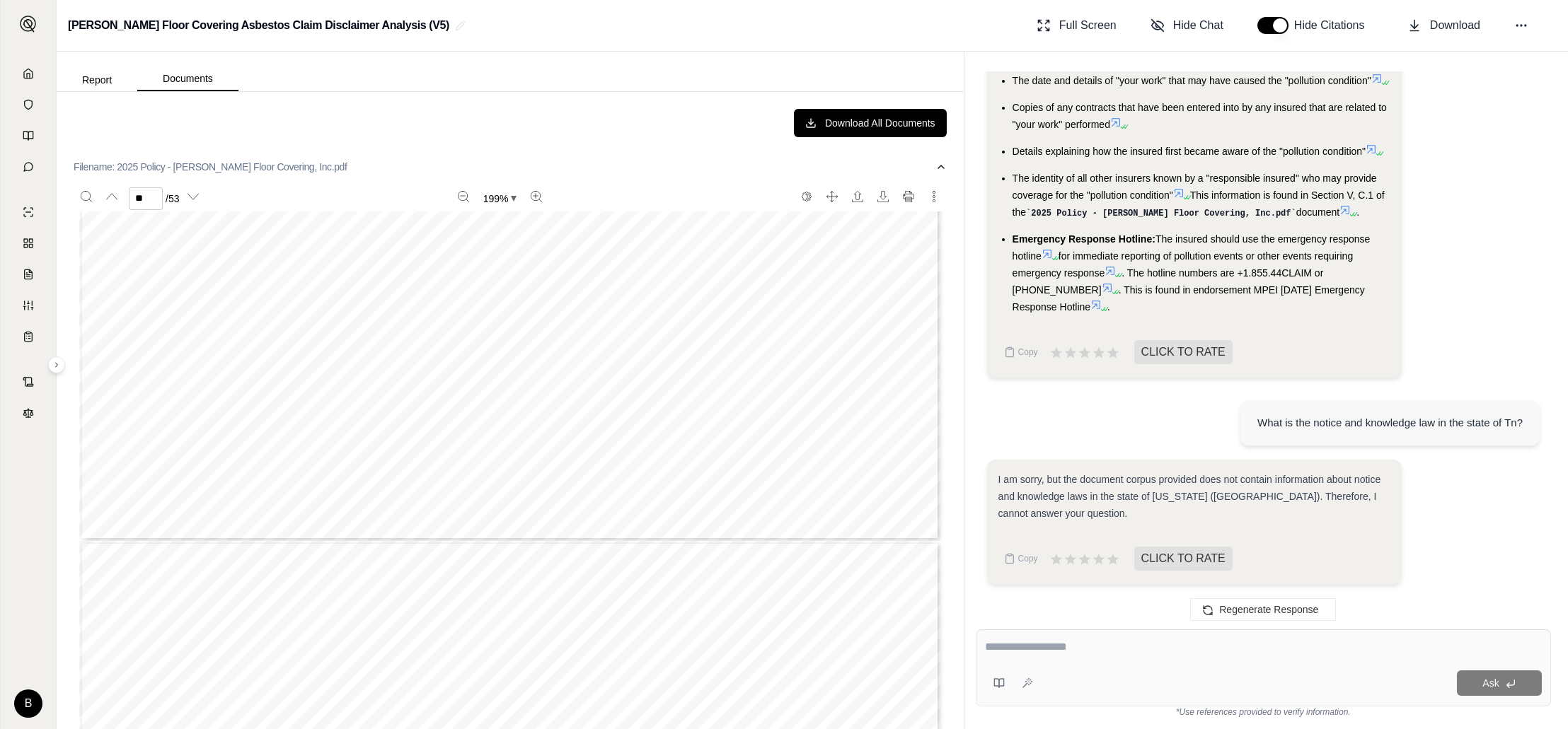
click at [690, 331] on span "The discharge, dispersal, seepage, migration, growth, release, or escape of "po…" at bounding box center [462, 332] width 564 height 14
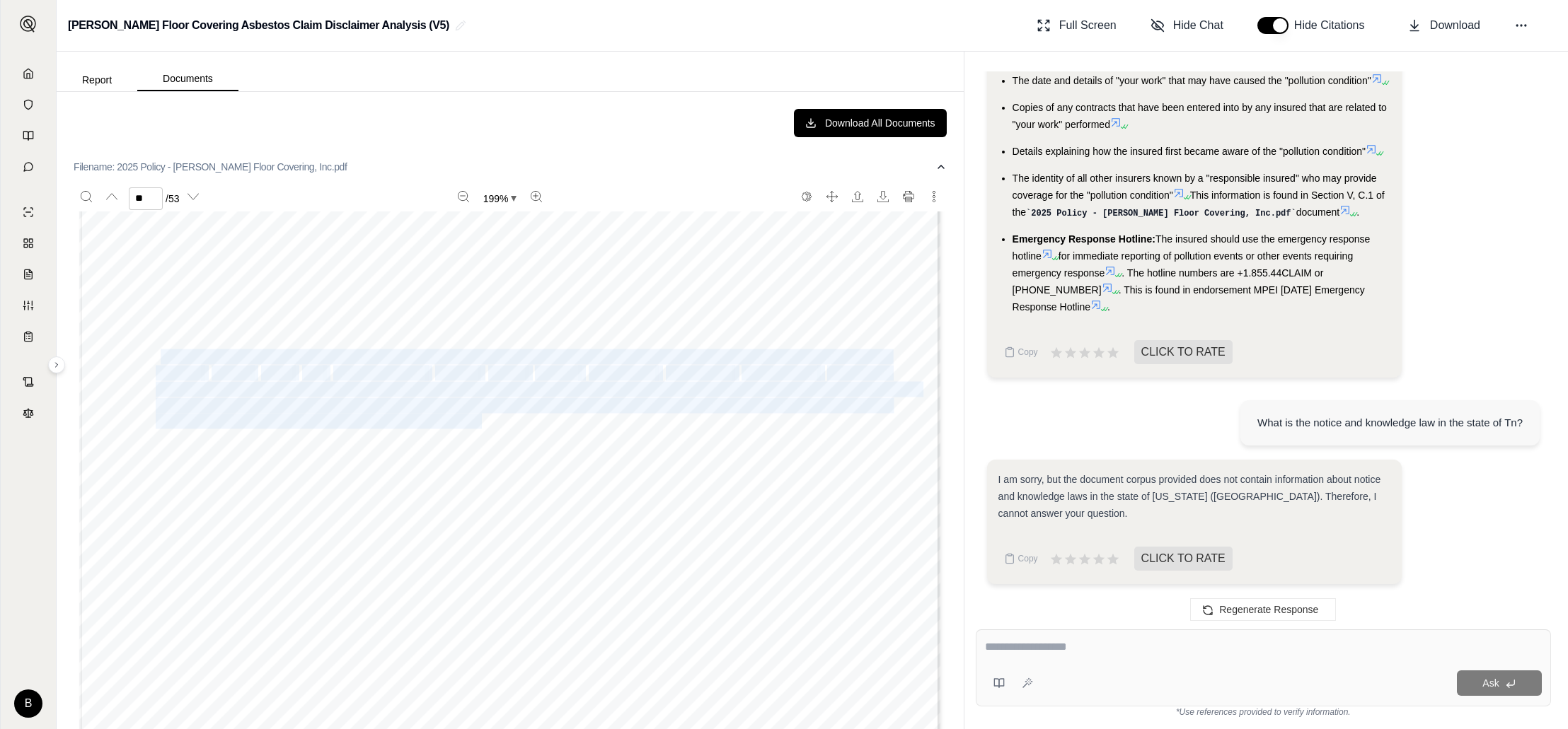
drag, startPoint x: 162, startPoint y: 352, endPoint x: 483, endPoint y: 419, distance: 327.9
click at [483, 419] on div "Page 20 of 22 MEEI 0007 01 23 but "loading or unloading" does not include the m…" at bounding box center [510, 179] width 861 height 1114
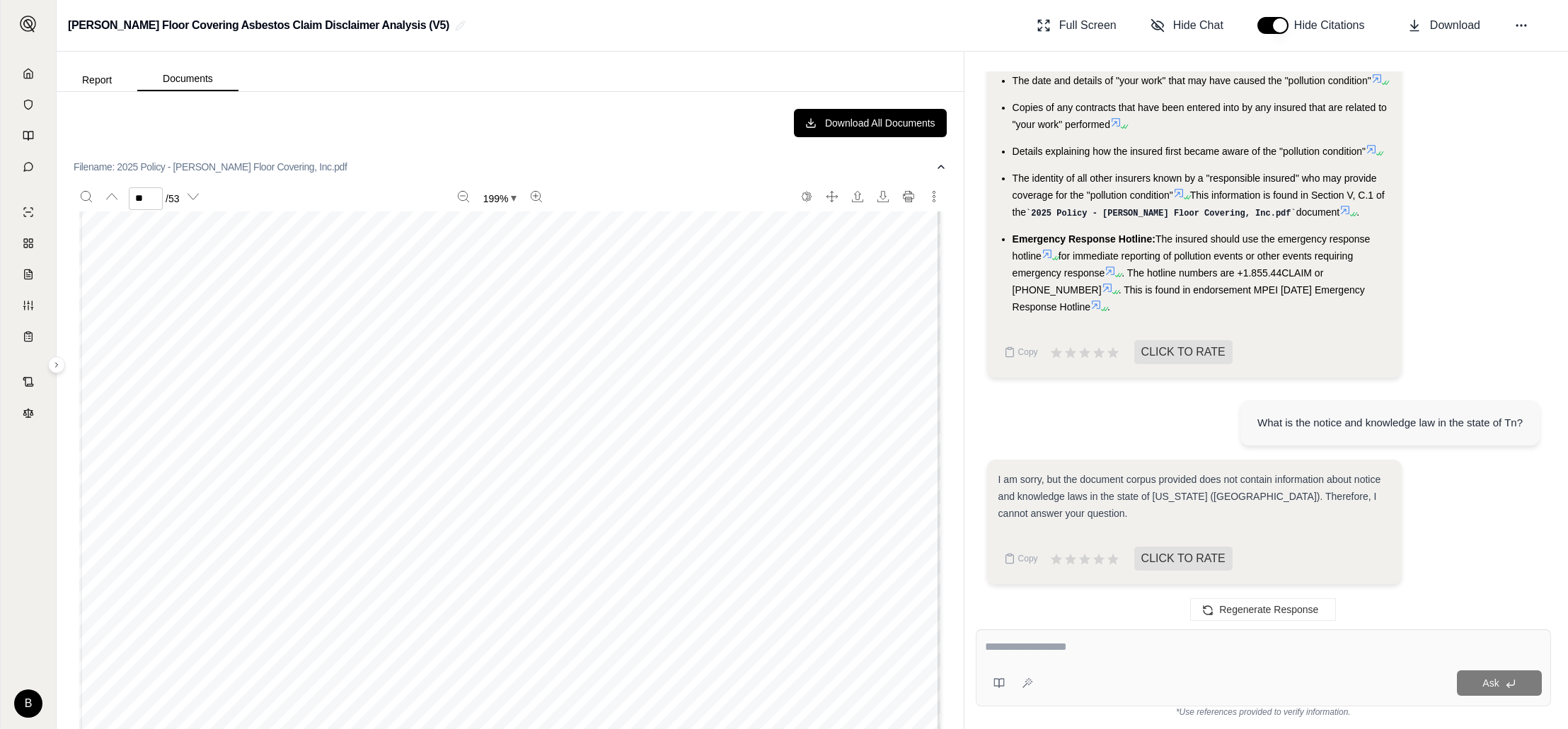
click at [365, 484] on div "Page 20 of 22 MEEI 0007 01 23 but "loading or unloading" does not include the m…" at bounding box center [510, 179] width 861 height 1114
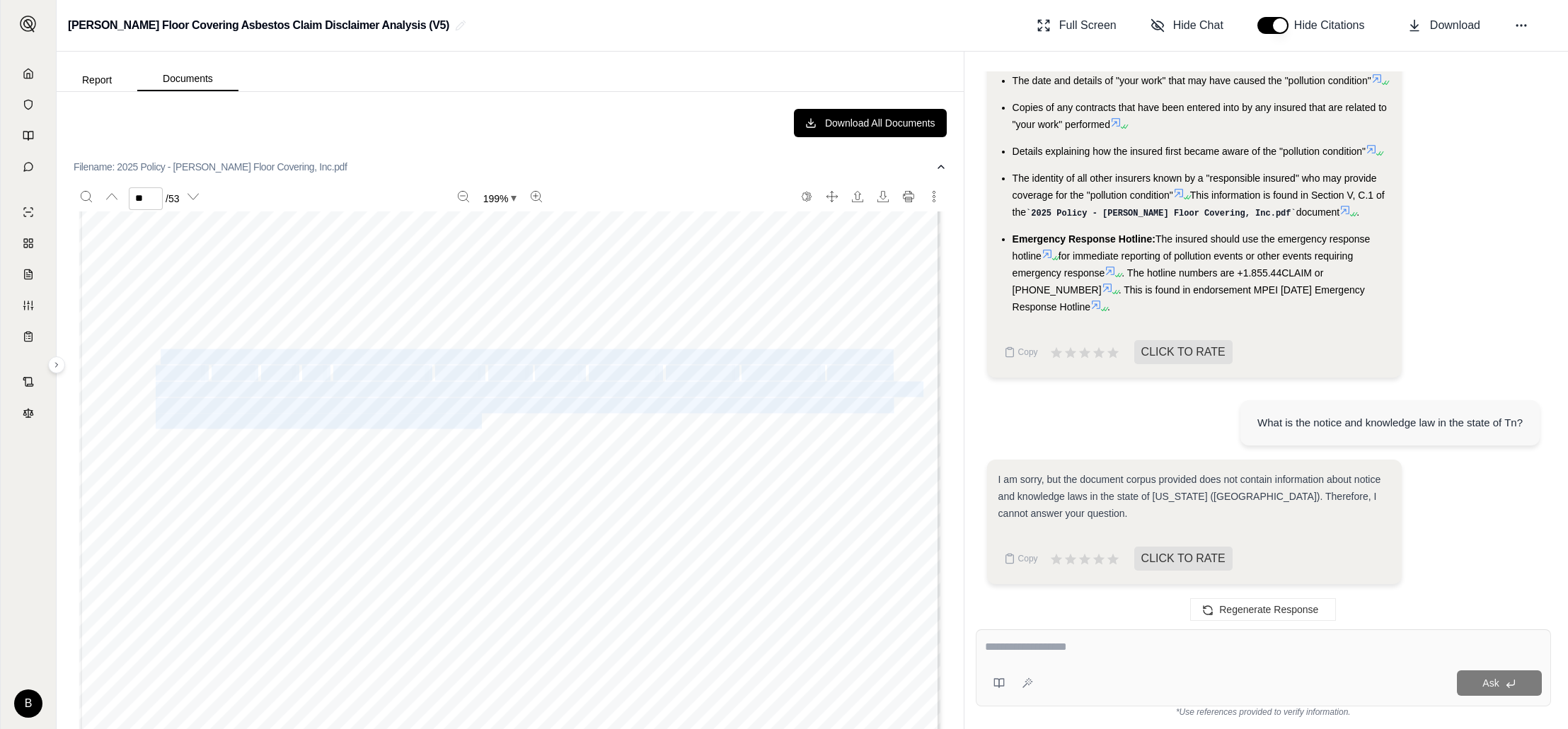
drag, startPoint x: 464, startPoint y: 418, endPoint x: 159, endPoint y: 356, distance: 311.2
click at [159, 356] on div "Page 20 of 22 MEEI 0007 01 23 but "loading or unloading" does not include the m…" at bounding box center [510, 179] width 861 height 1114
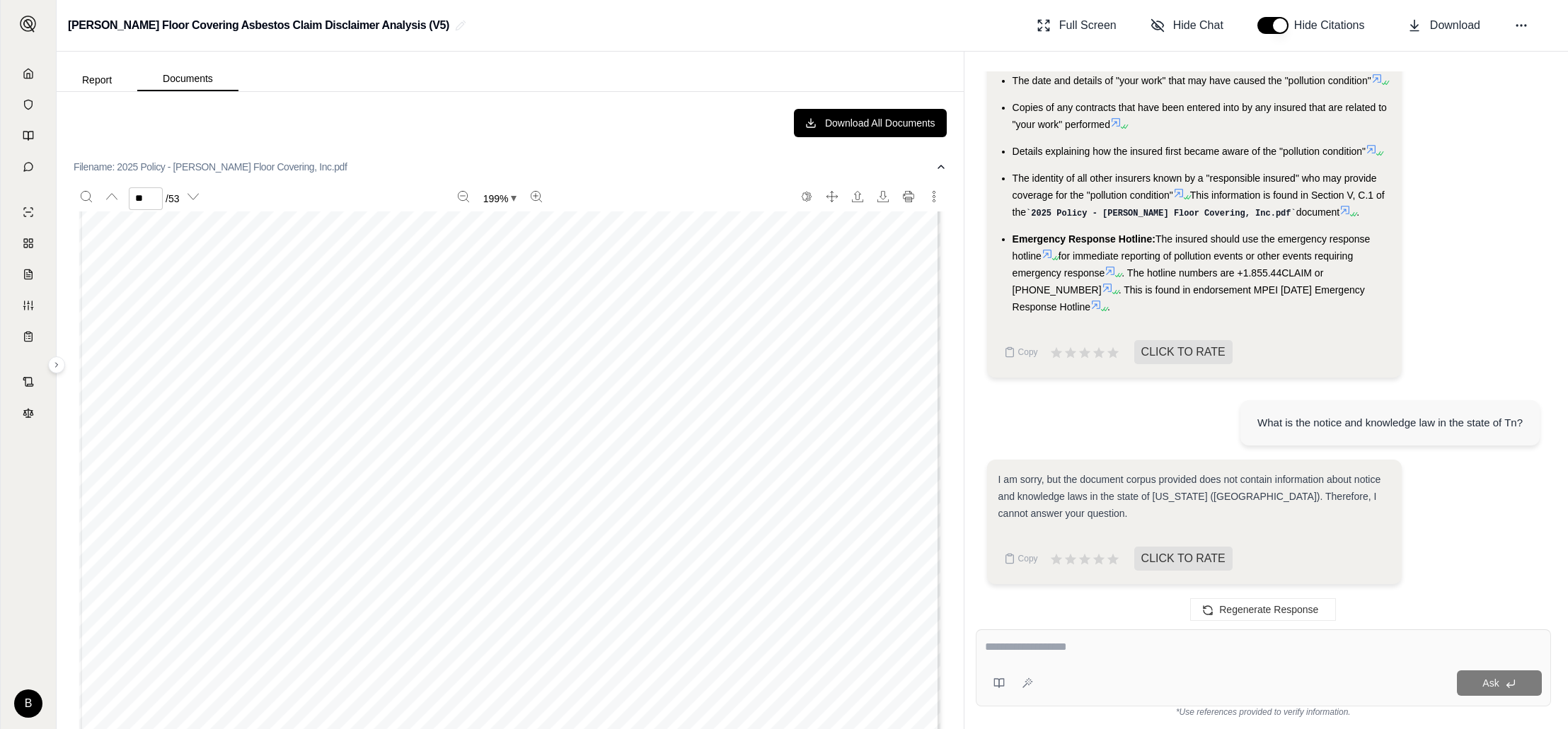
click at [536, 424] on div "Page 20 of 22 MEEI 0007 01 23 but "loading or unloading" does not include the m…" at bounding box center [510, 179] width 861 height 1114
type input "**"
click at [91, 89] on button "Report" at bounding box center [97, 80] width 80 height 23
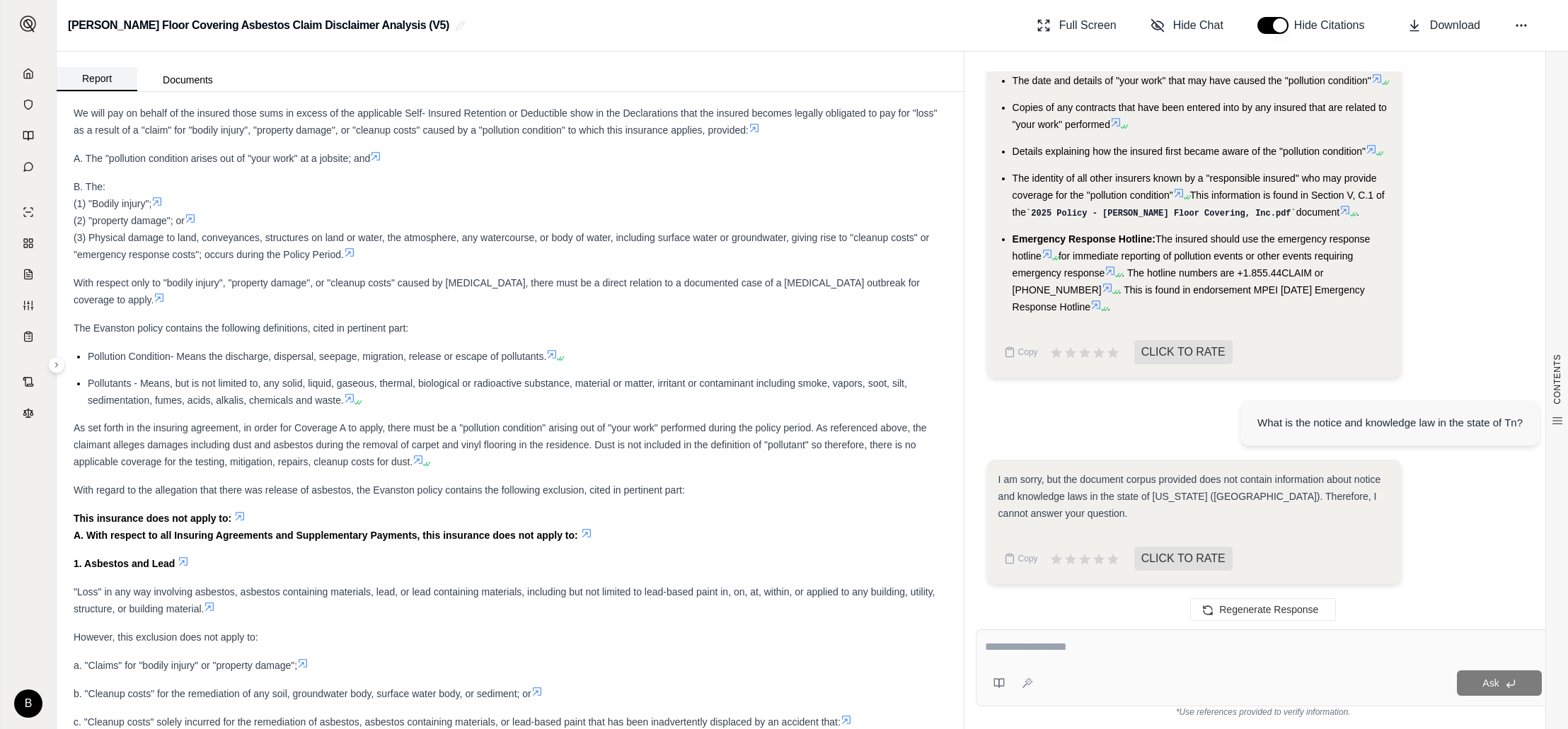
scroll to position [0, 0]
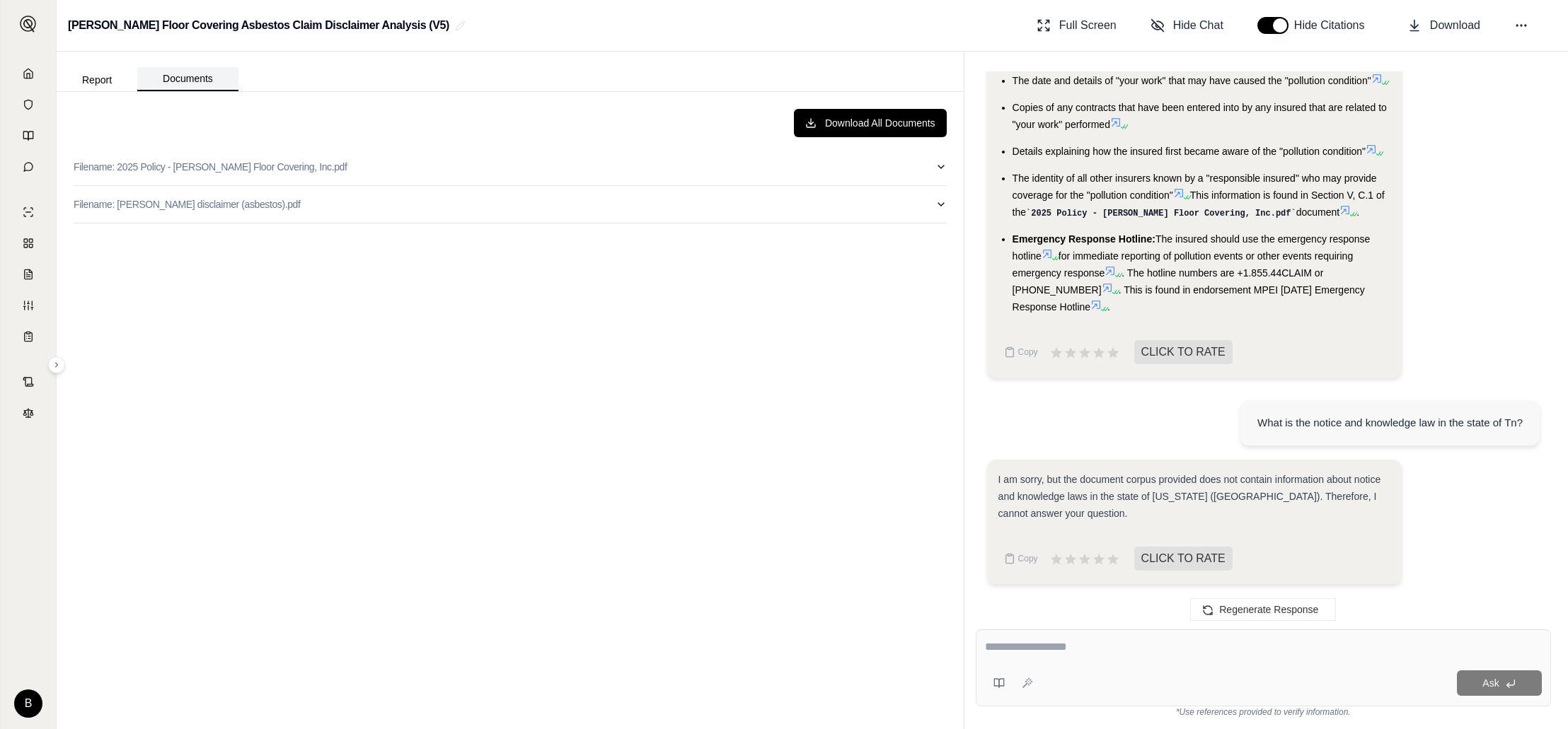
click at [172, 85] on button "Documents" at bounding box center [188, 79] width 101 height 24
click at [176, 205] on p "Filename: [PERSON_NAME] disclaimer (asbestos).pdf" at bounding box center [186, 204] width 226 height 14
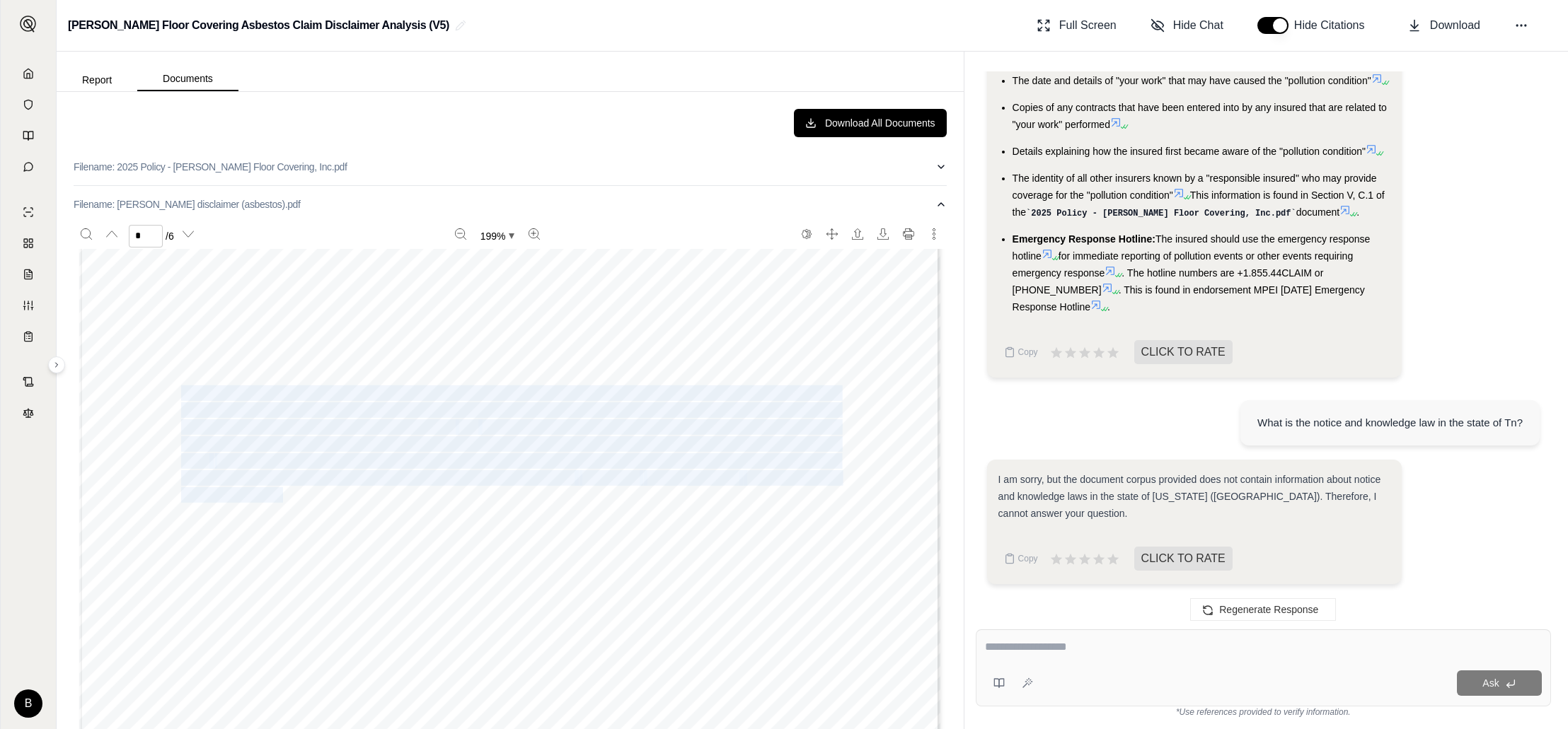
drag, startPoint x: 183, startPoint y: 393, endPoint x: 281, endPoint y: 490, distance: 137.9
click at [281, 490] on div "Page 4 1. Does not result from demolition , renovation, or abatement; 2. Is dem…" at bounding box center [510, 623] width 861 height 1114
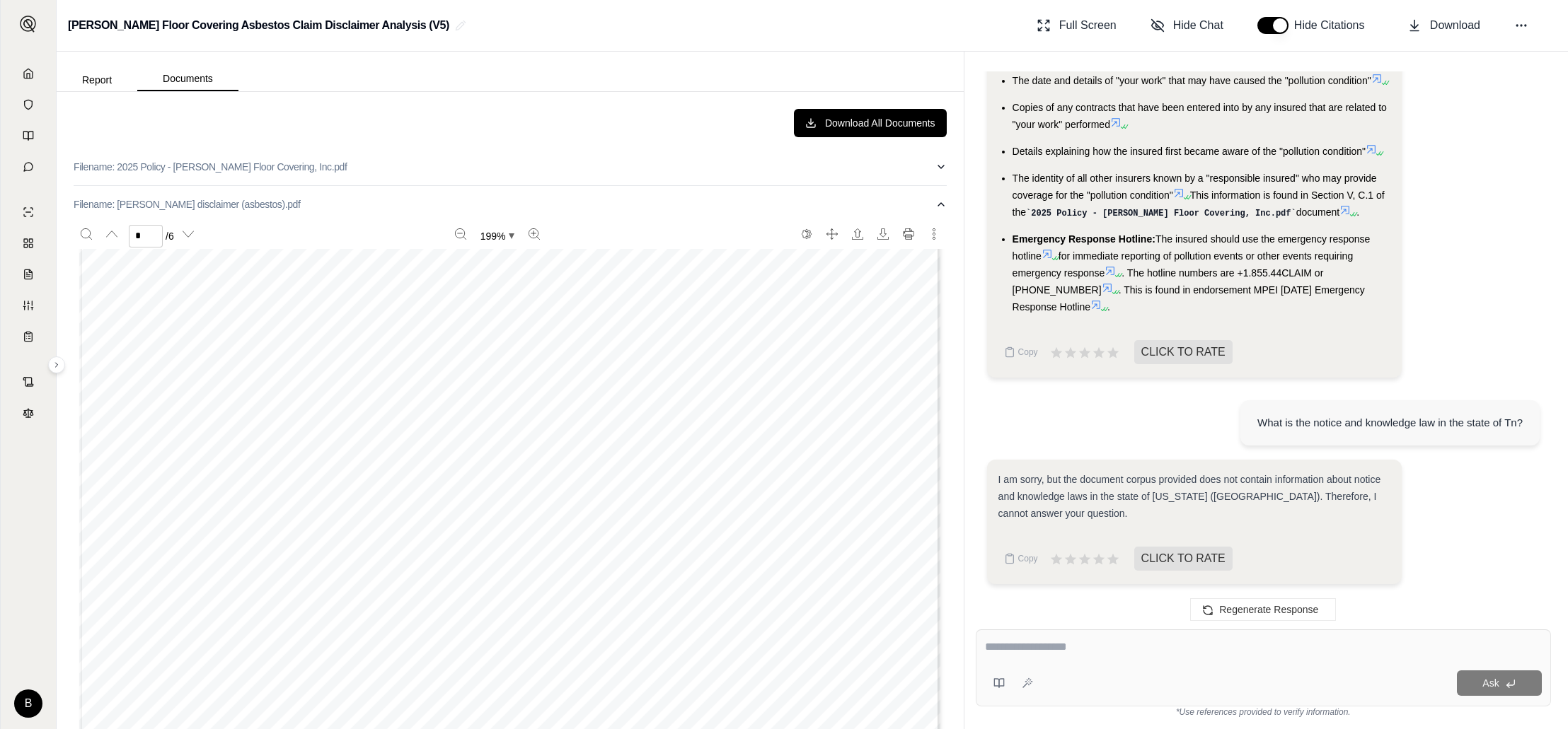
drag, startPoint x: 608, startPoint y: 510, endPoint x: 606, endPoint y: 482, distance: 28.1
click at [608, 509] on div "Page 4 1. Does not result from demolition , renovation, or abatement; 2. Is dem…" at bounding box center [510, 623] width 861 height 1114
type input "*"
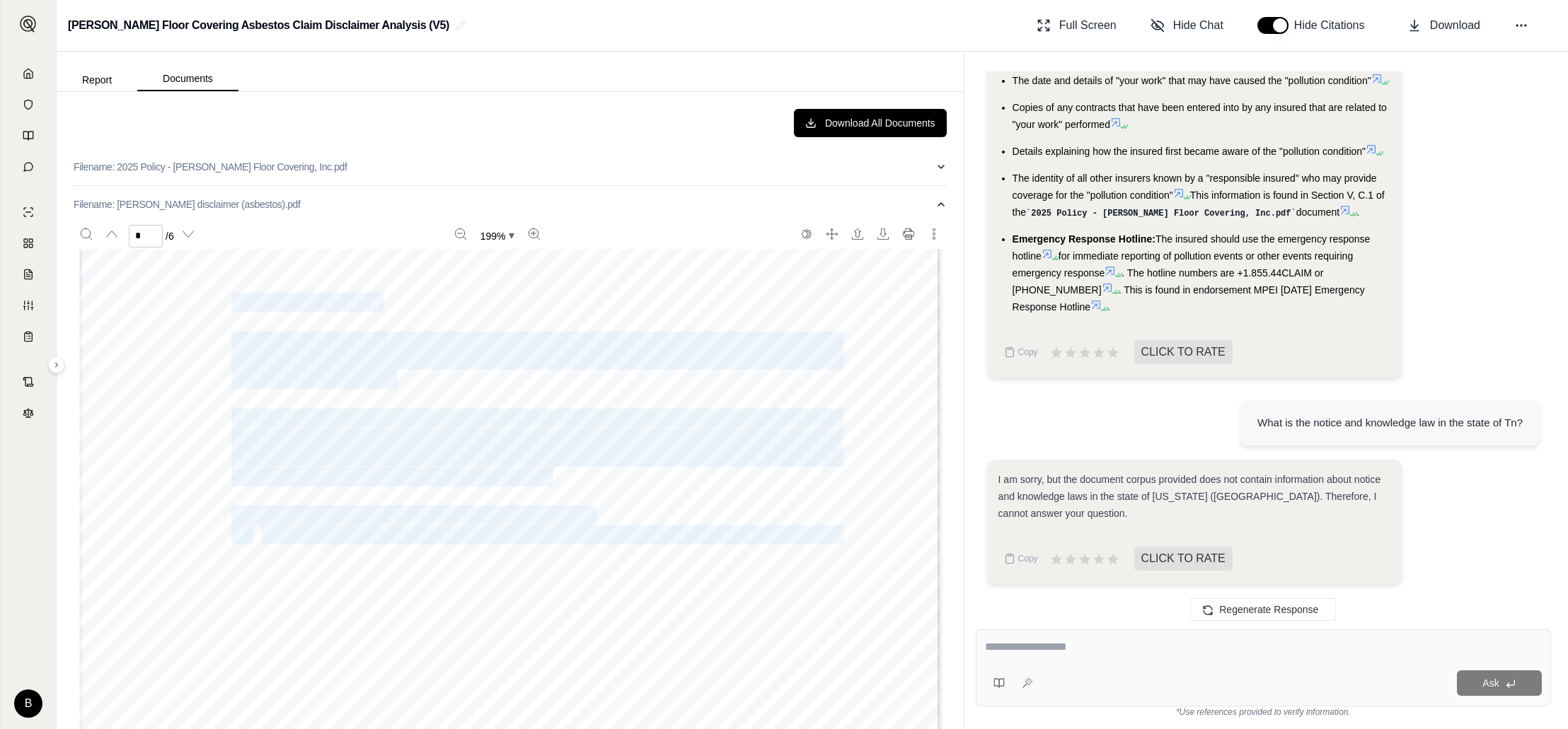
drag, startPoint x: 237, startPoint y: 304, endPoint x: 384, endPoint y: 301, distance: 147.0
click at [384, 301] on div "Page 5 Professional Services “Loss” arising out of any alleged or actual act, e…" at bounding box center [510, 742] width 861 height 1114
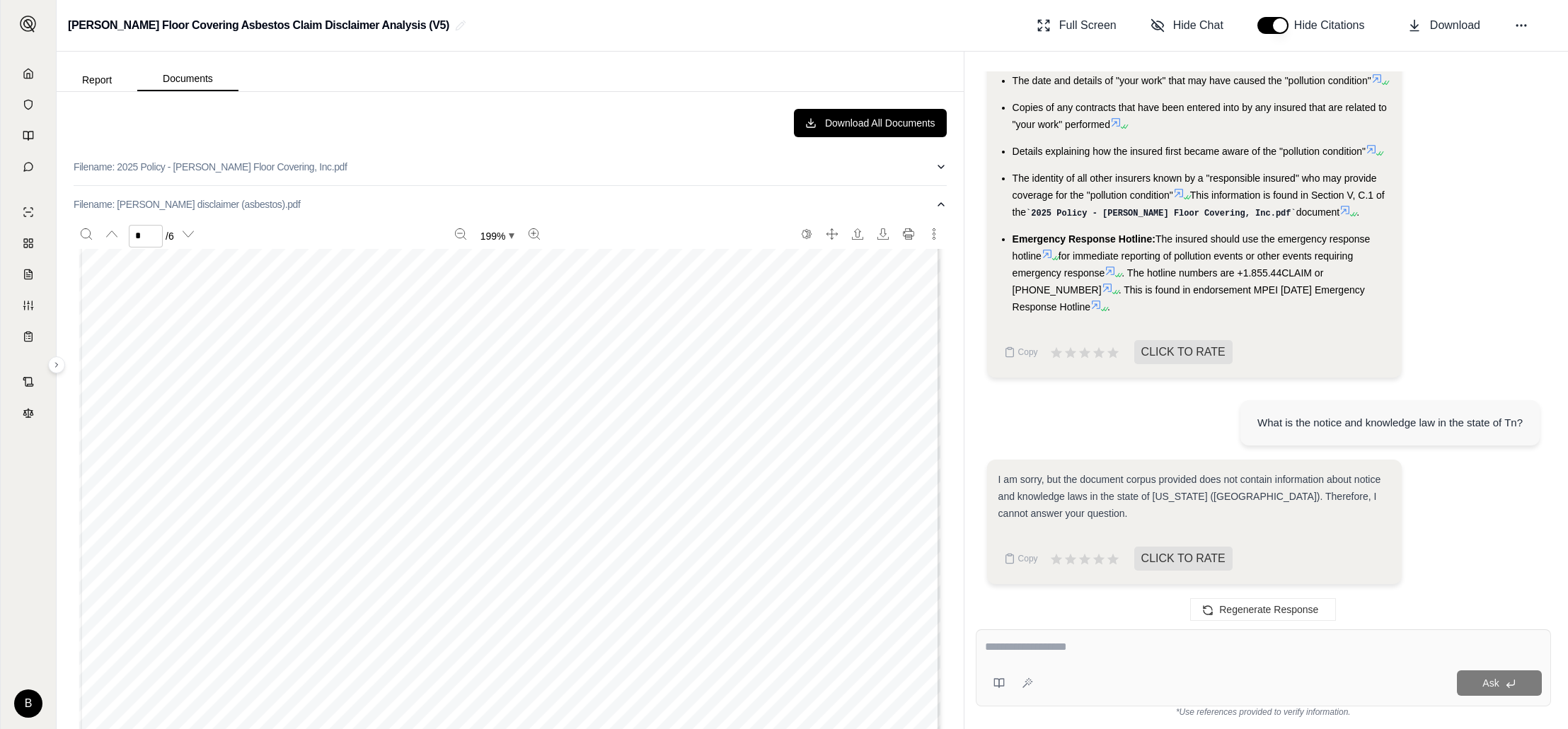
click at [621, 402] on div "Page 5 Professional Services “Loss” arising out of any alleged or actual act, e…" at bounding box center [510, 742] width 861 height 1114
